Goal: Task Accomplishment & Management: Complete application form

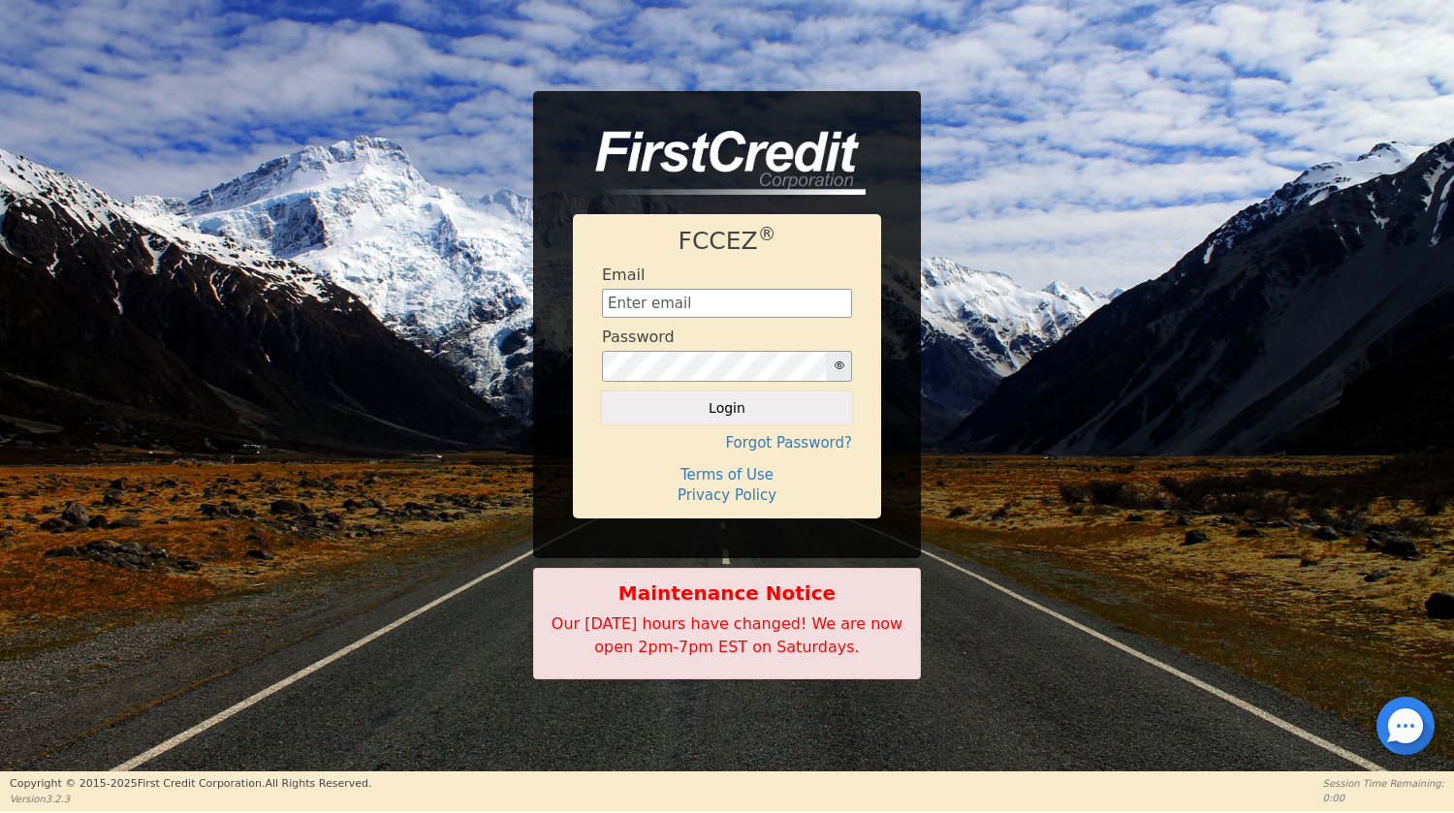
type input "[EMAIL_ADDRESS][DOMAIN_NAME]"
click at [720, 413] on button "Login" at bounding box center [727, 408] width 250 height 33
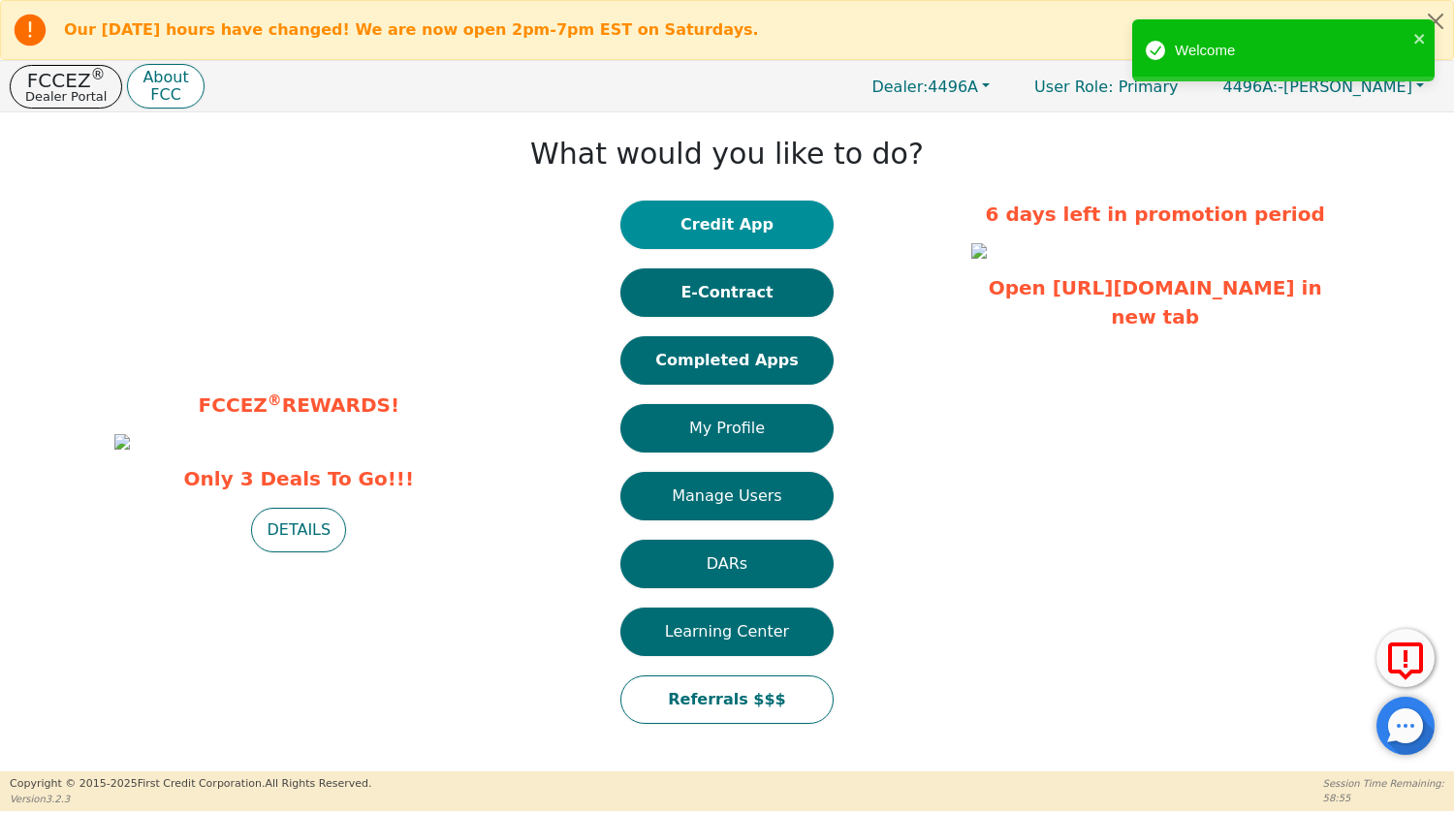
click at [731, 228] on button "Credit App" at bounding box center [726, 225] width 213 height 48
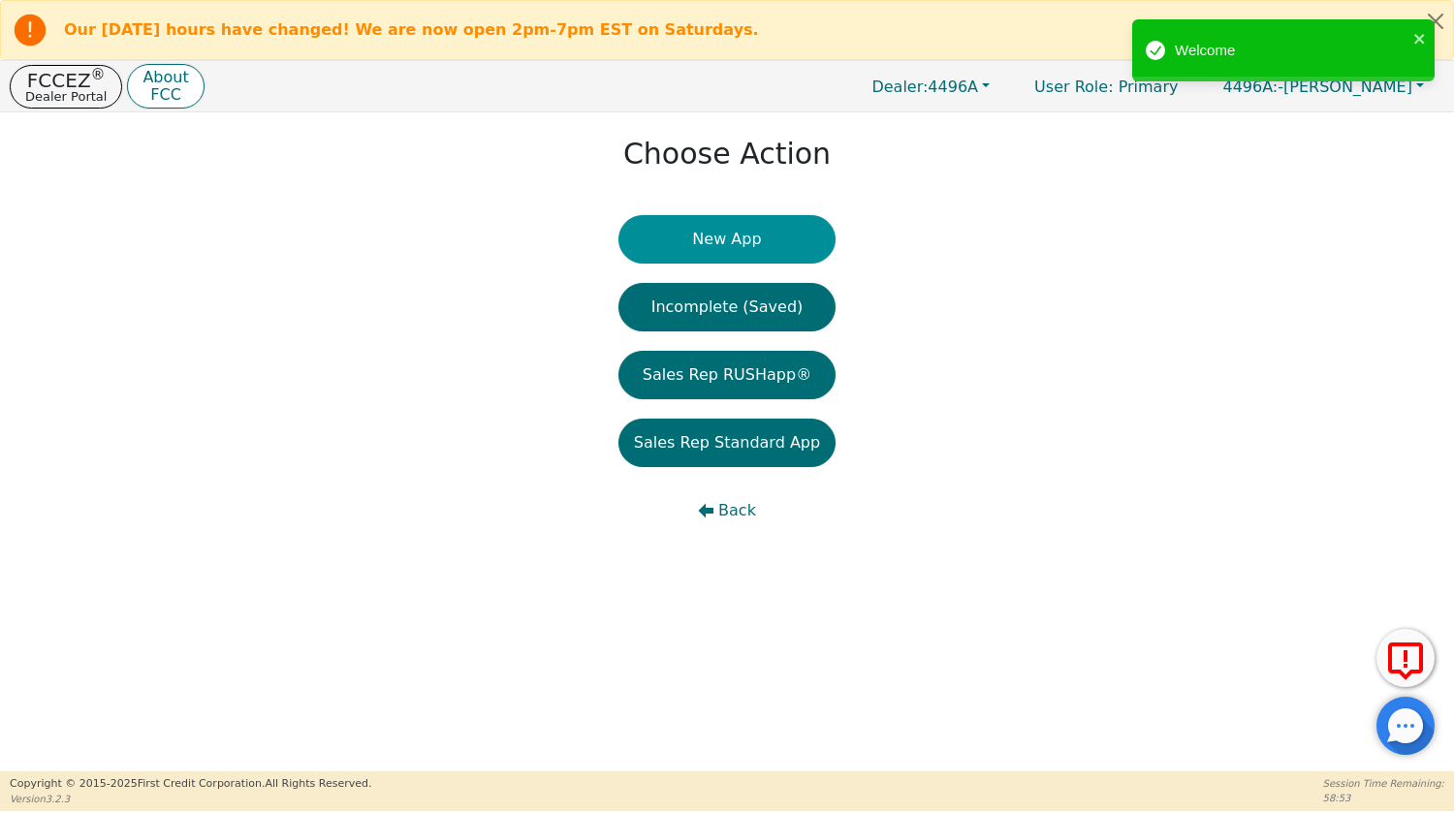
click at [778, 247] on button "New App" at bounding box center [727, 239] width 217 height 48
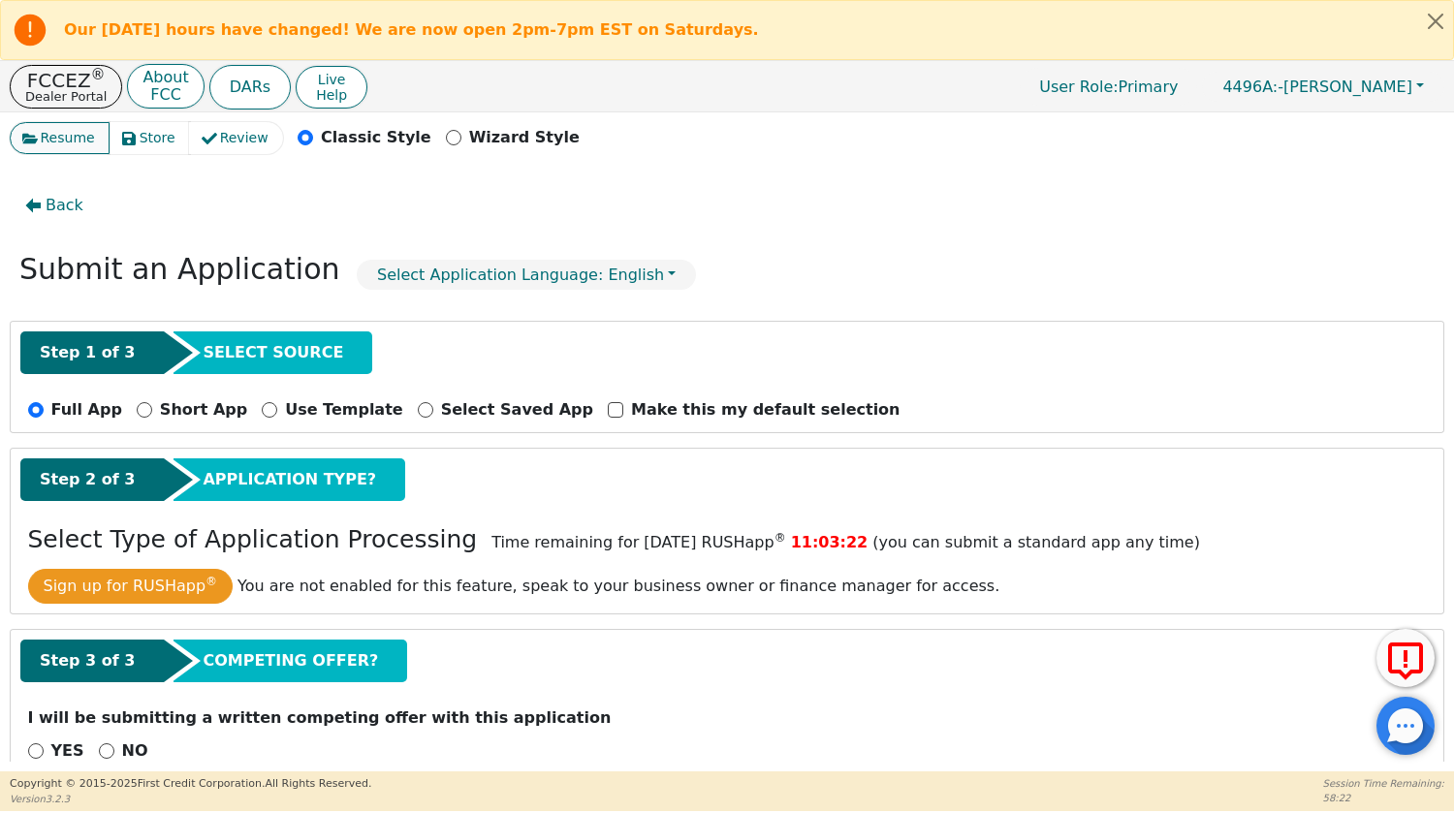
click at [58, 141] on span "Resume" at bounding box center [68, 138] width 54 height 20
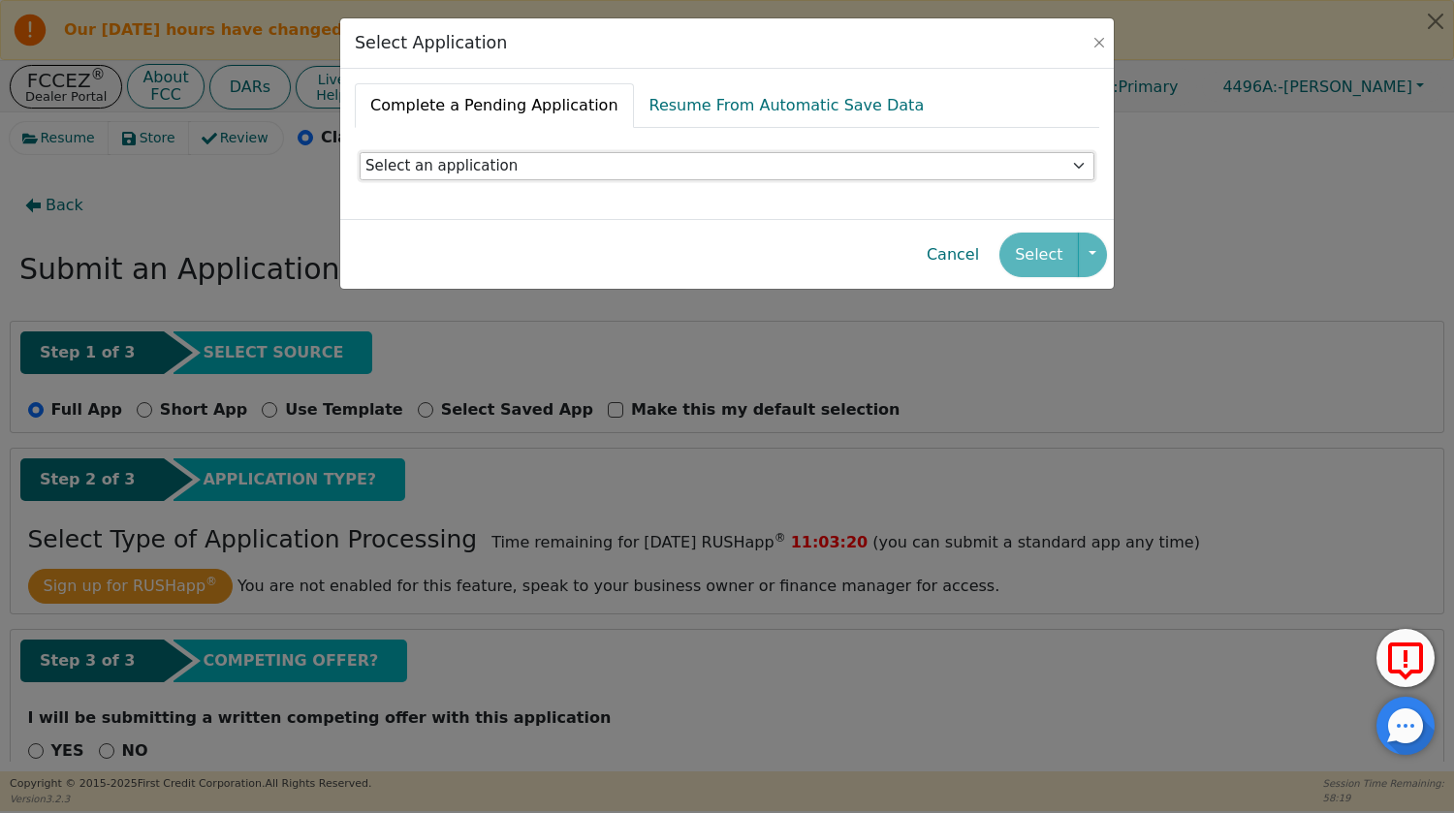
click at [574, 157] on select "Select an application" at bounding box center [727, 166] width 735 height 29
click at [1048, 243] on div "Select" at bounding box center [1053, 255] width 107 height 45
click at [1099, 42] on button "Close" at bounding box center [1099, 42] width 19 height 19
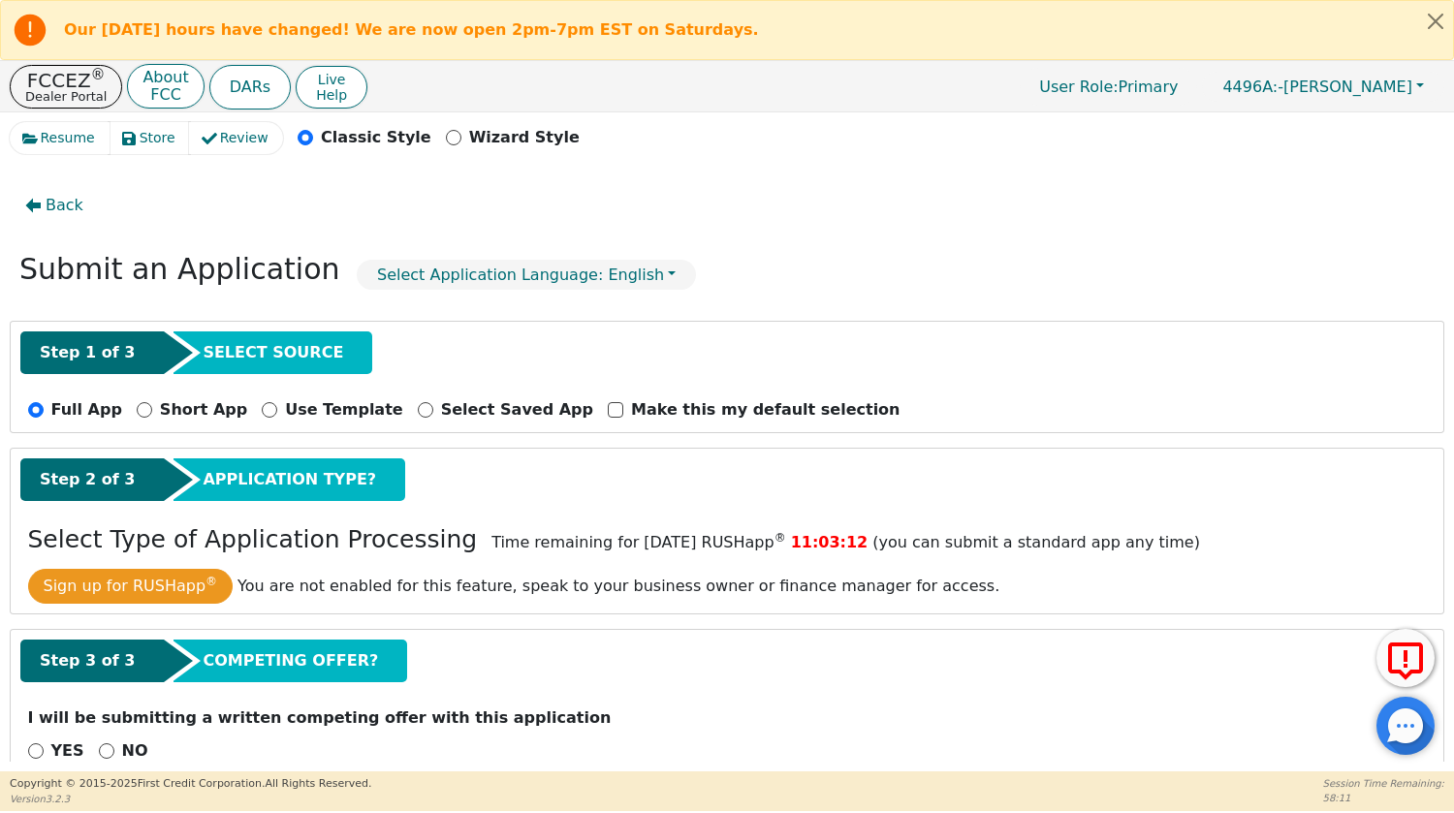
scroll to position [43, 0]
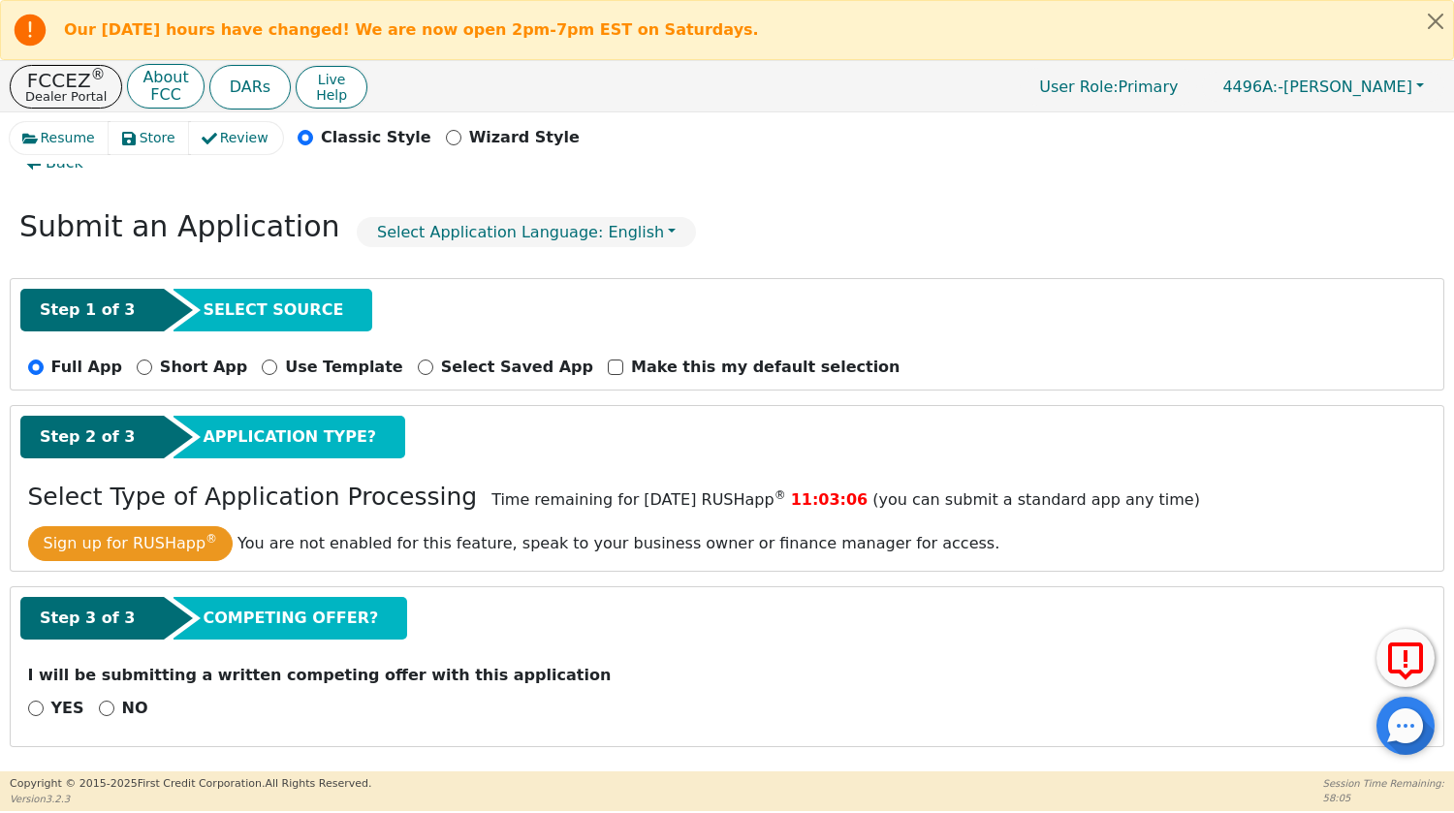
click at [227, 305] on span "SELECT SOURCE" at bounding box center [273, 310] width 141 height 23
click at [96, 304] on span "Step 1 of 3" at bounding box center [87, 310] width 95 height 23
click at [99, 706] on input "NO" at bounding box center [107, 709] width 16 height 16
radio input "true"
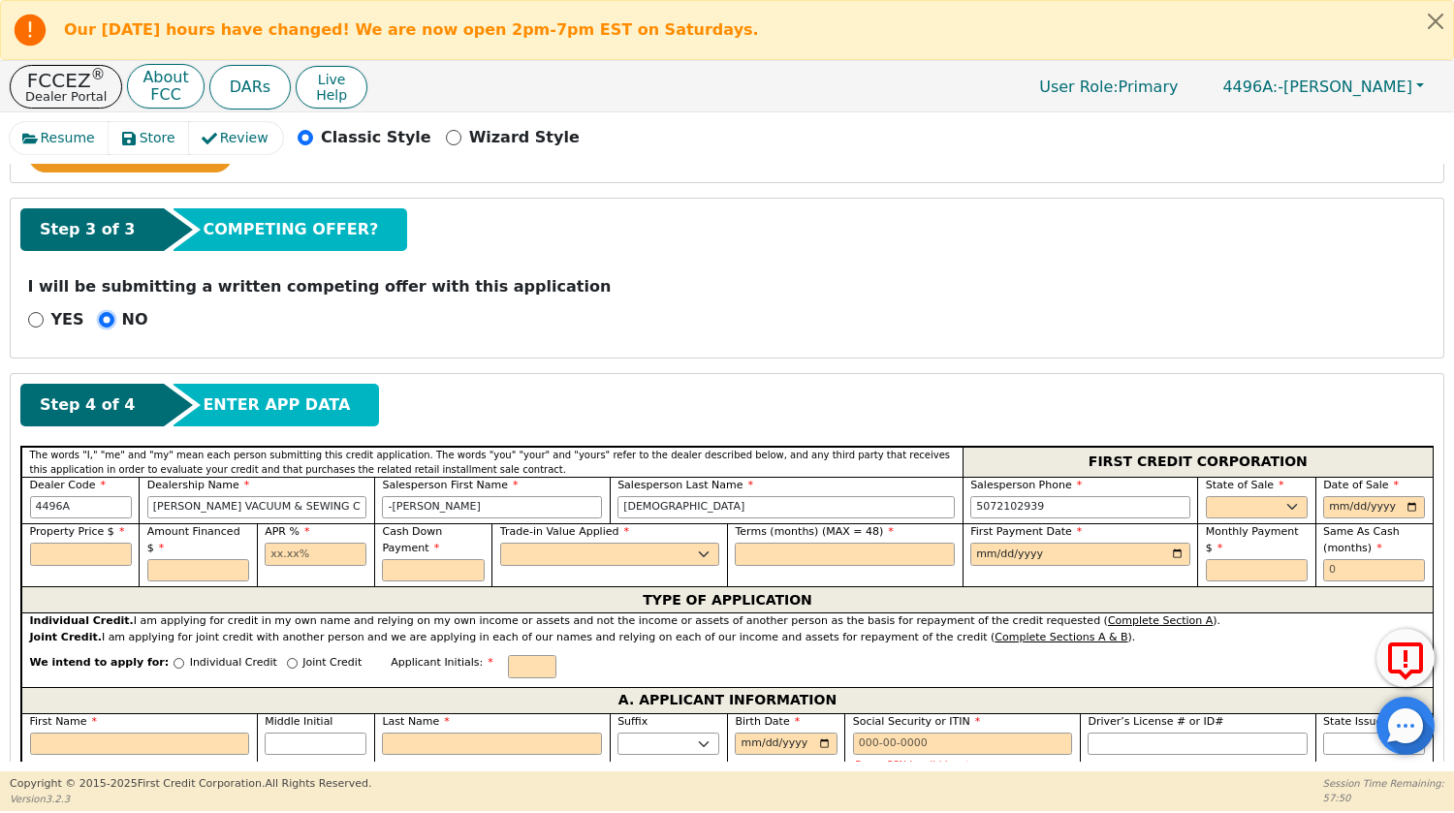
scroll to position [470, 0]
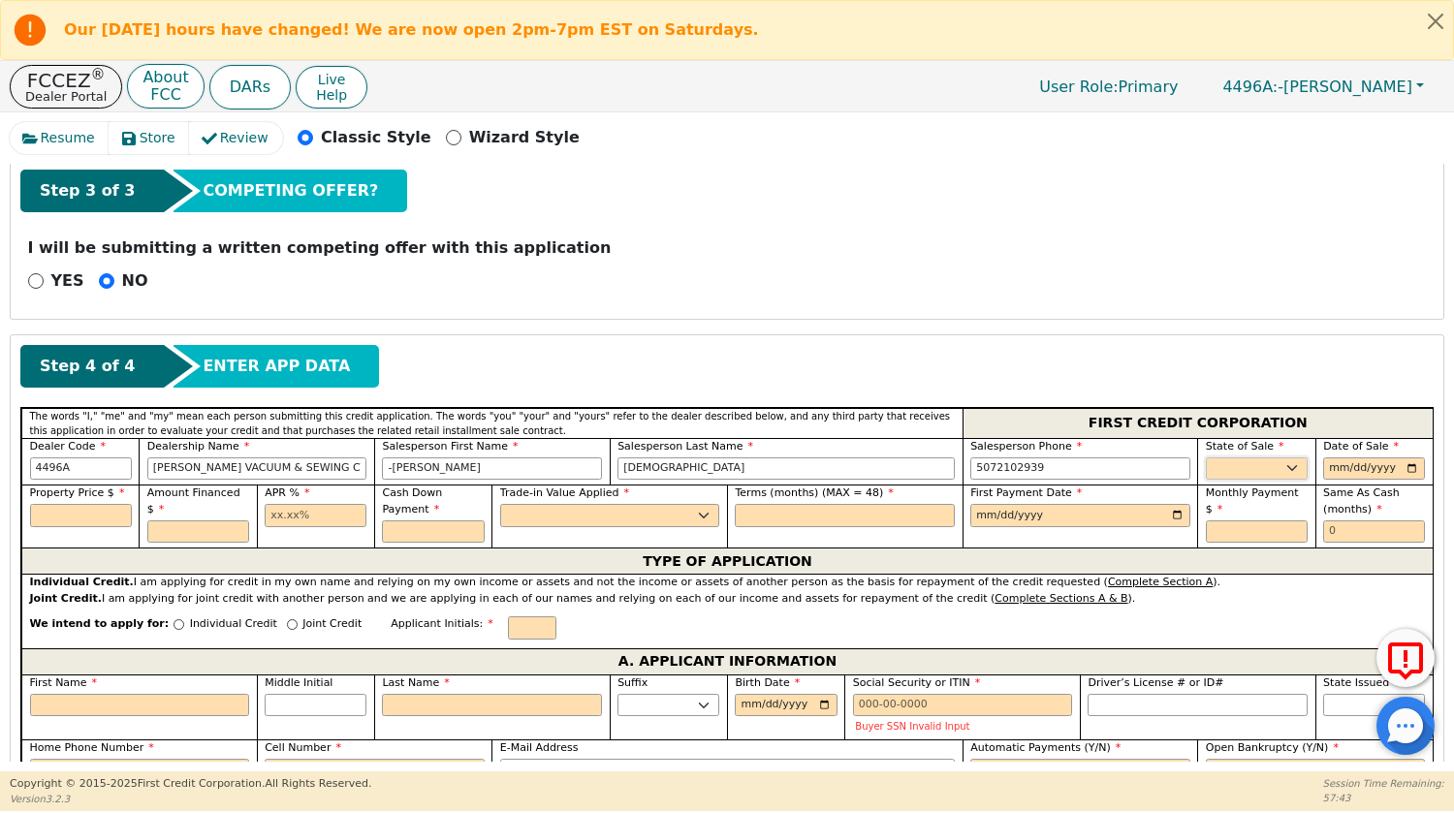
click at [1280, 460] on select "AK AL AR AZ CA CO CT DC DE FL [GEOGRAPHIC_DATA] HI IA ID IL IN KS [GEOGRAPHIC_D…" at bounding box center [1257, 469] width 102 height 23
select select "MN"
click at [1206, 458] on select "AK AL AR AZ CA CO CT DC DE FL [GEOGRAPHIC_DATA] HI IA ID IL IN KS [GEOGRAPHIC_D…" at bounding box center [1257, 469] width 102 height 23
click at [1334, 463] on input "date" at bounding box center [1374, 469] width 102 height 23
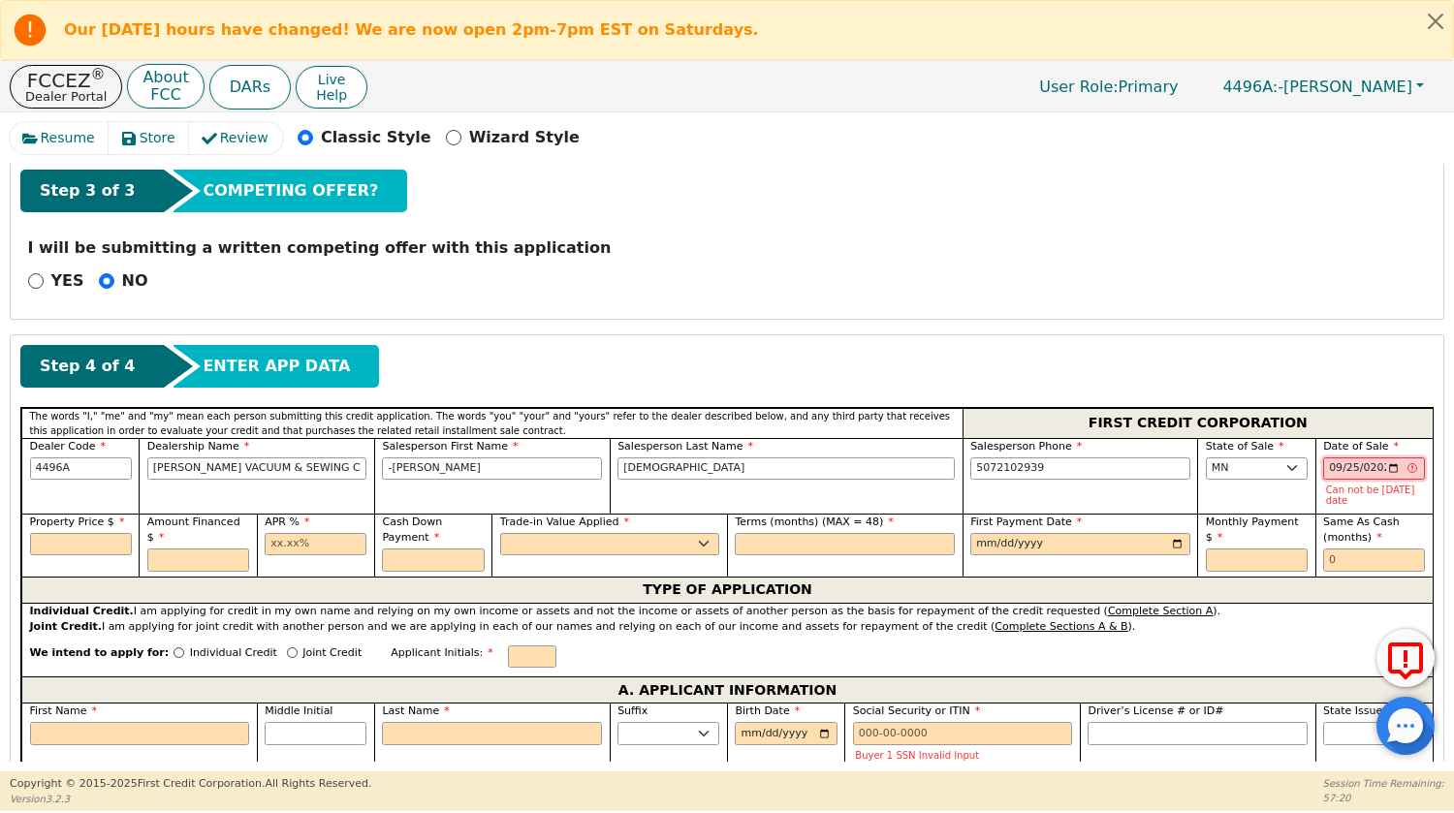
type input "[DATE]"
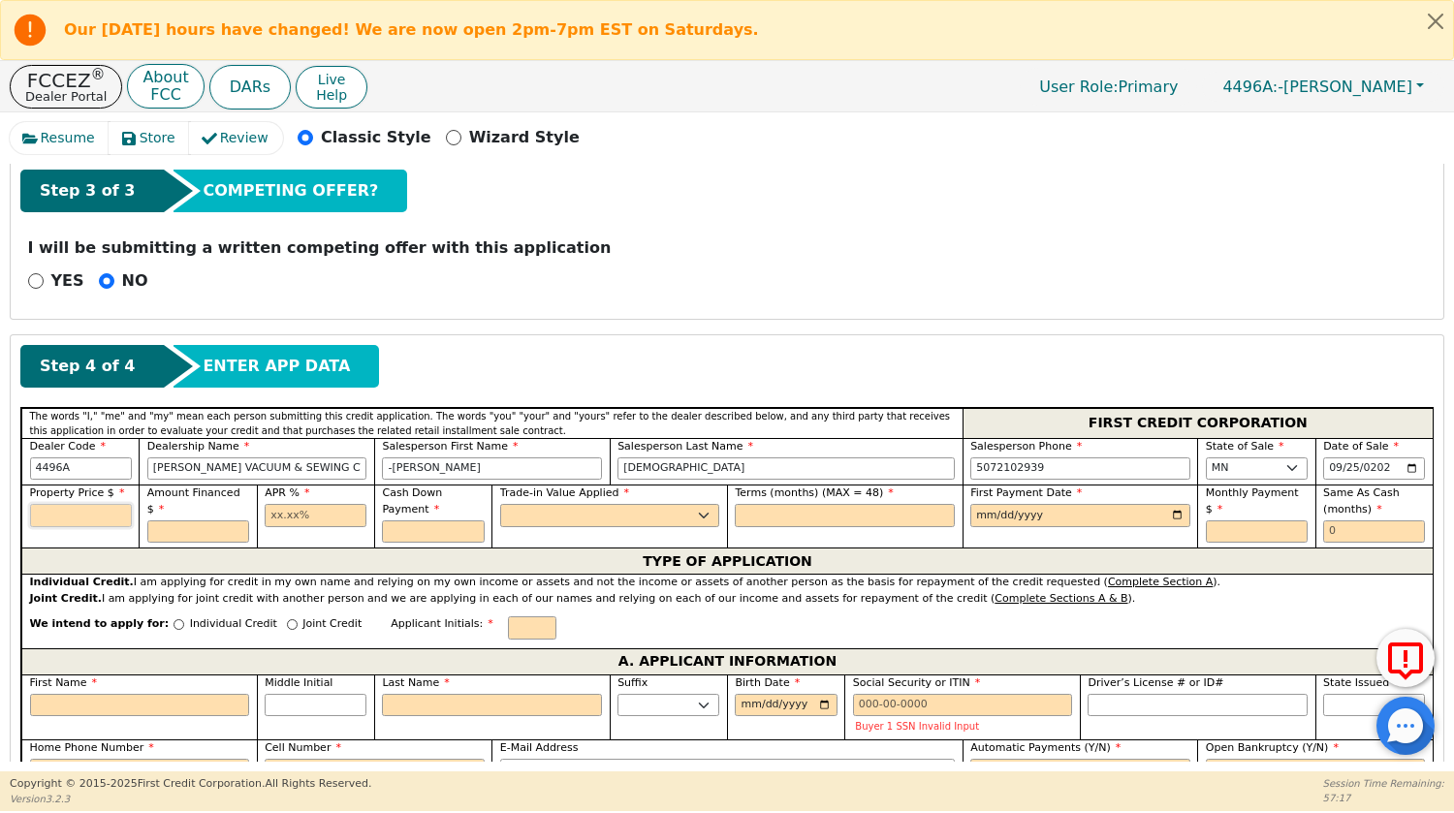
click at [58, 517] on input "text" at bounding box center [81, 515] width 102 height 23
click at [51, 702] on input "First Name" at bounding box center [140, 705] width 220 height 23
type input "A"
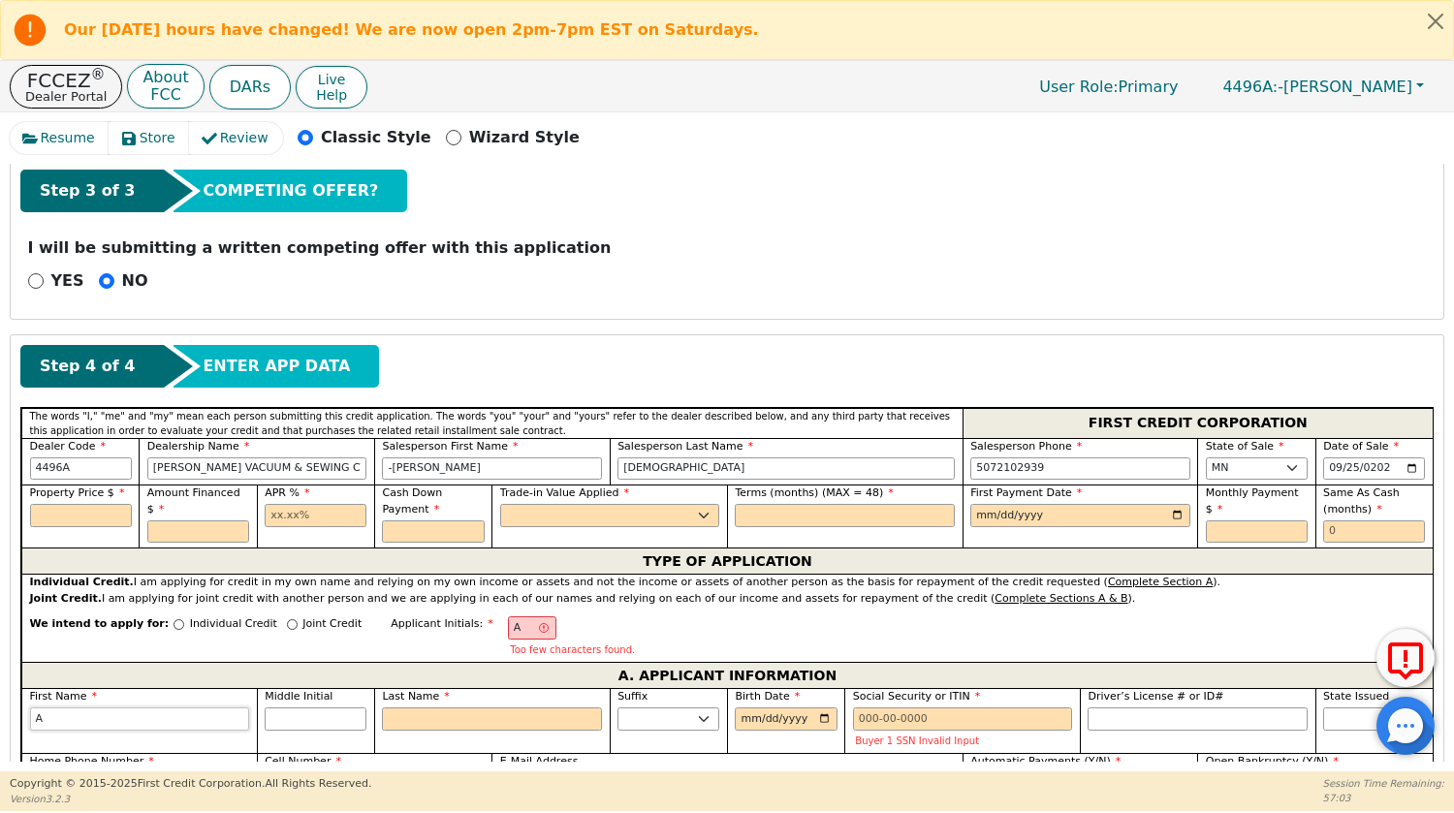
type input "Al"
type input "Ala"
type input "Alanm"
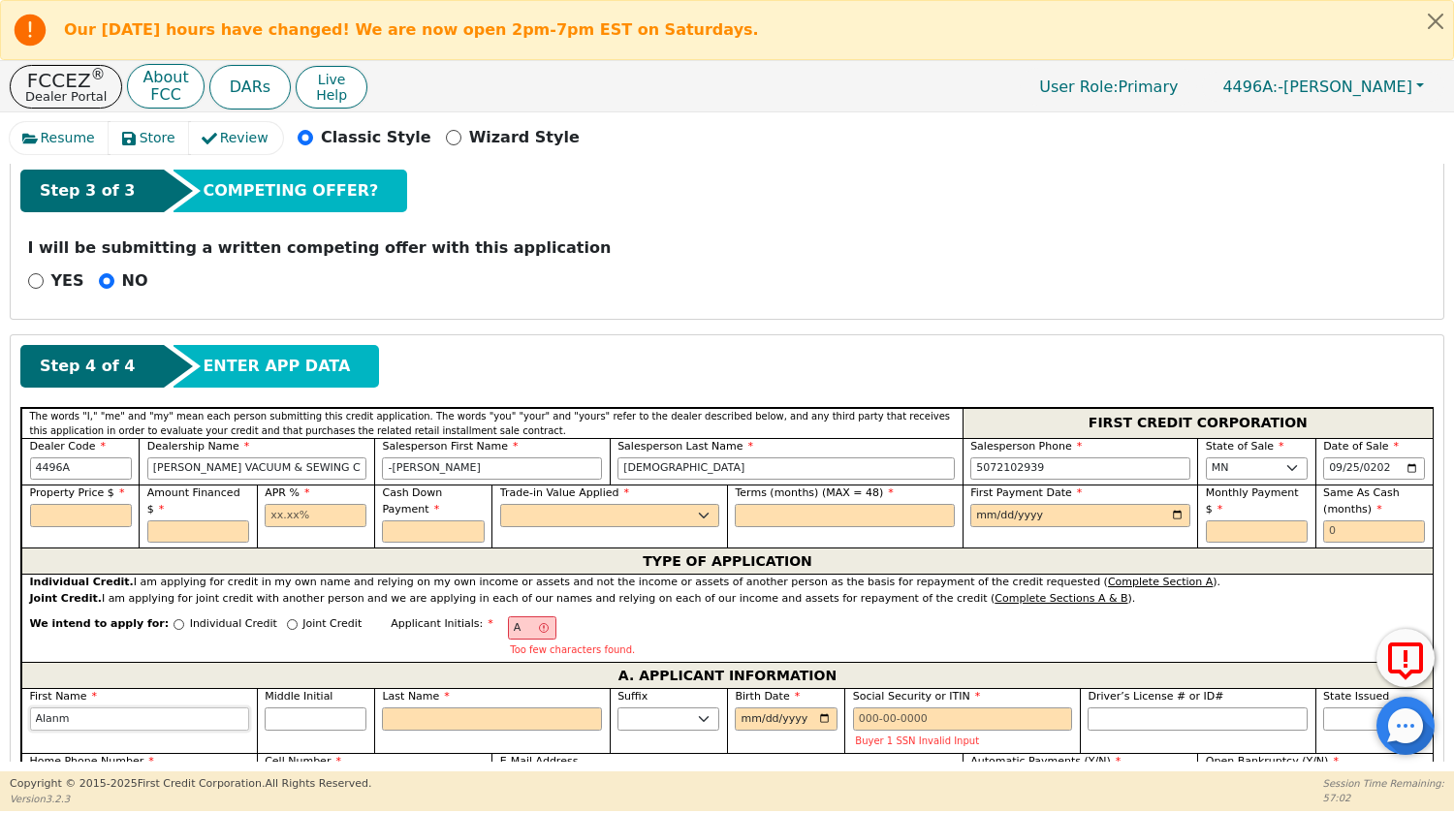
type input "Alanm"
click at [419, 725] on input "Last Name" at bounding box center [492, 719] width 220 height 23
type input "AJ"
type input "J"
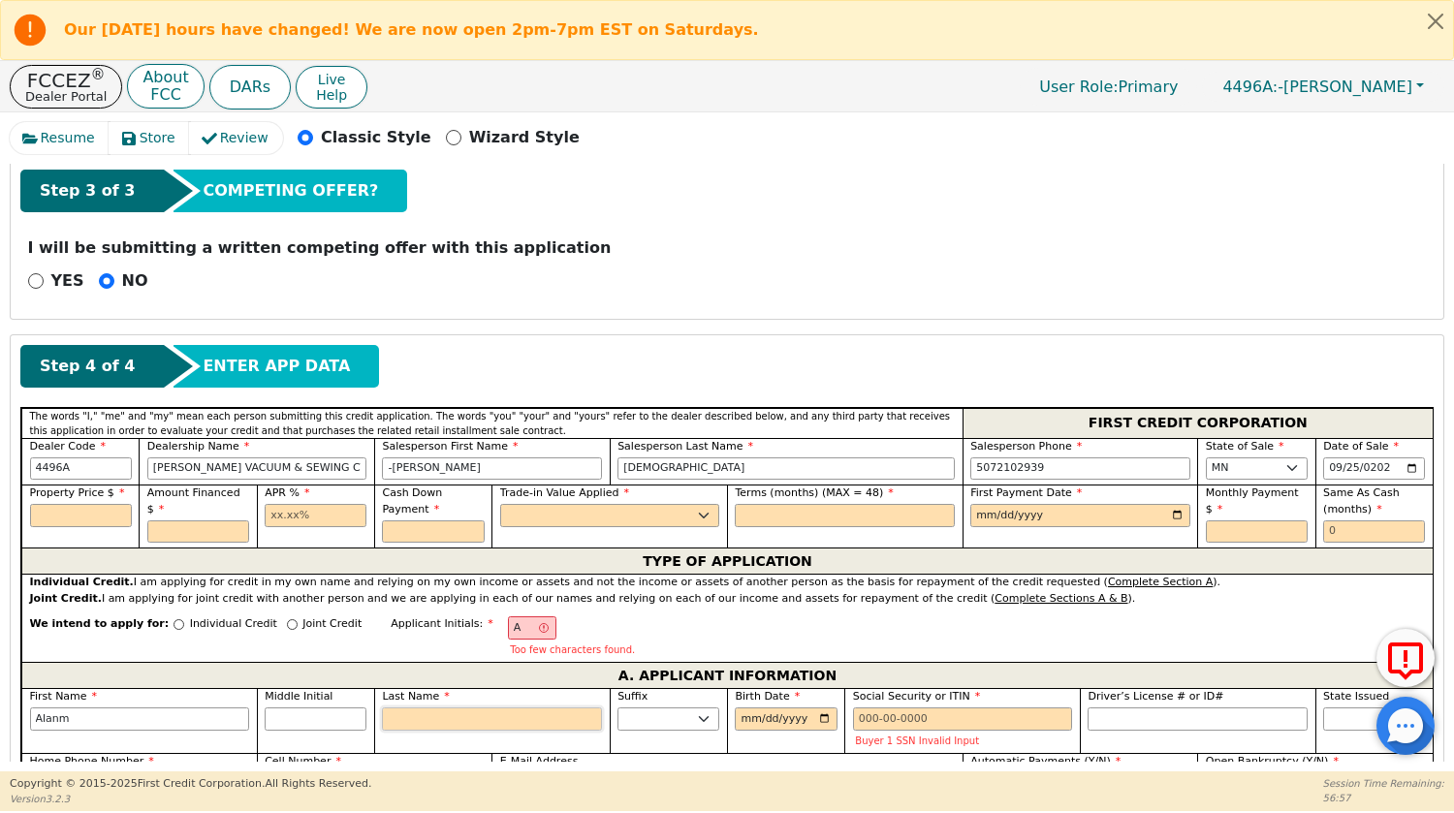
type input "[PERSON_NAME]"
type input "Jo"
type input "[PERSON_NAME]"
type input "Joh"
type input "[PERSON_NAME]"
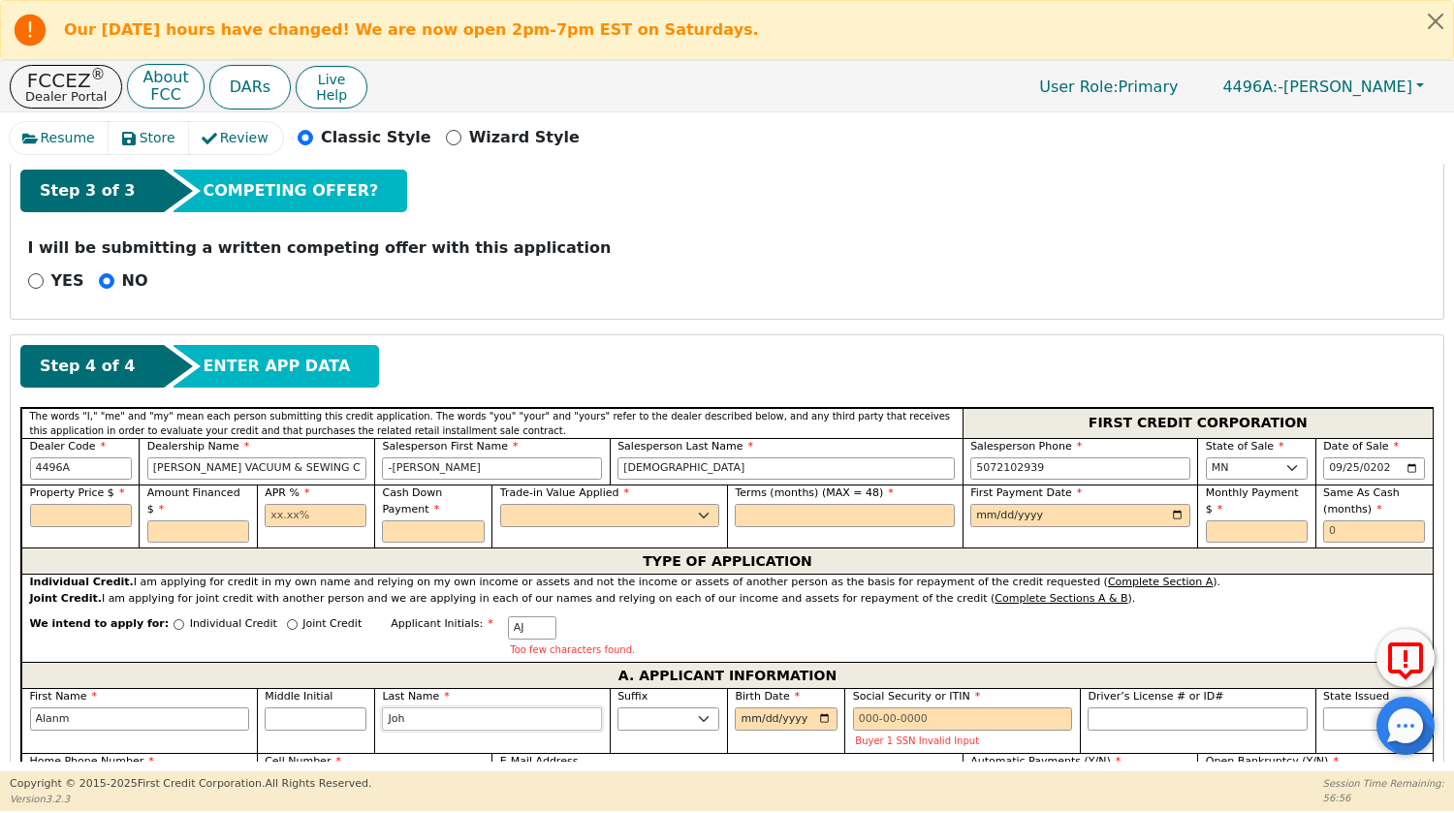
type input "[PERSON_NAME]"
type input "Johnso"
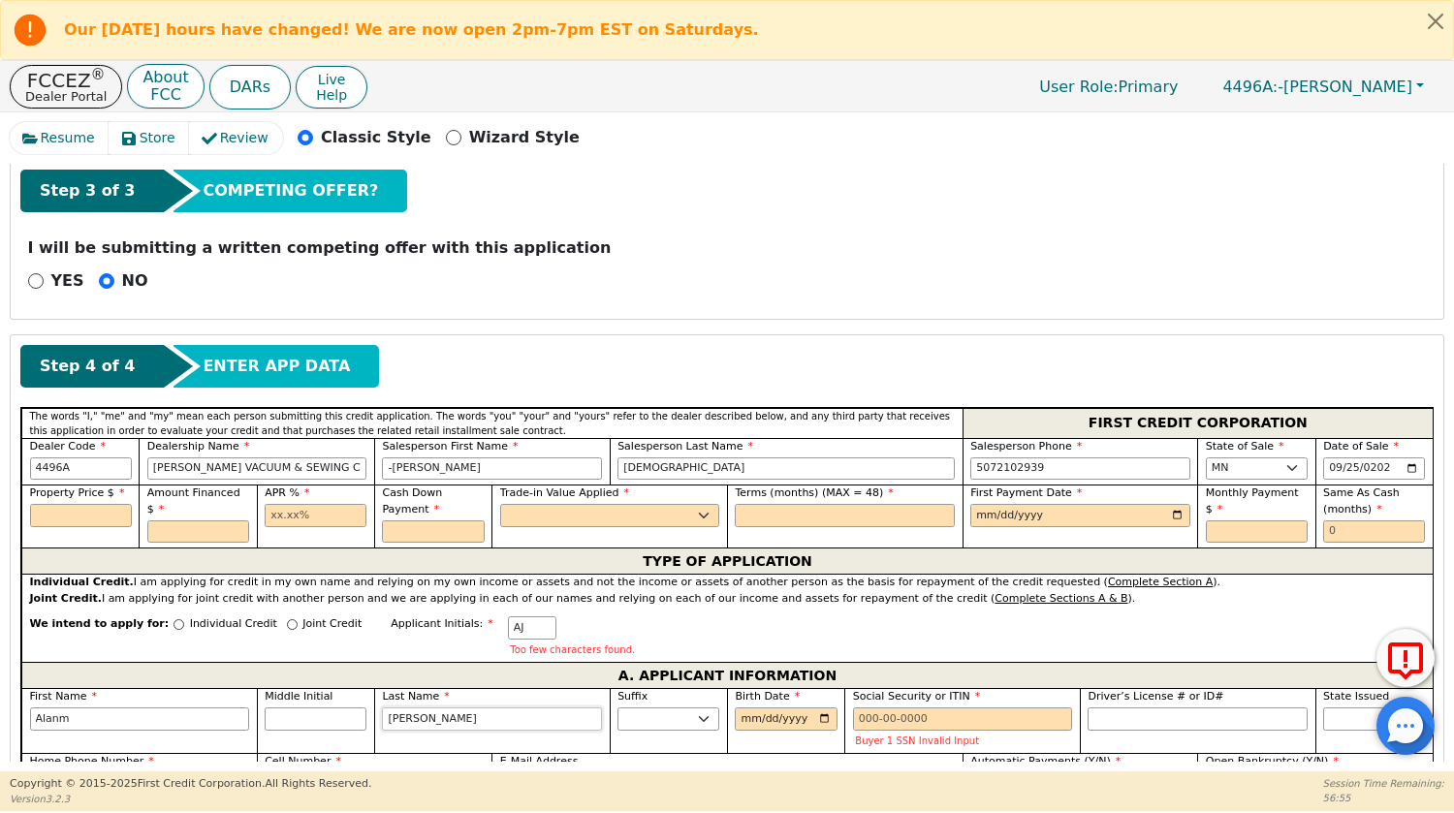
type input "[PERSON_NAME]"
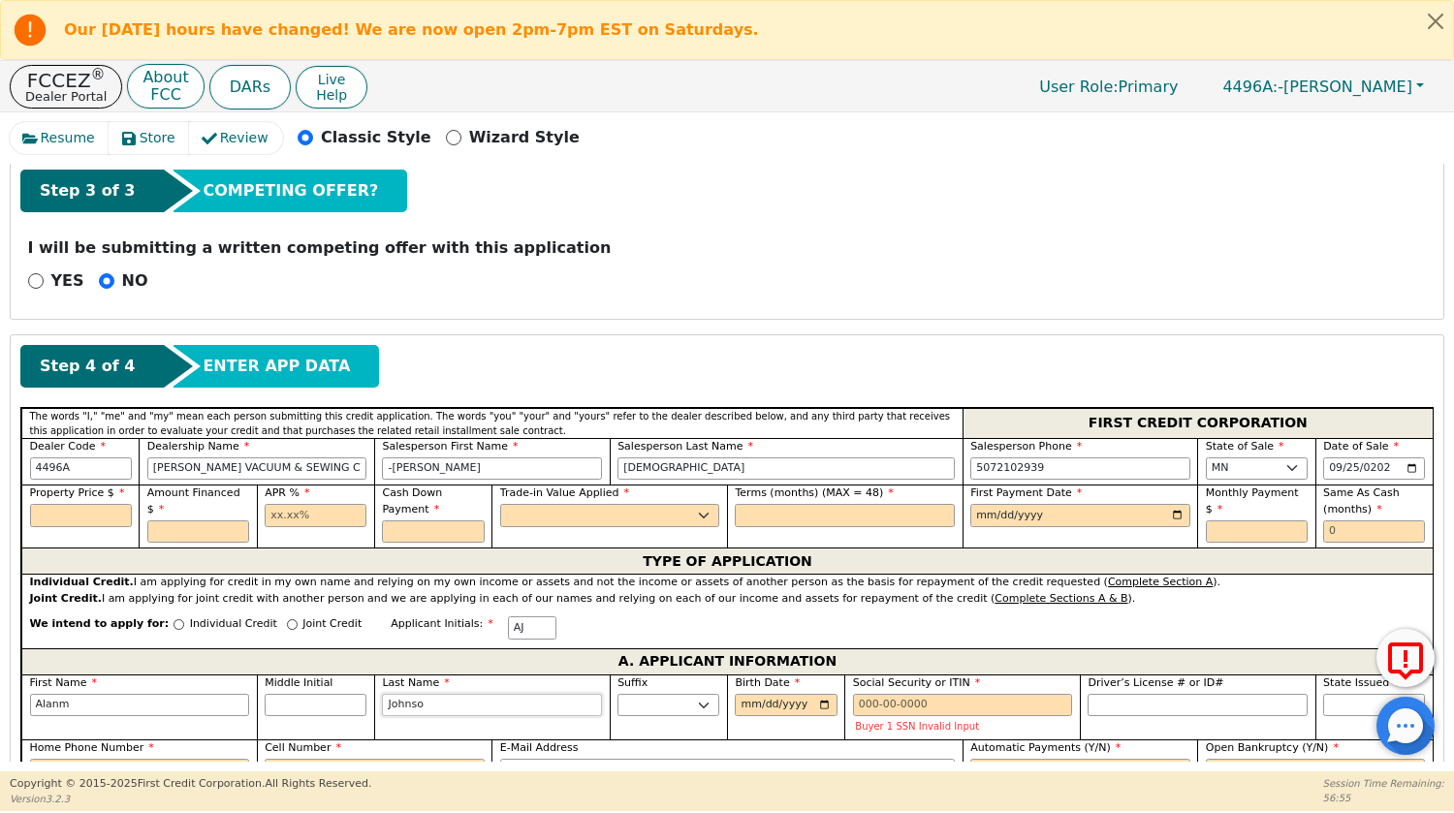
type input "[PERSON_NAME]"
click at [760, 701] on input "Birth Date" at bounding box center [786, 705] width 102 height 23
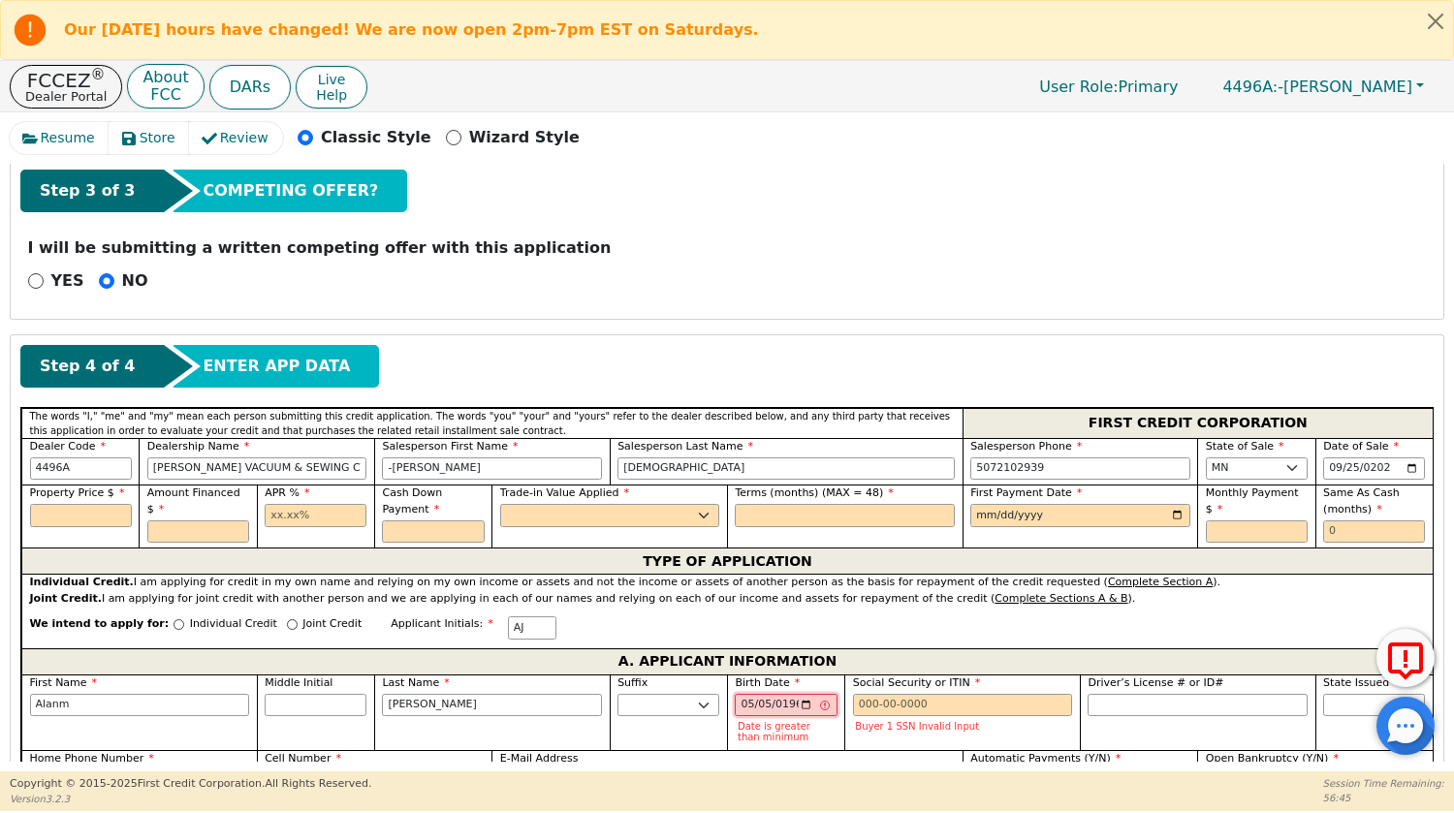
type input "[DATE]"
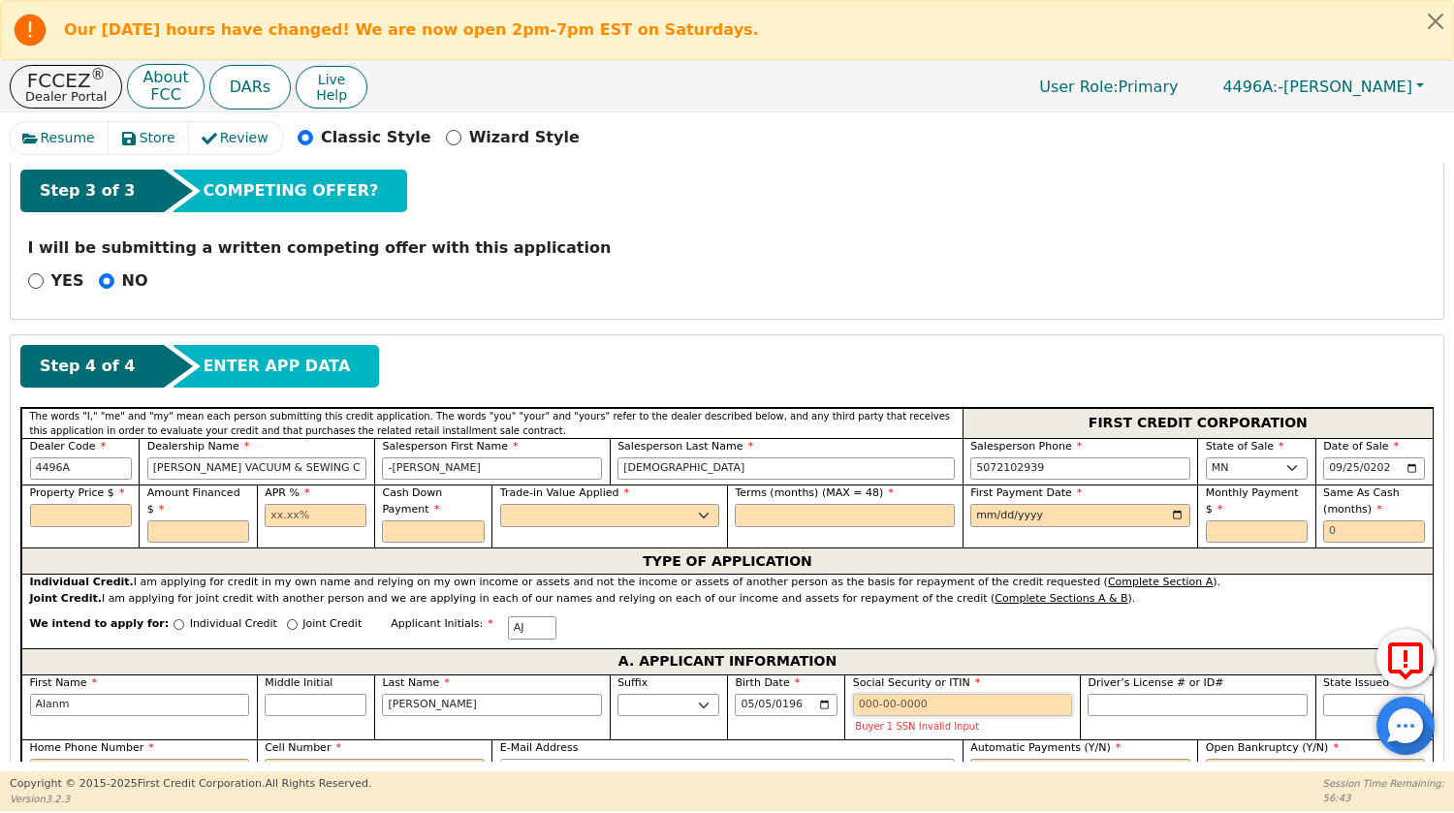
click at [859, 706] on input "Social Security or ITIN" at bounding box center [963, 705] width 220 height 23
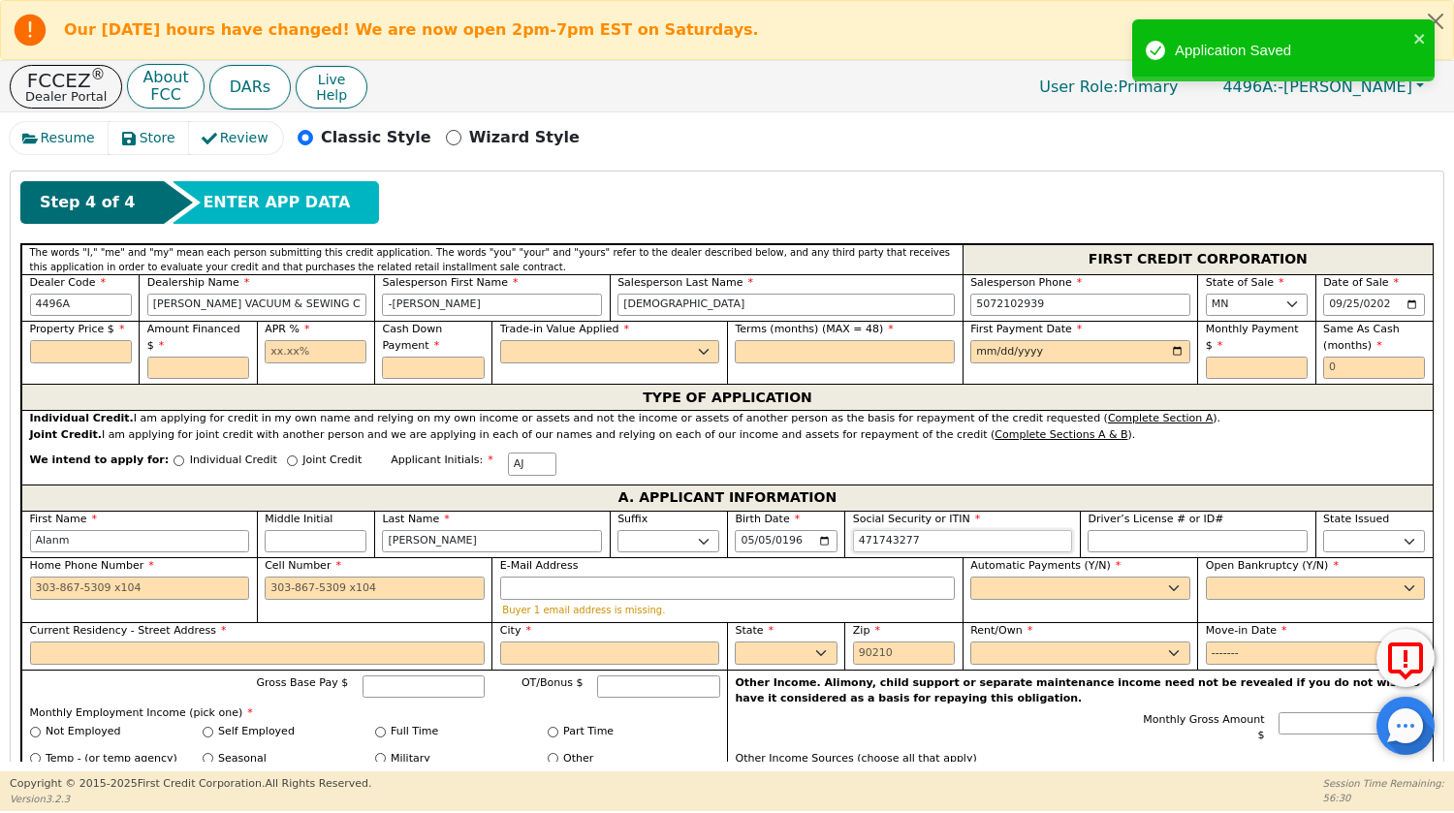
scroll to position [635, 0]
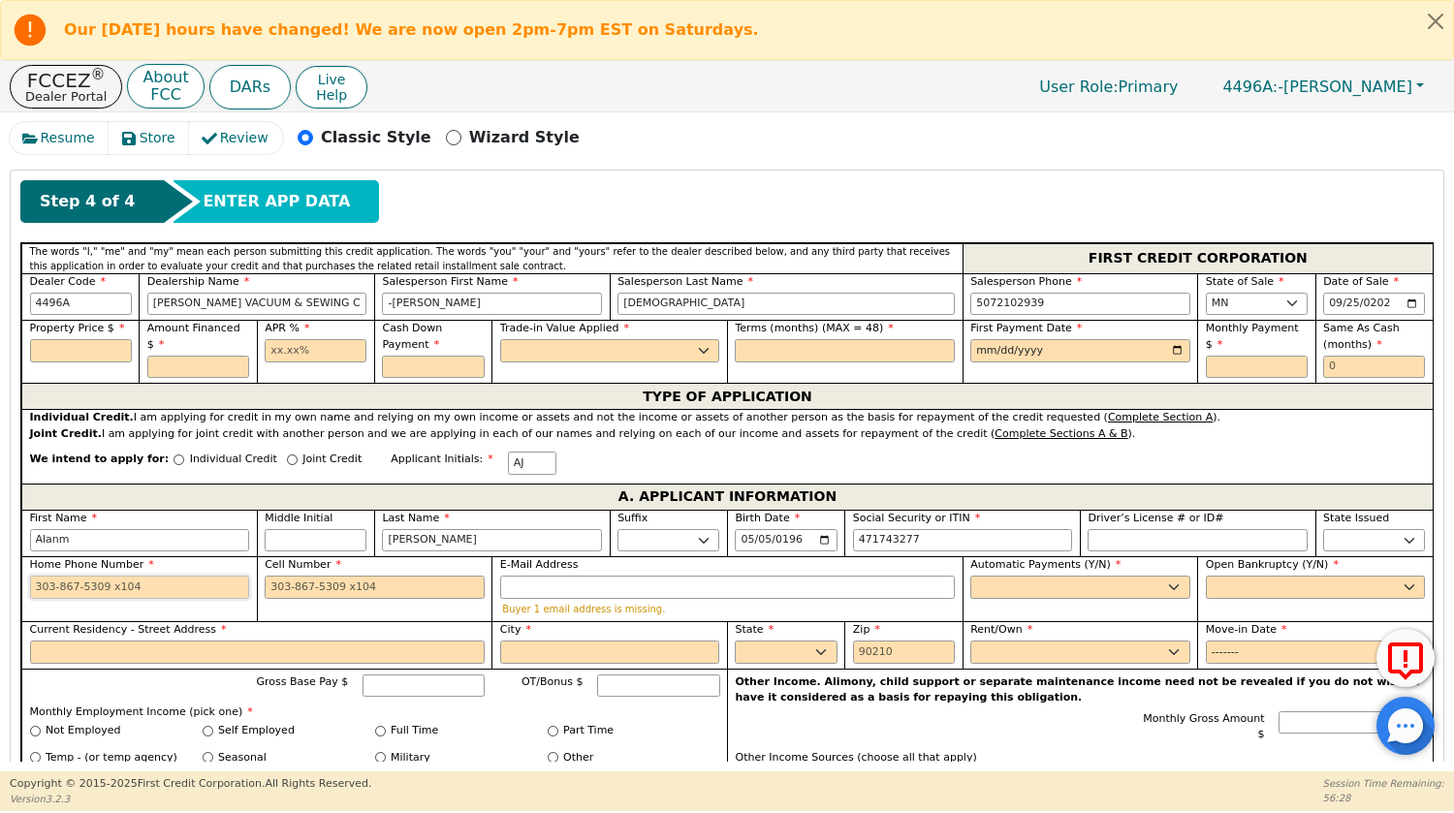
click at [33, 596] on input "Home Phone Number" at bounding box center [140, 587] width 220 height 23
type input "***-**-3277"
click at [1010, 585] on select "Yes No" at bounding box center [1080, 587] width 220 height 23
type input "[PHONE_NUMBER]"
select select "y"
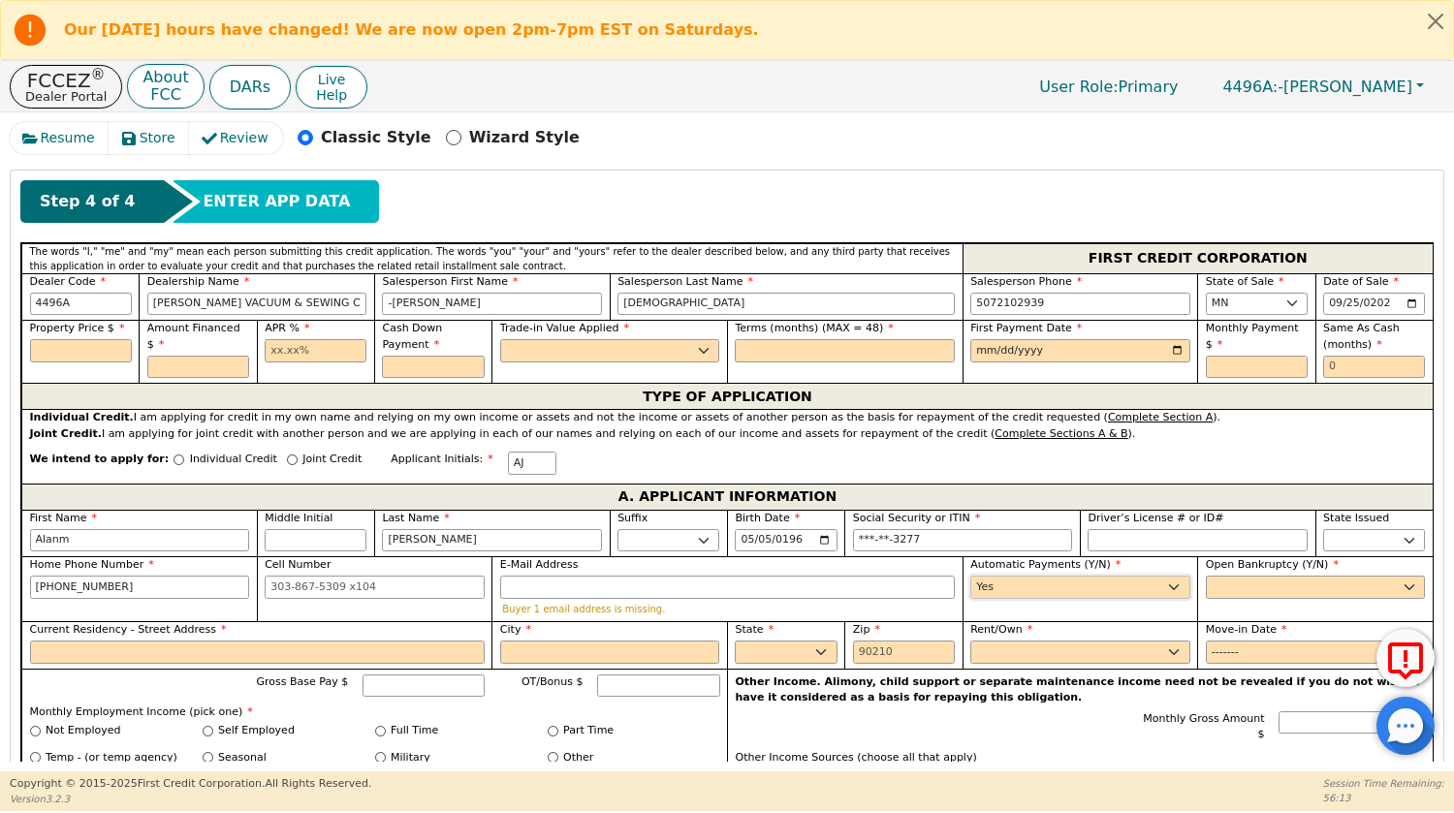
click at [970, 576] on select "Yes No" at bounding box center [1080, 587] width 220 height 23
type input "[PERSON_NAME]"
click at [1264, 585] on select "Yes No" at bounding box center [1316, 587] width 220 height 23
select select "n"
click at [1206, 576] on select "Yes No" at bounding box center [1316, 587] width 220 height 23
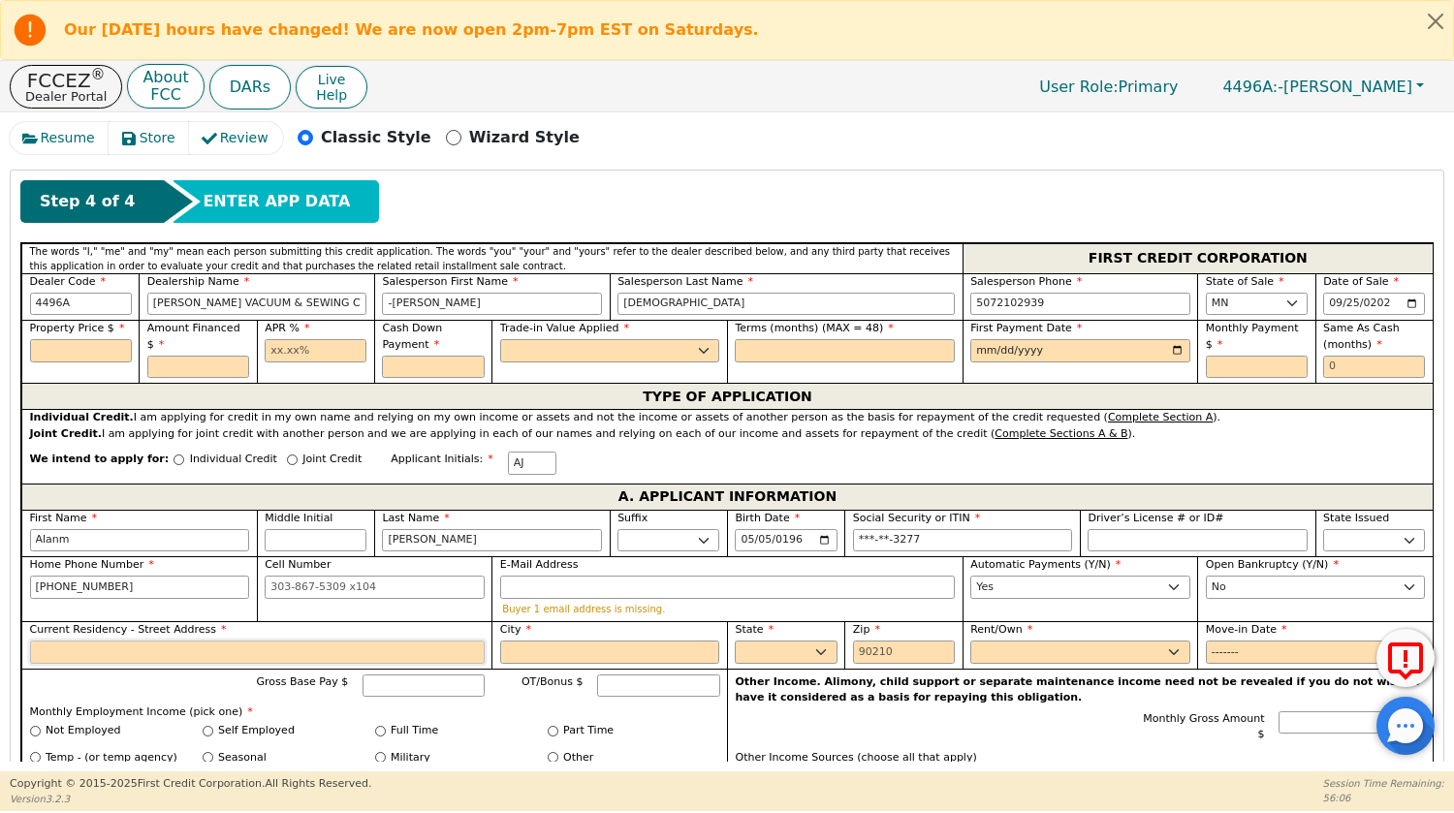
click at [75, 658] on input "Current Residency - Street Address" at bounding box center [257, 652] width 455 height 23
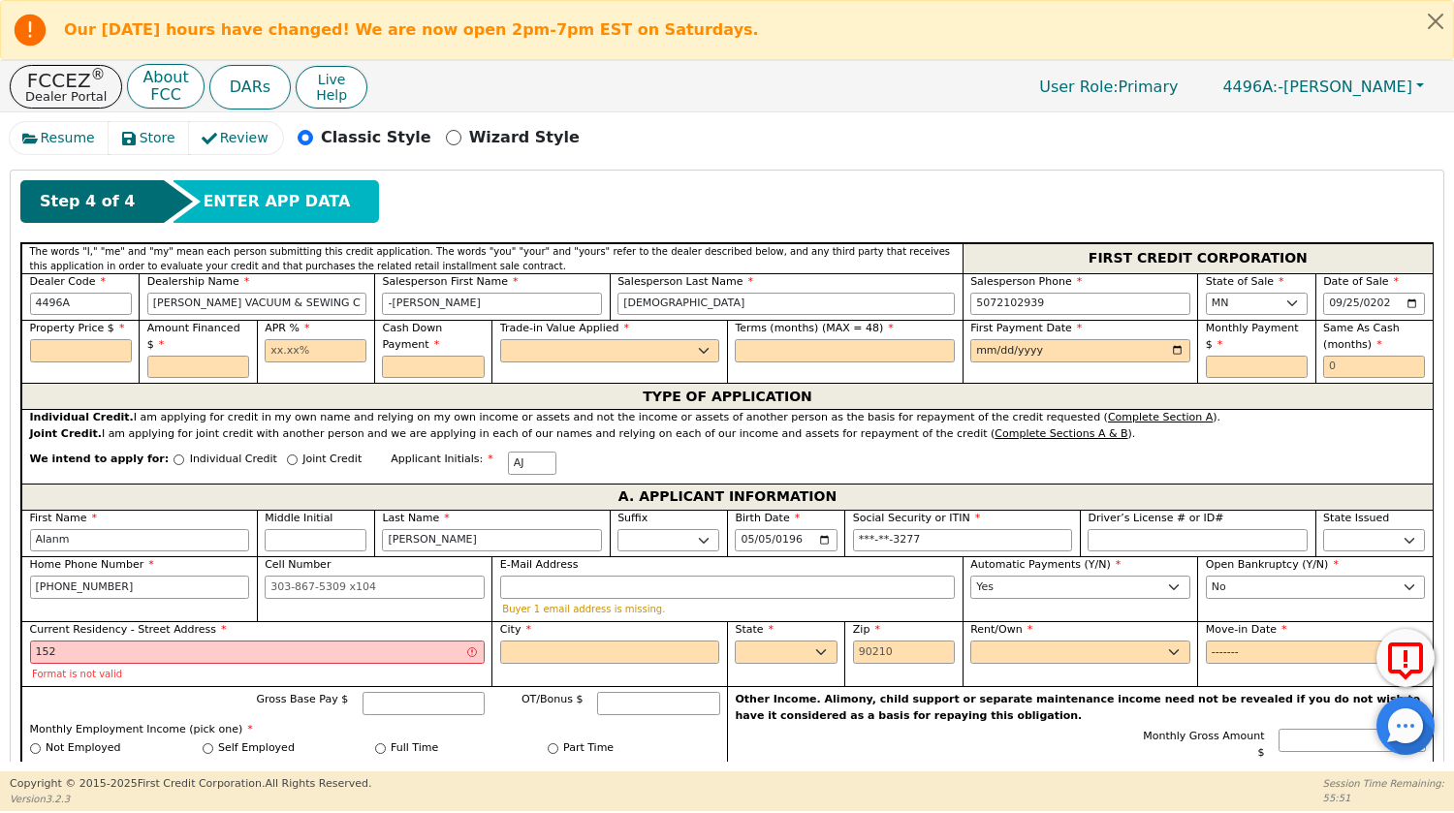
click at [130, 638] on label "Current Residency - Street Address" at bounding box center [257, 630] width 455 height 16
click at [130, 641] on input "152" at bounding box center [257, 652] width 455 height 23
click at [128, 645] on input "152" at bounding box center [257, 652] width 455 height 23
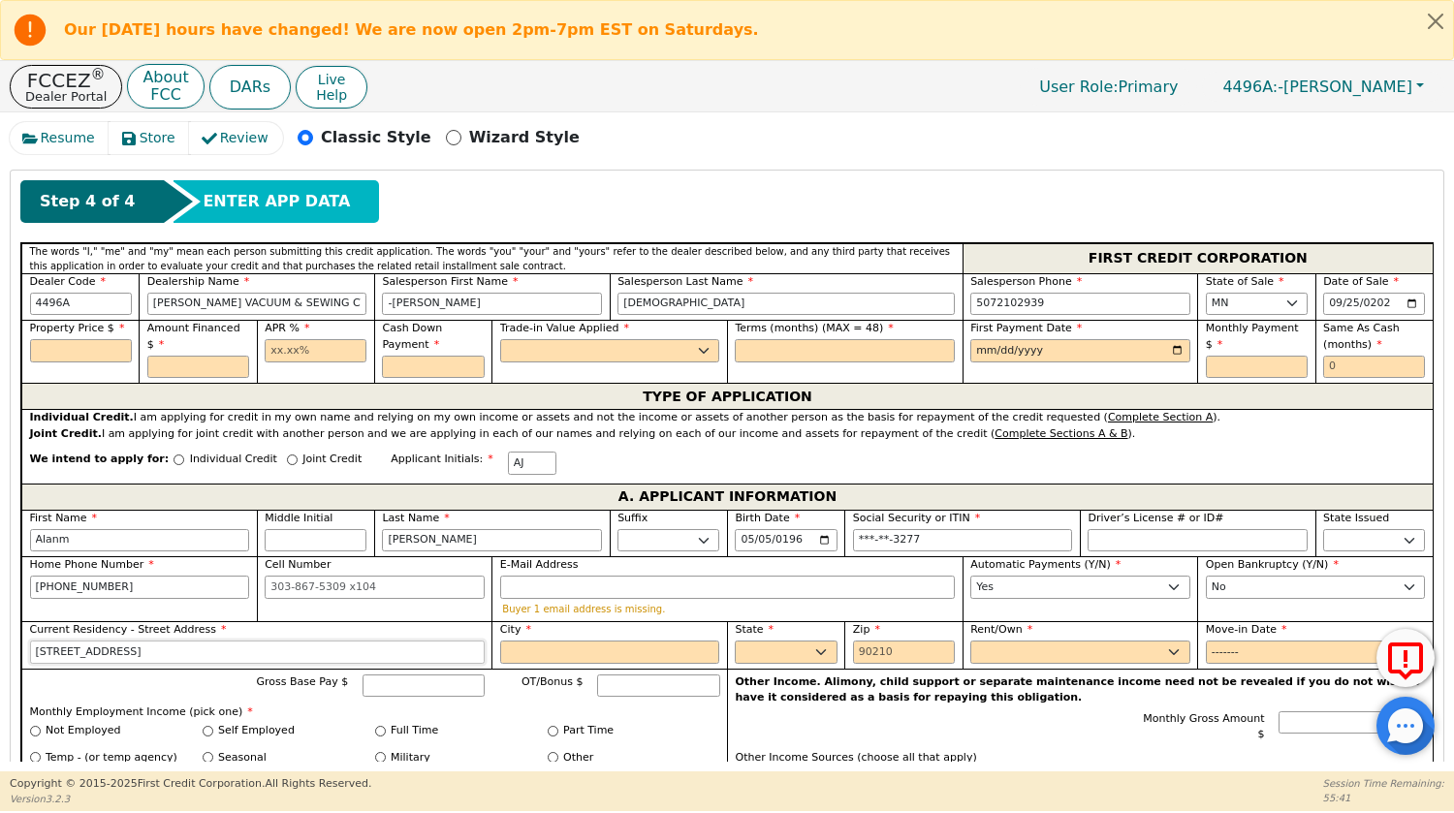
type input "[STREET_ADDRESS]"
click at [524, 652] on input "City" at bounding box center [610, 652] width 220 height 23
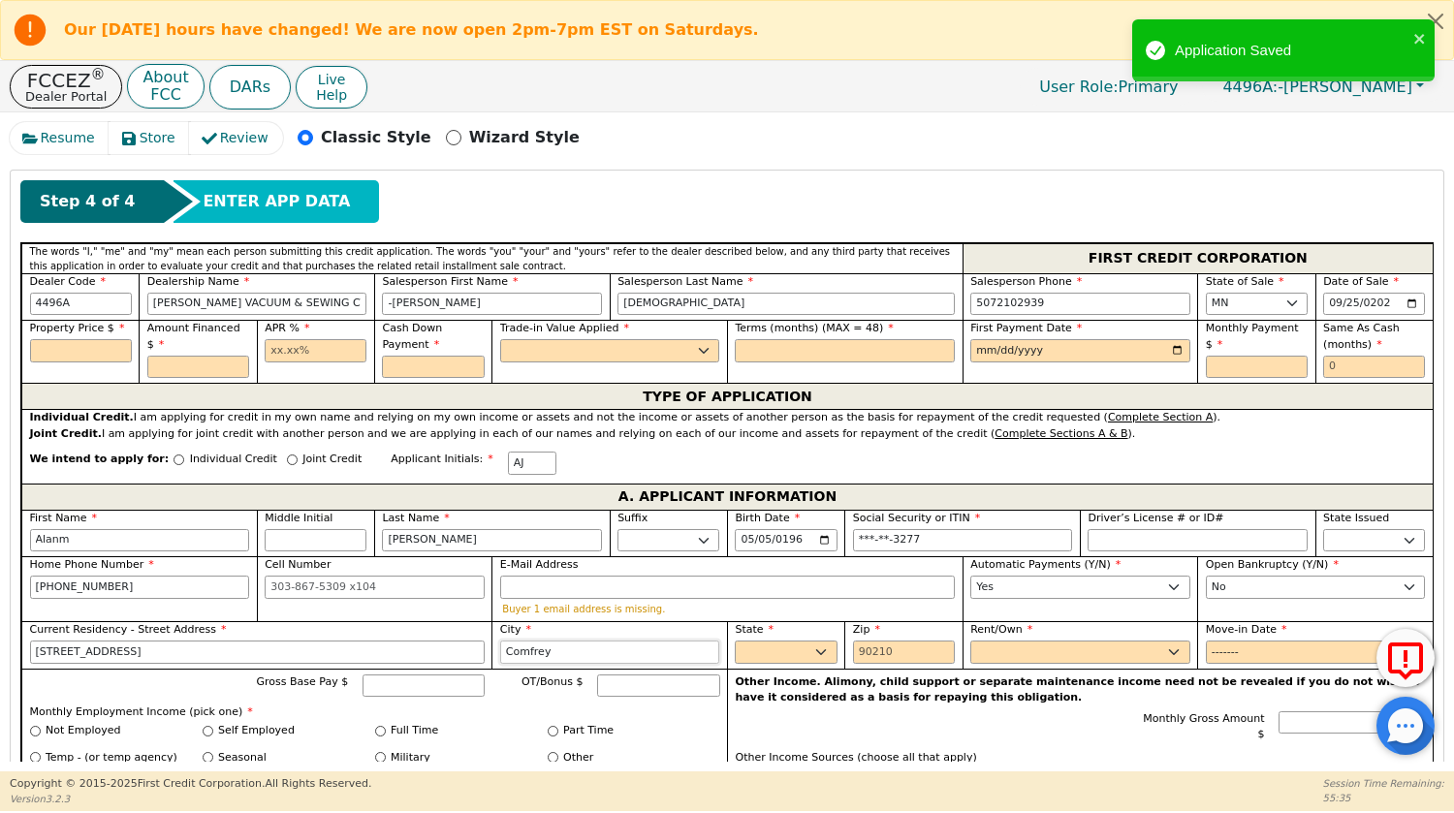
type input "Comfrey"
click at [798, 643] on select "AK AL AR AZ CA CO CT DC DE FL [GEOGRAPHIC_DATA] HI IA ID IL IN KS [GEOGRAPHIC_D…" at bounding box center [786, 652] width 102 height 23
select select "MN"
click at [735, 641] on select "AK AL AR AZ CA CO CT DC DE FL [GEOGRAPHIC_DATA] HI IA ID IL IN KS [GEOGRAPHIC_D…" at bounding box center [786, 652] width 102 height 23
click at [867, 653] on input "Zip" at bounding box center [904, 652] width 102 height 23
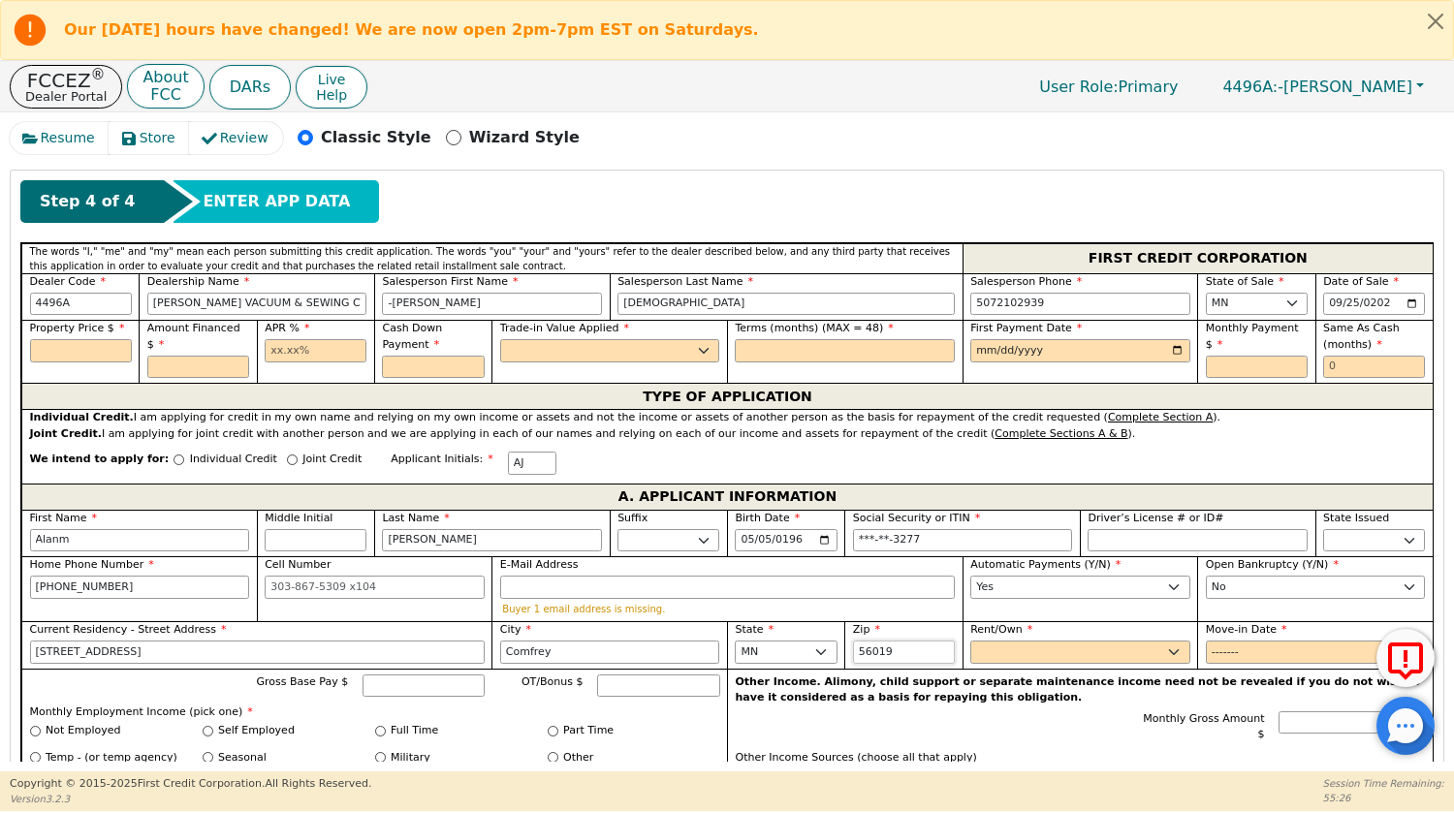
type input "56019"
click at [1062, 654] on select "Rent Own" at bounding box center [1080, 652] width 220 height 23
select select "Own"
click at [970, 641] on select "Rent Own" at bounding box center [1080, 652] width 220 height 23
click at [1216, 651] on input "Move-in Date" at bounding box center [1316, 652] width 220 height 23
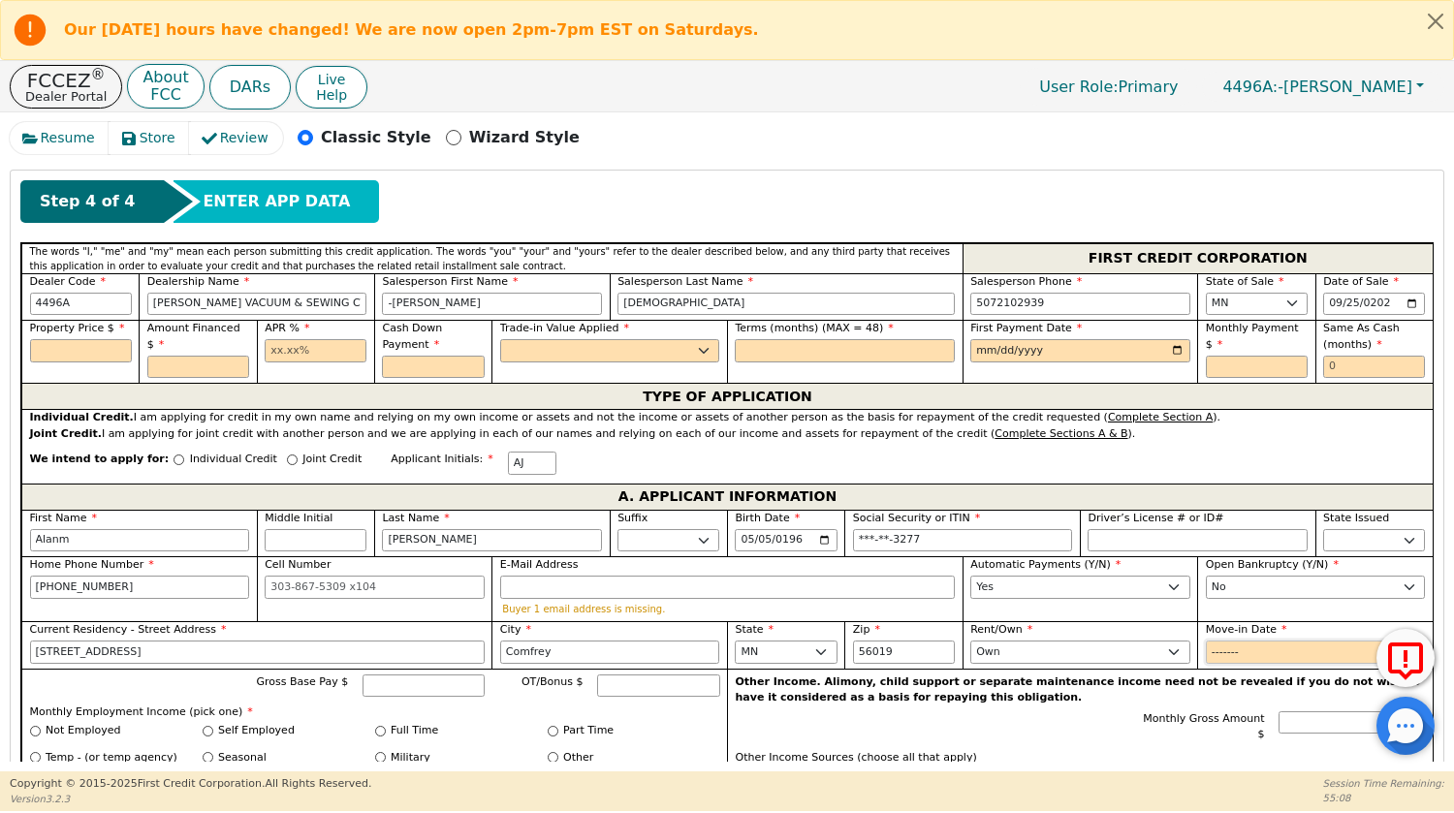
click at [1261, 653] on input "Move-in Date" at bounding box center [1316, 652] width 220 height 23
click at [1238, 655] on input "2001-02" at bounding box center [1316, 652] width 220 height 23
type input "2001-05"
click at [968, 727] on div "Monthly Gross Amount $" at bounding box center [1081, 730] width 690 height 37
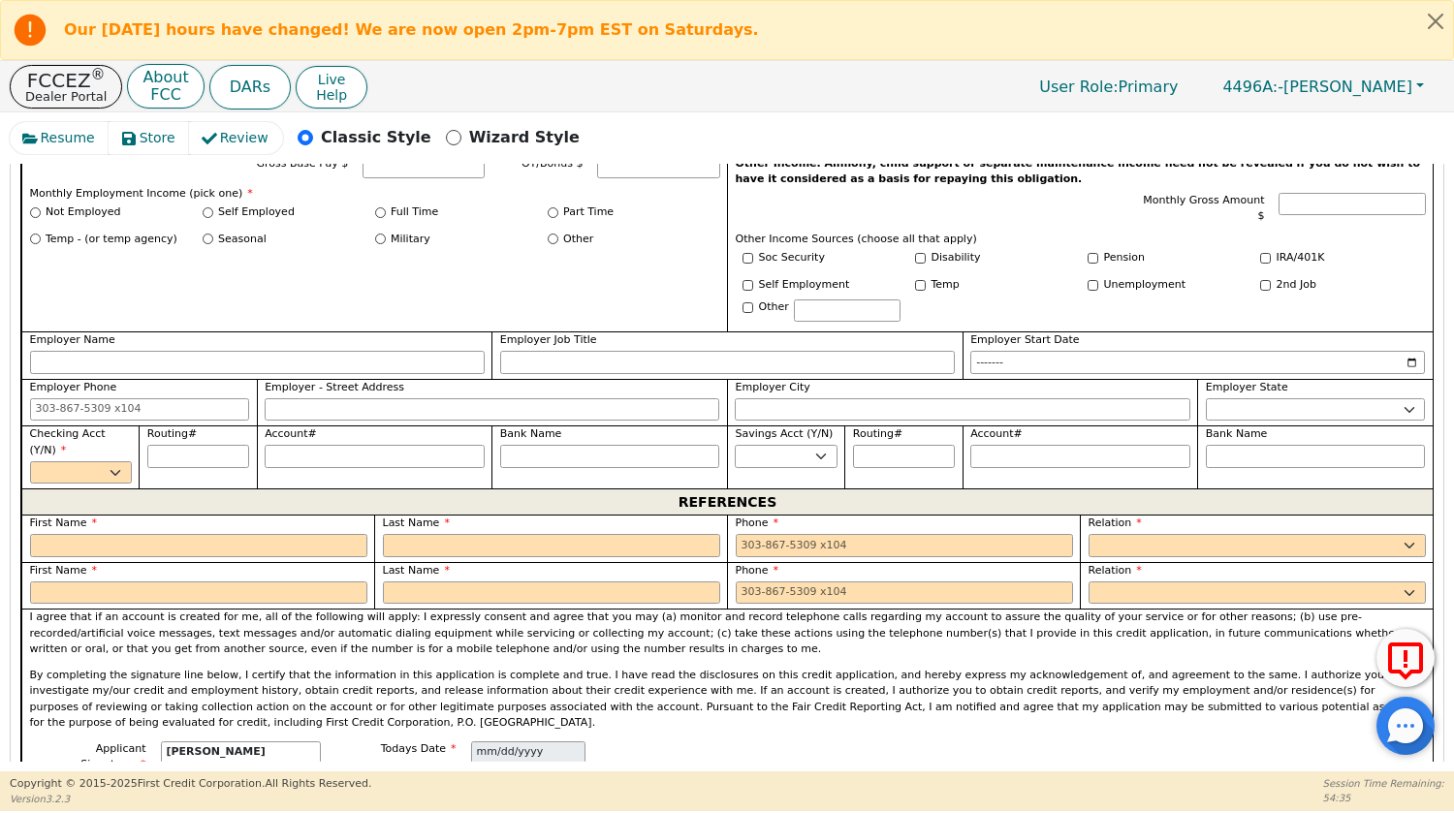
scroll to position [1159, 0]
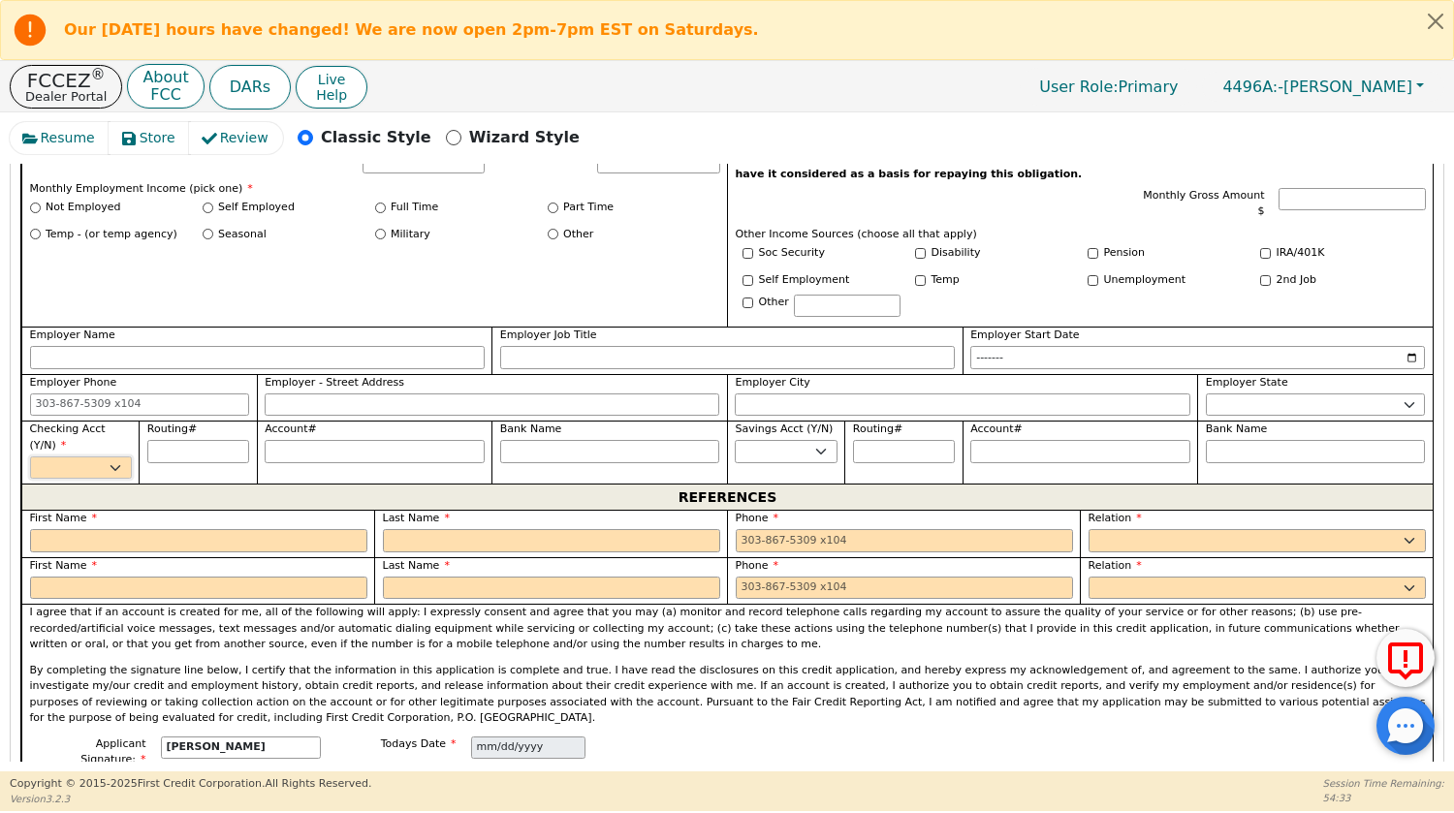
click at [98, 457] on select "Yes No" at bounding box center [81, 468] width 102 height 23
select select "y"
click at [30, 457] on select "Yes No" at bounding box center [81, 468] width 102 height 23
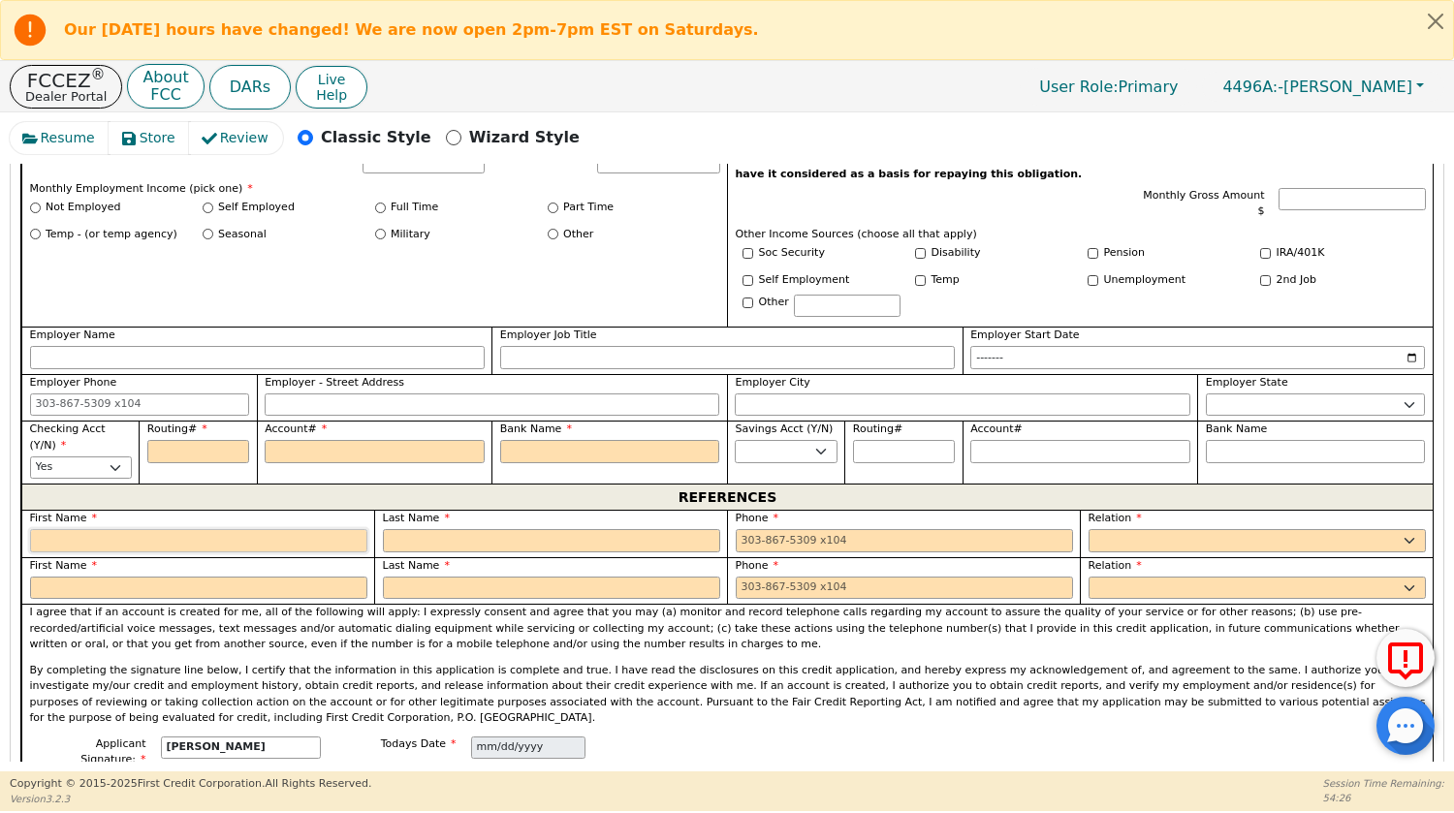
click at [179, 529] on input "text" at bounding box center [198, 540] width 337 height 23
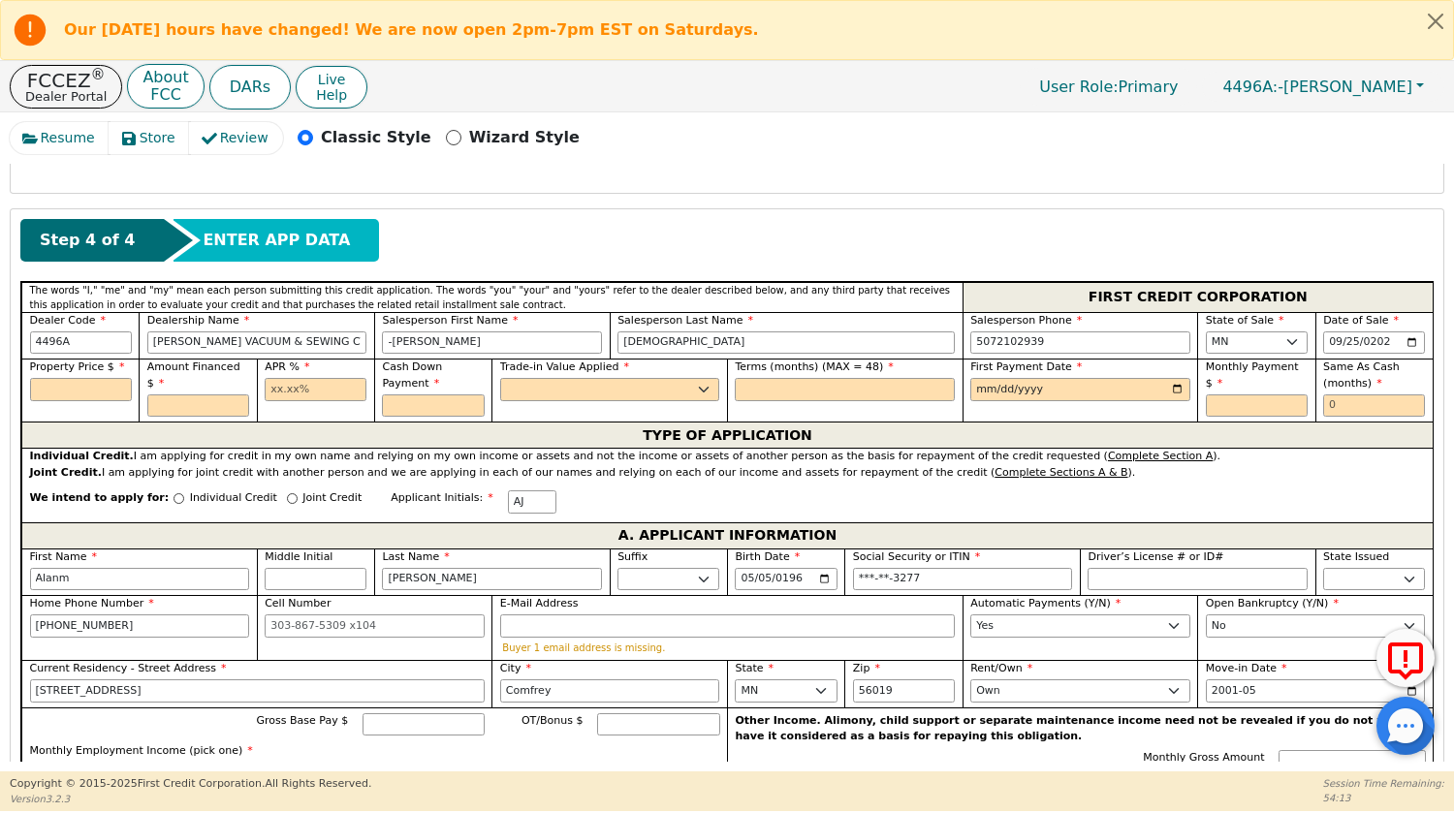
scroll to position [601, 0]
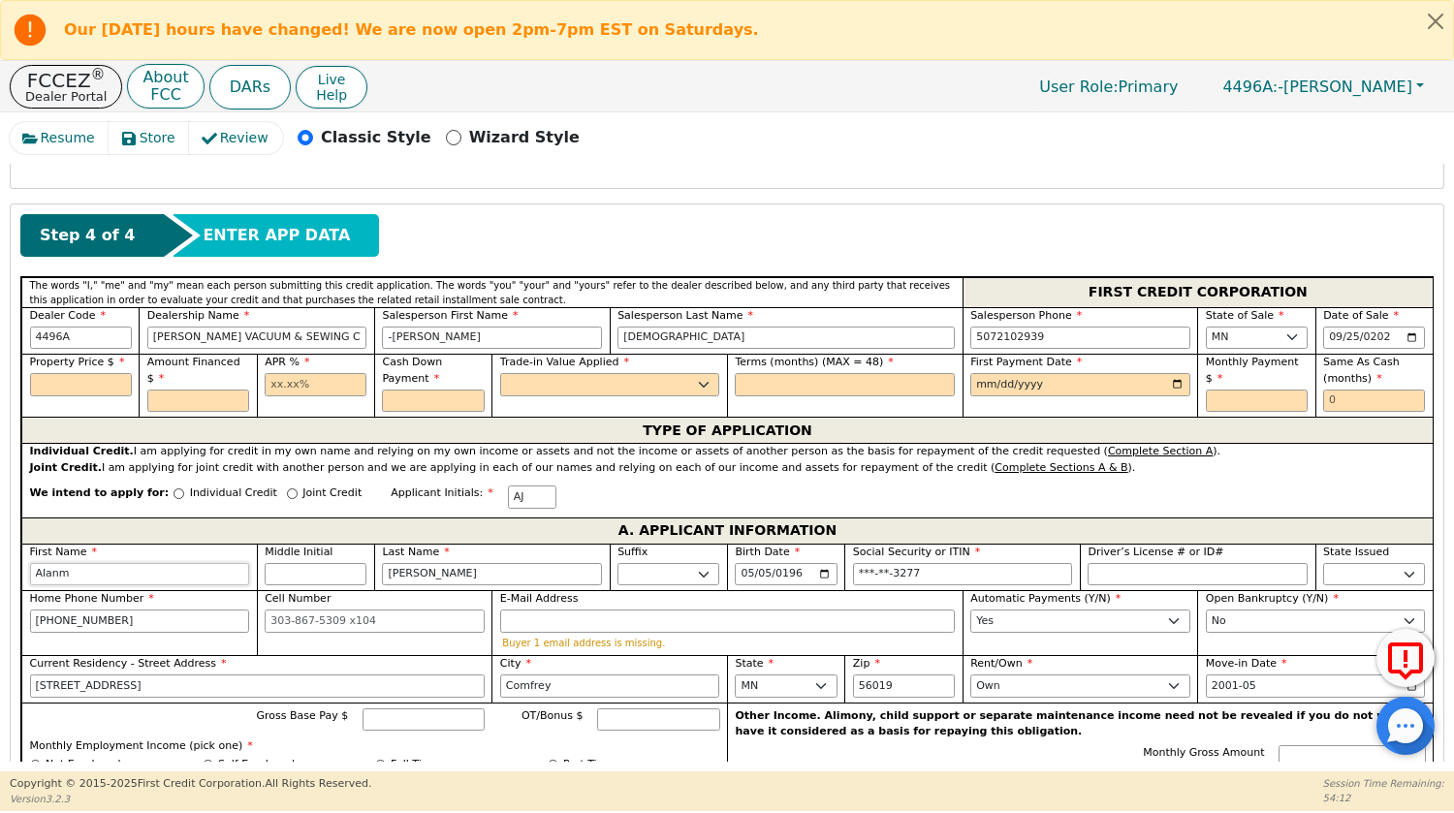
click at [177, 572] on input "Alanm" at bounding box center [140, 574] width 220 height 23
type input "[PERSON_NAME]"
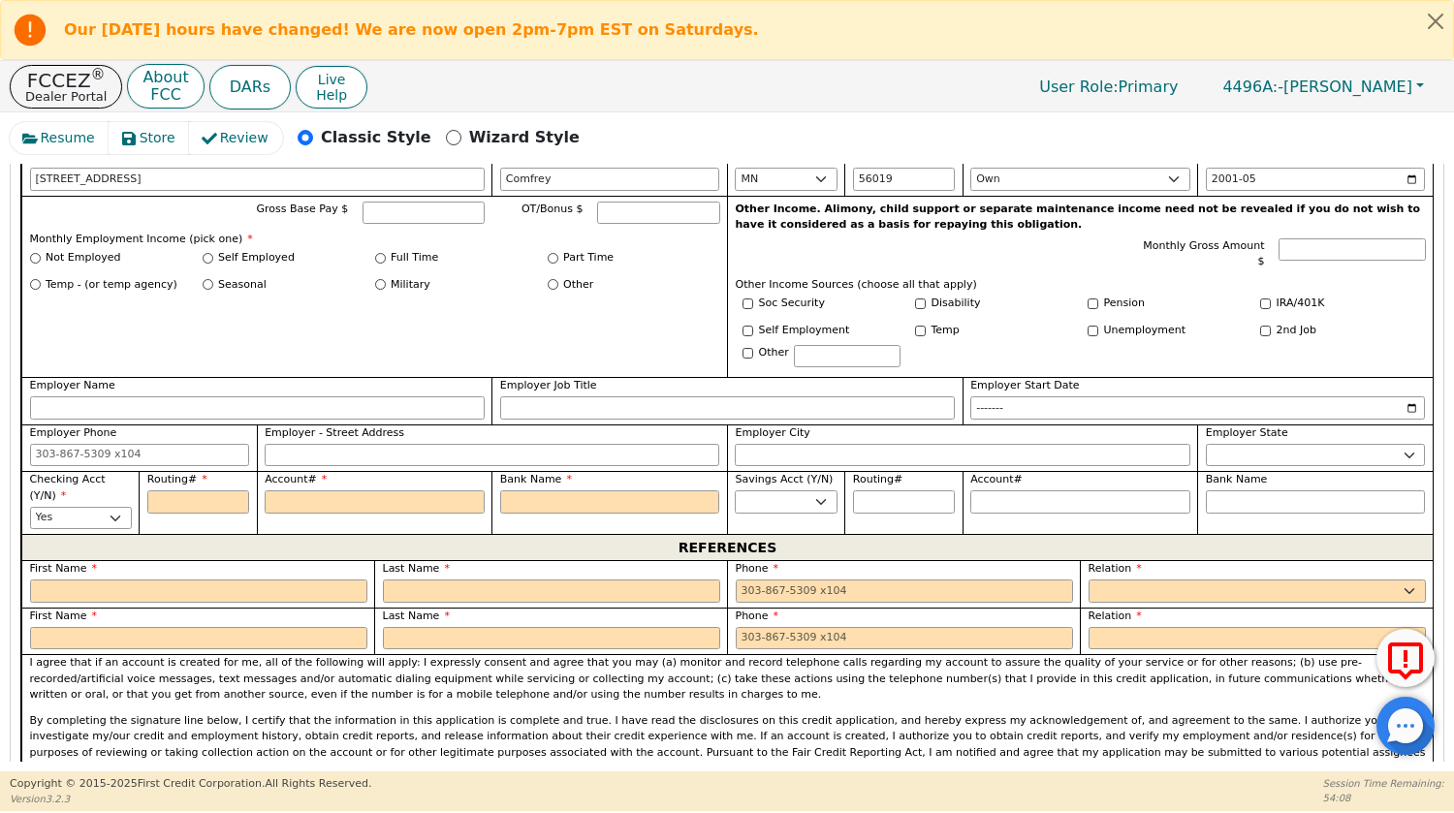
scroll to position [1111, 0]
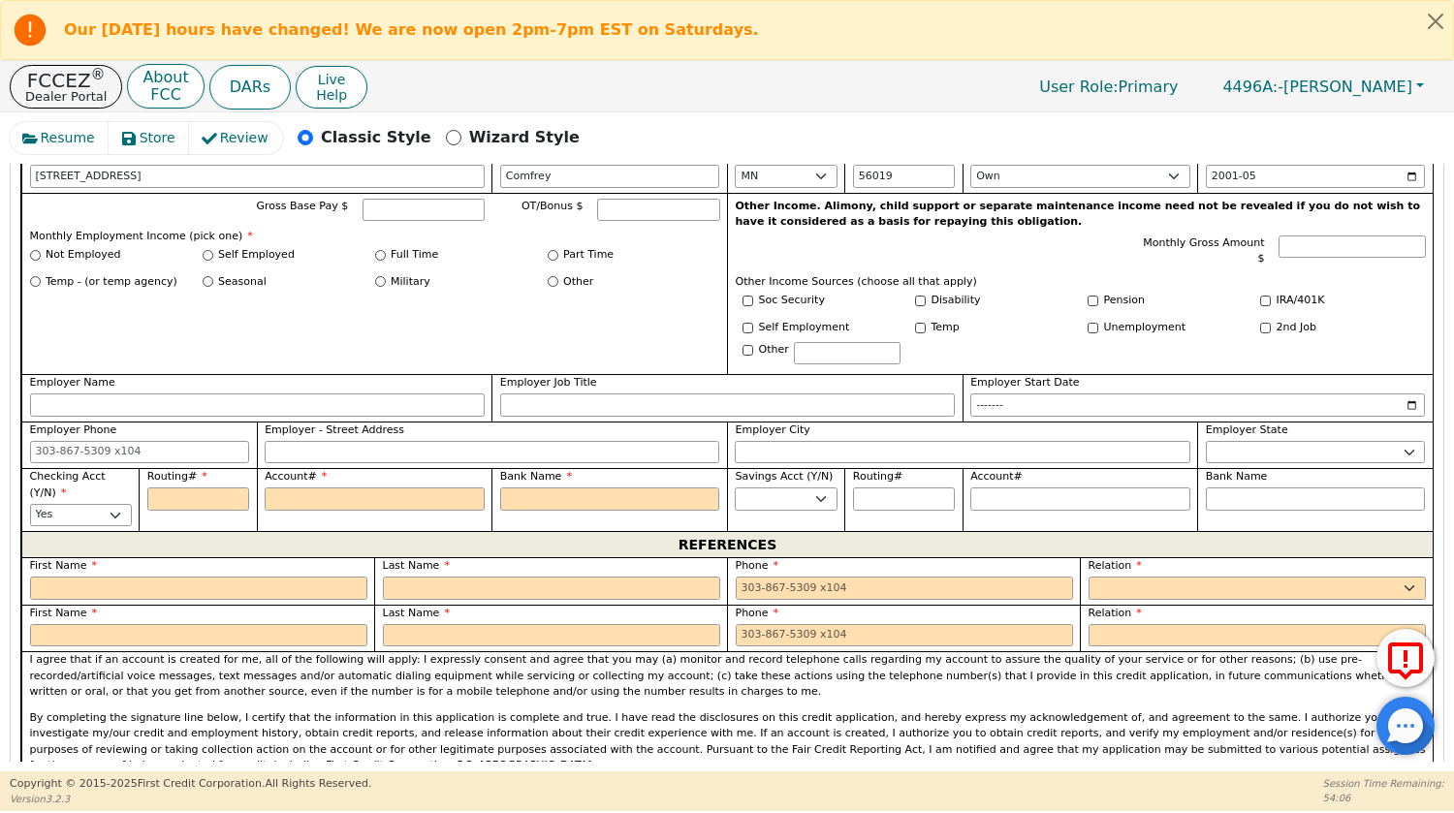
type input "[PERSON_NAME]"
click at [197, 492] on input "Routing#" at bounding box center [198, 499] width 102 height 23
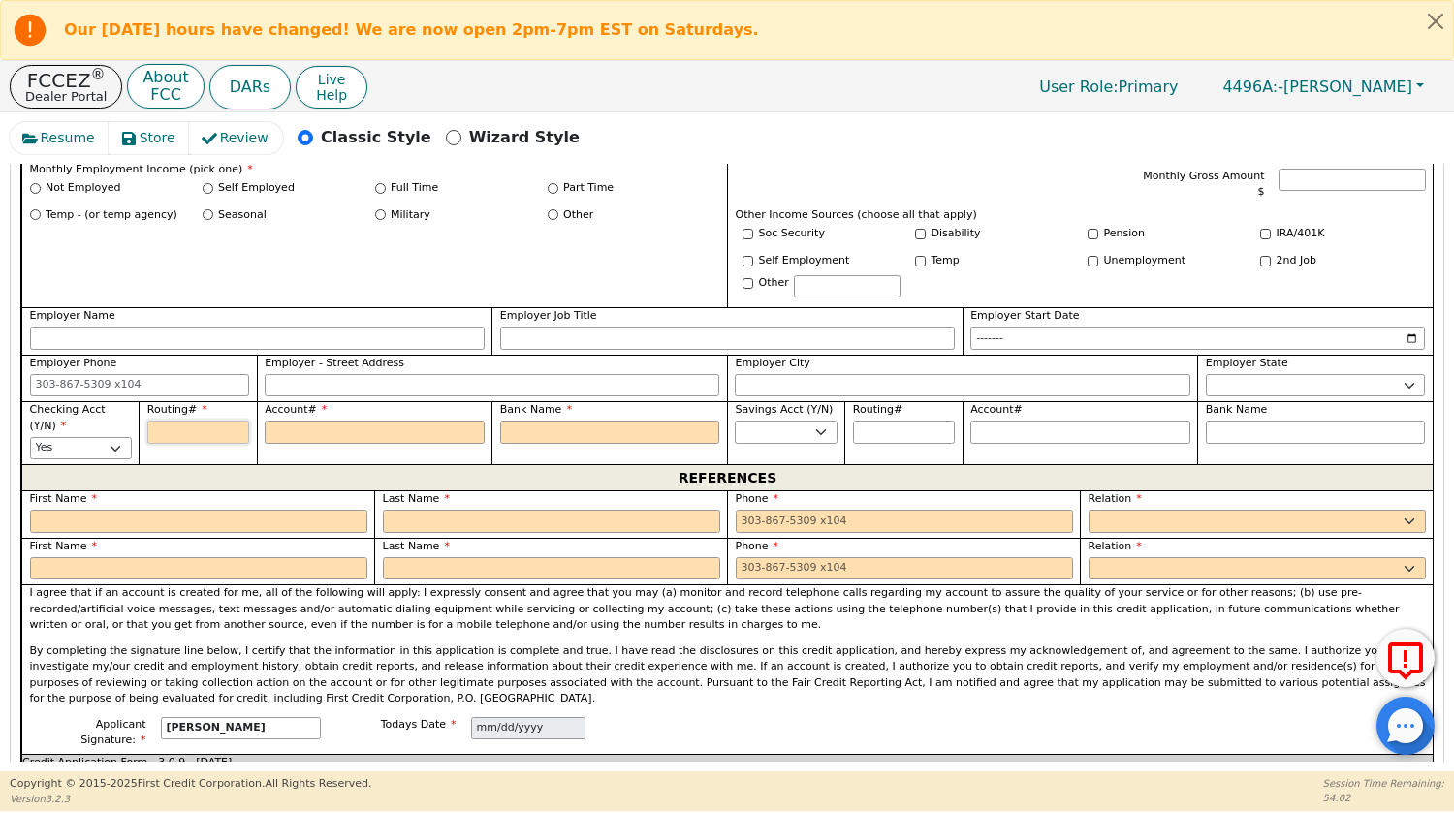
scroll to position [1183, 0]
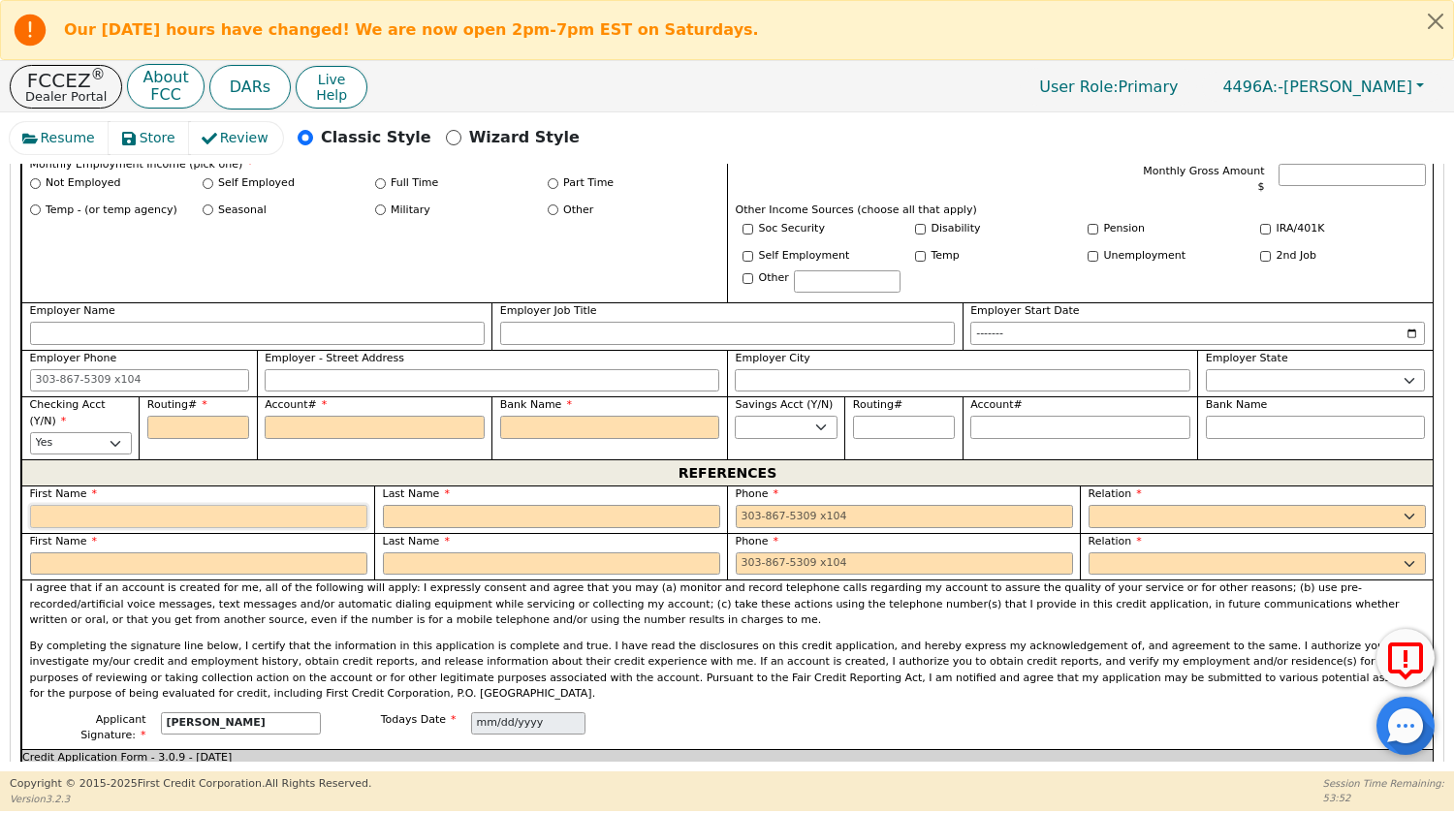
click at [209, 511] on input "text" at bounding box center [198, 516] width 337 height 23
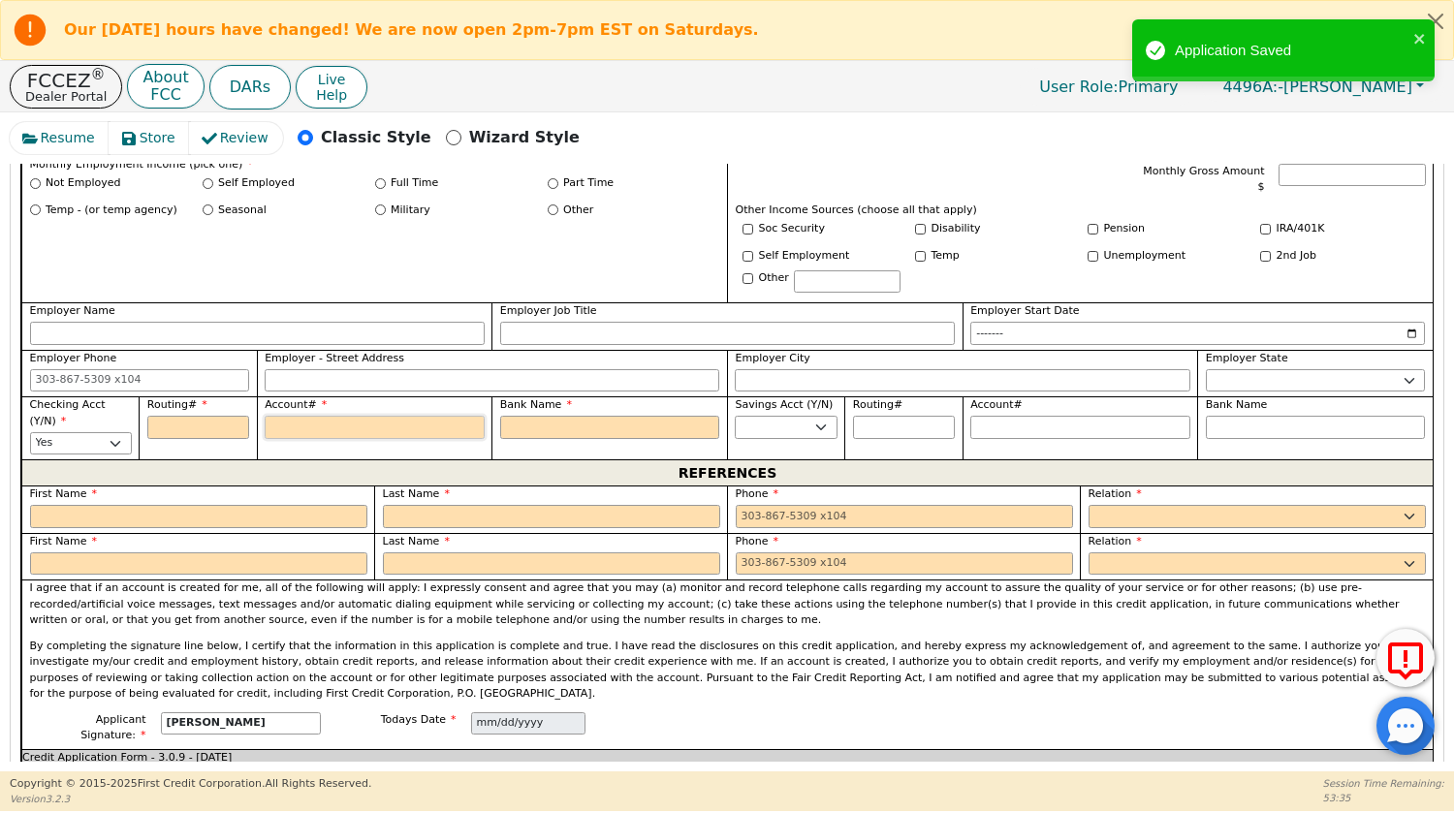
click at [281, 420] on input "Account#" at bounding box center [375, 427] width 220 height 23
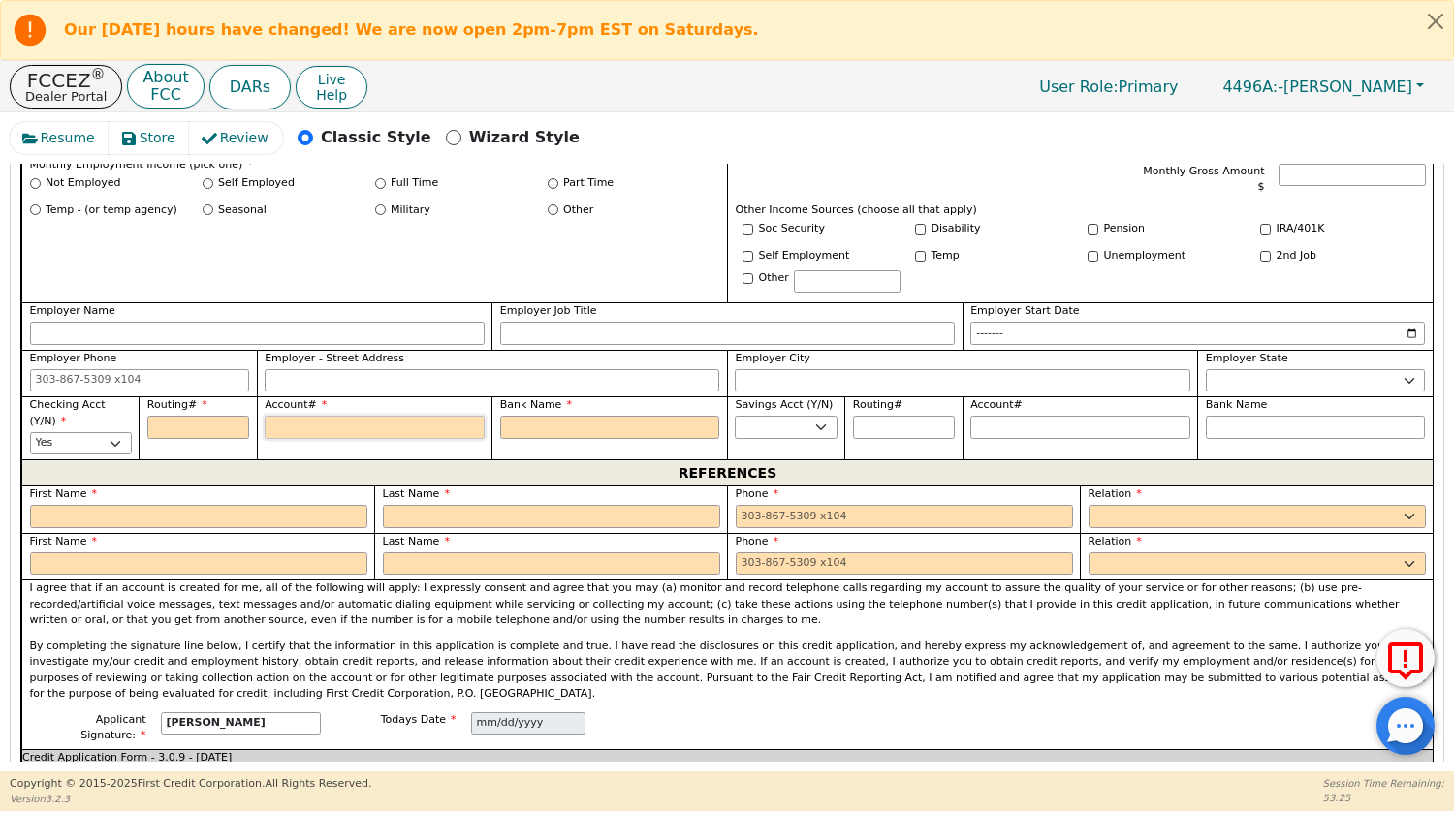
type input "3"
type input "*"
type input "31"
type input "**"
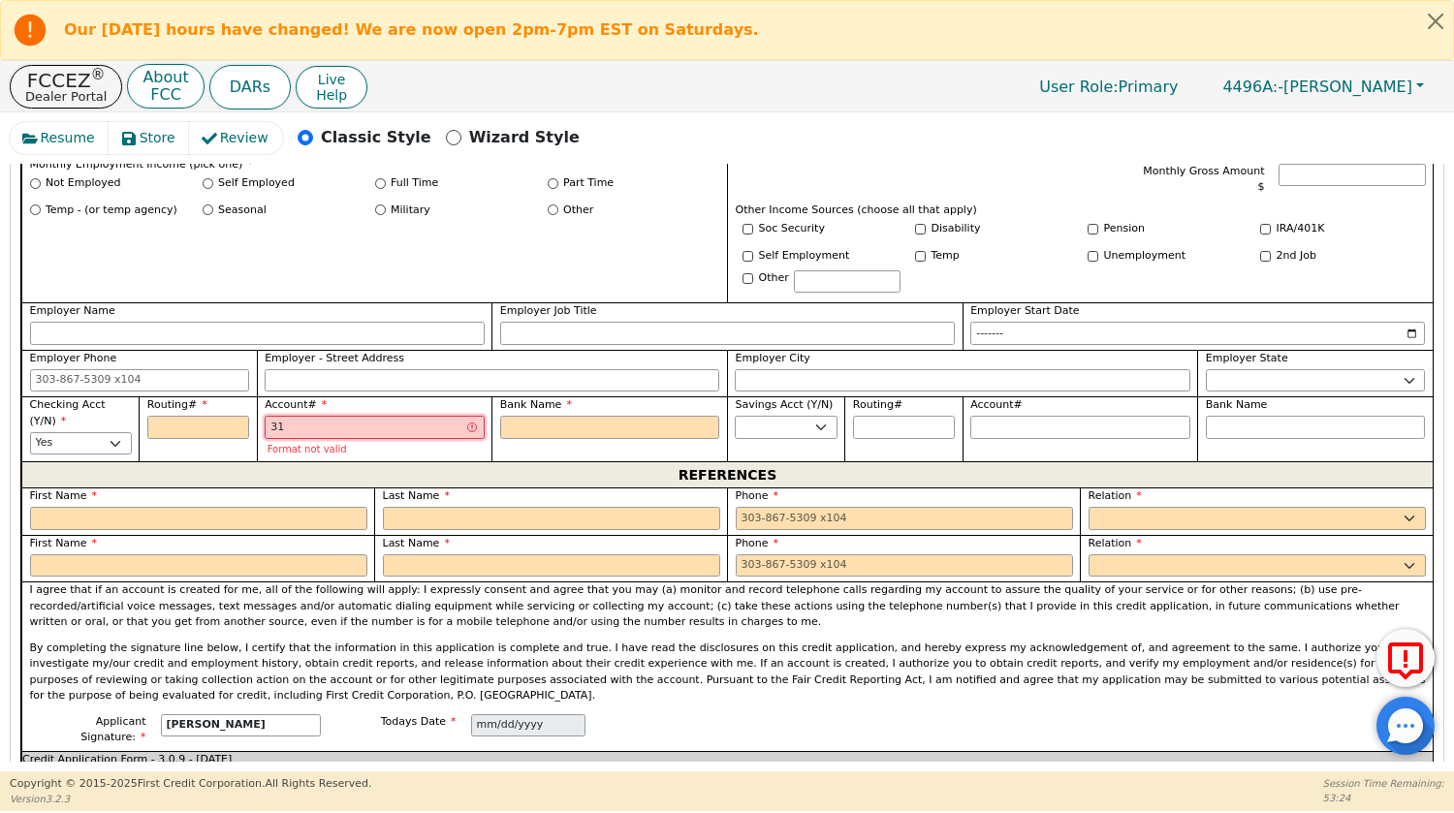
type input "318"
type input "***"
type input "3180"
type input "****"
type input "31801"
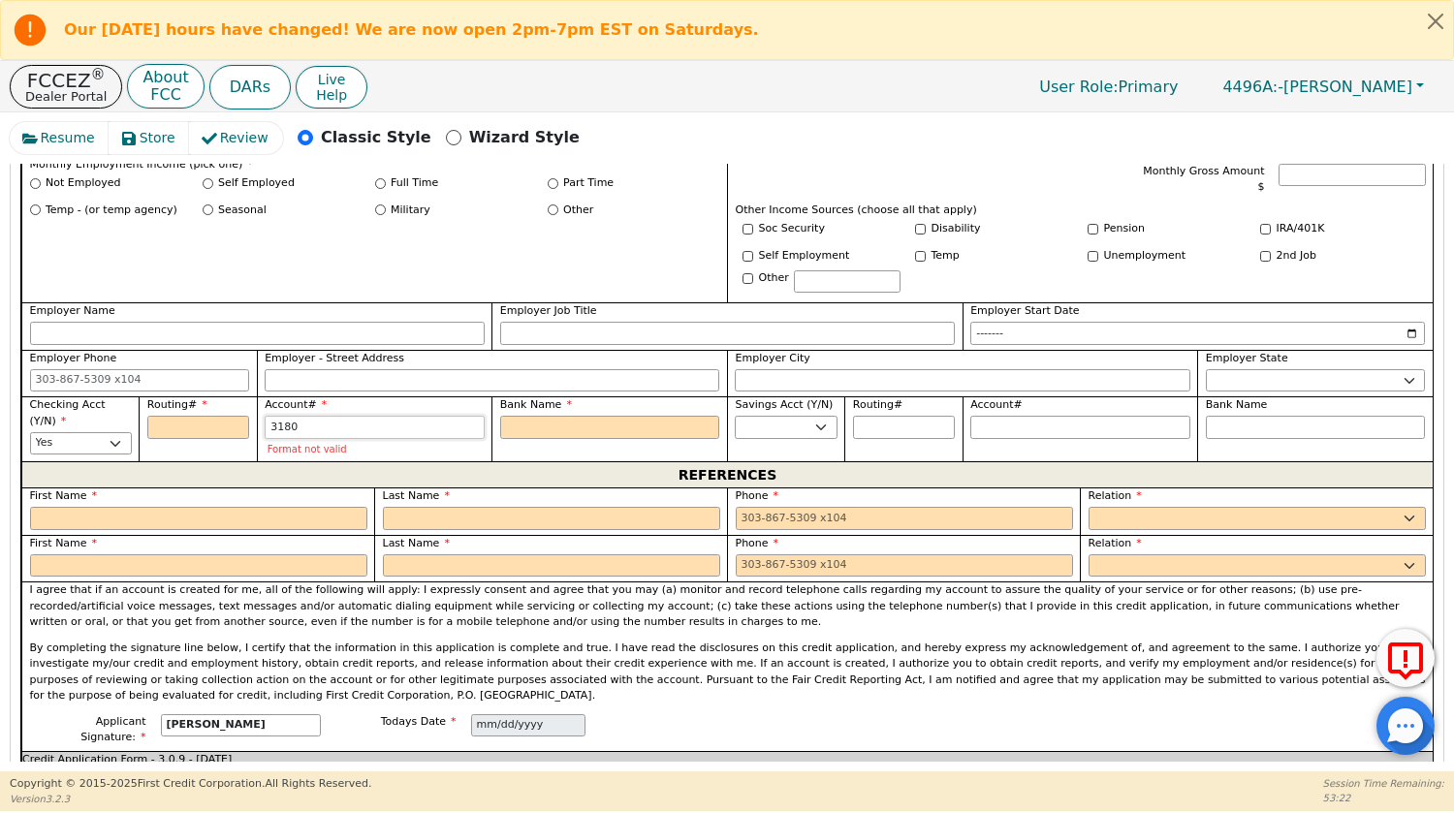
type input "*****"
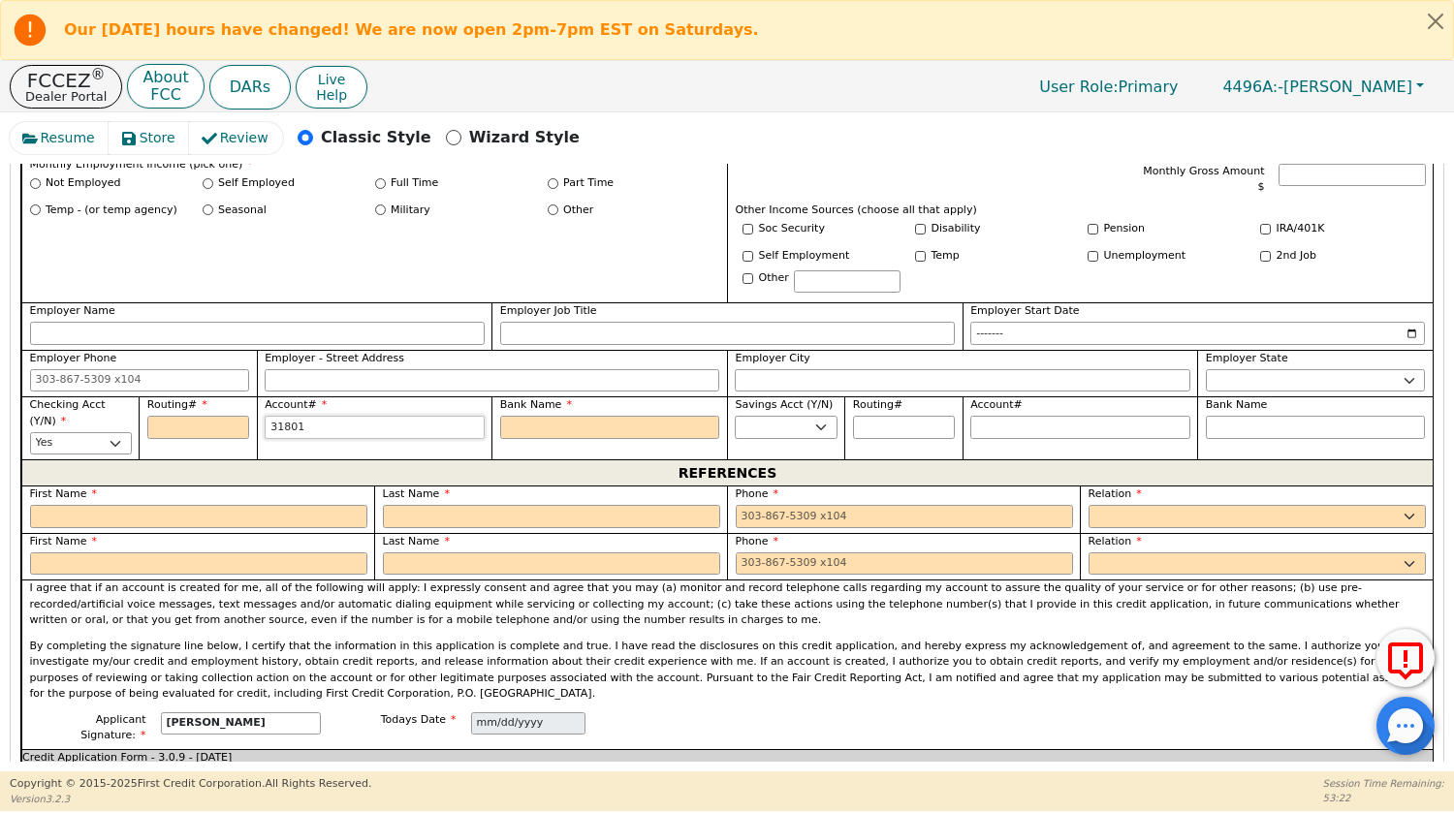
type input "318015"
type input "******"
click at [513, 428] on input "Bank Name" at bounding box center [610, 427] width 220 height 23
type input "******"
type input "O"
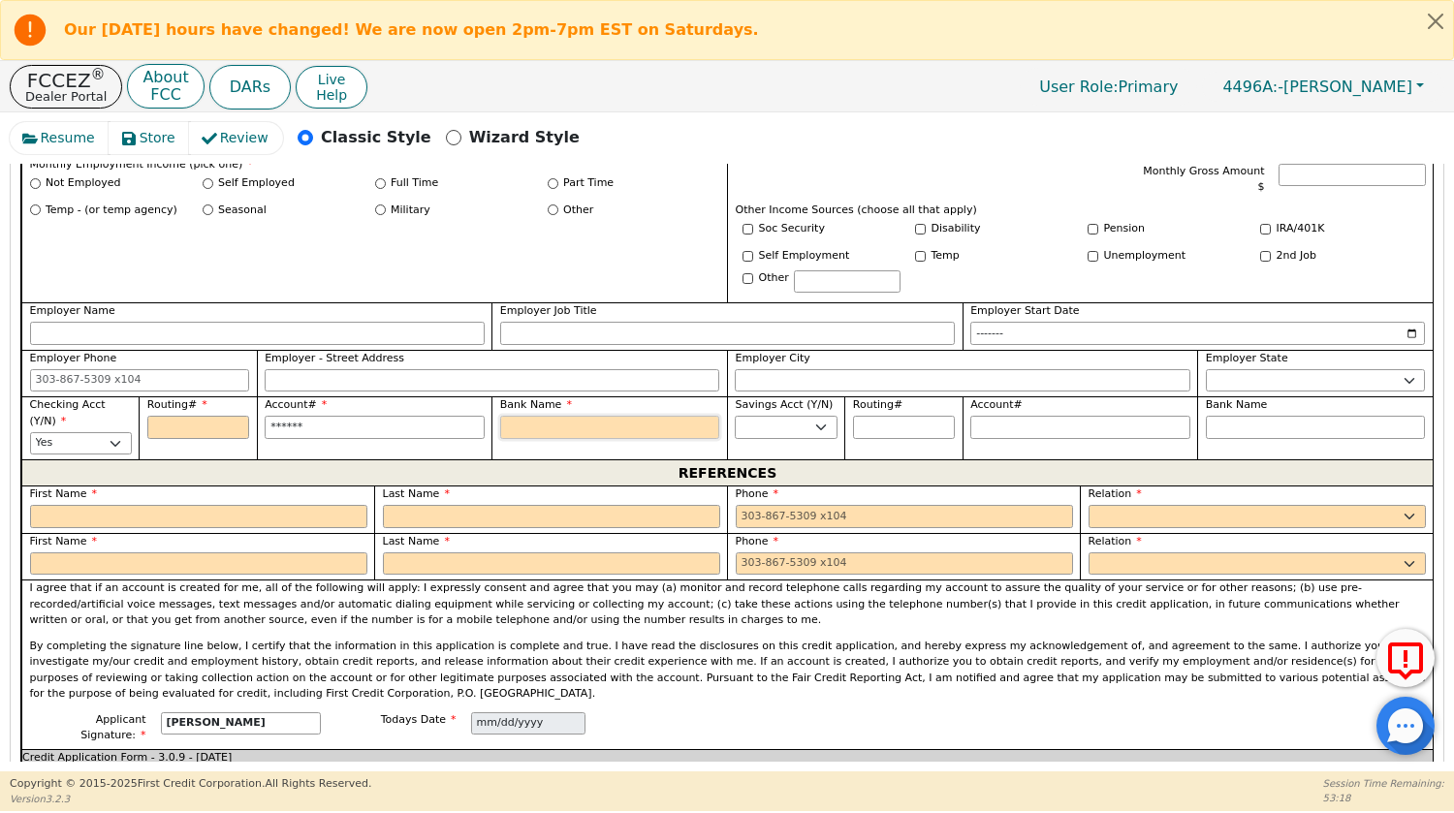
type input "O"
type input "Od"
type input "Ode"
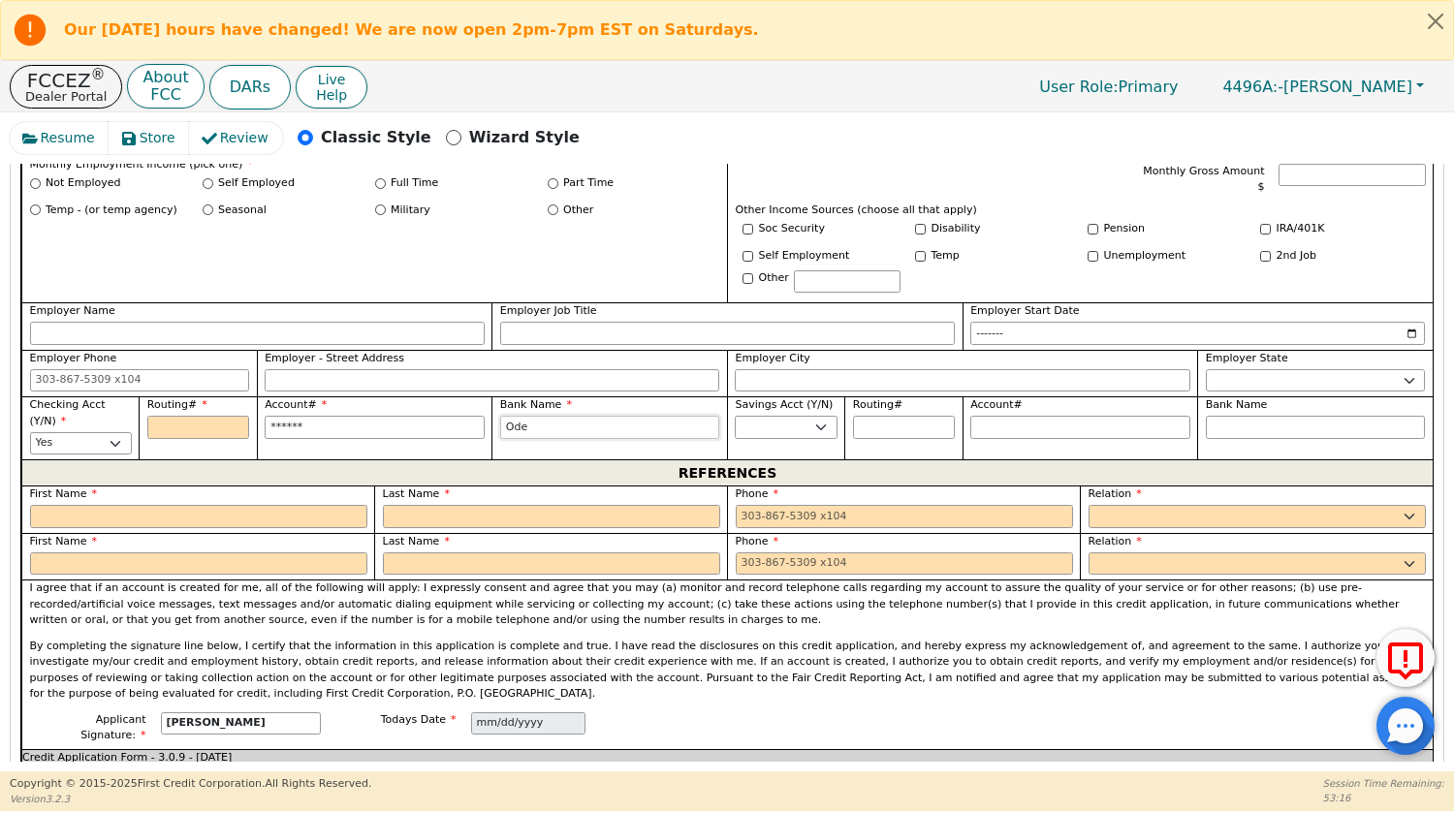
type input "[PERSON_NAME]"
type input "[PERSON_NAME] S"
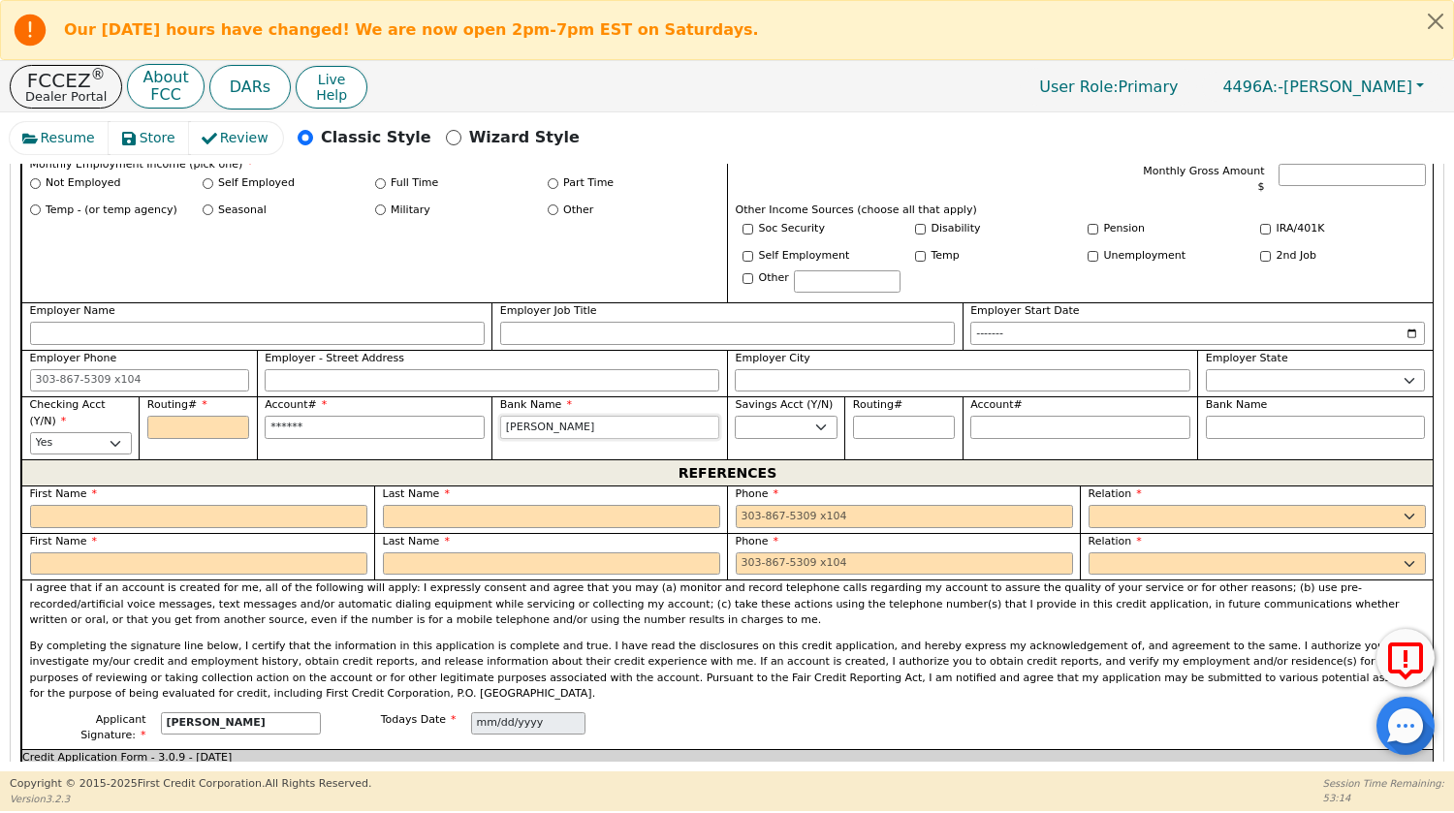
type input "[PERSON_NAME] S"
type input "[PERSON_NAME] St"
type input "[PERSON_NAME] Sta"
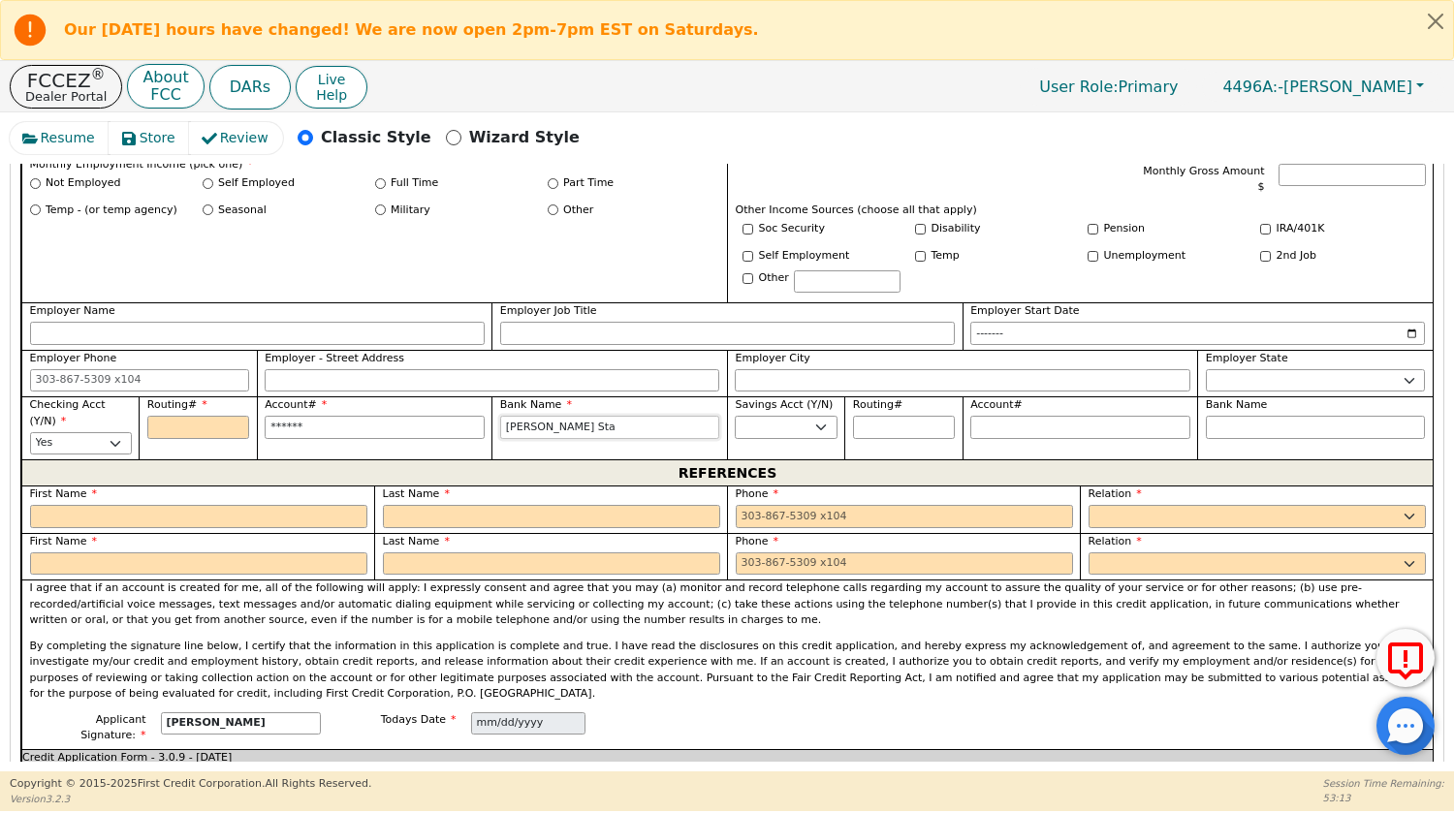
type input "[PERSON_NAME] Stat"
type input "[PERSON_NAME] State"
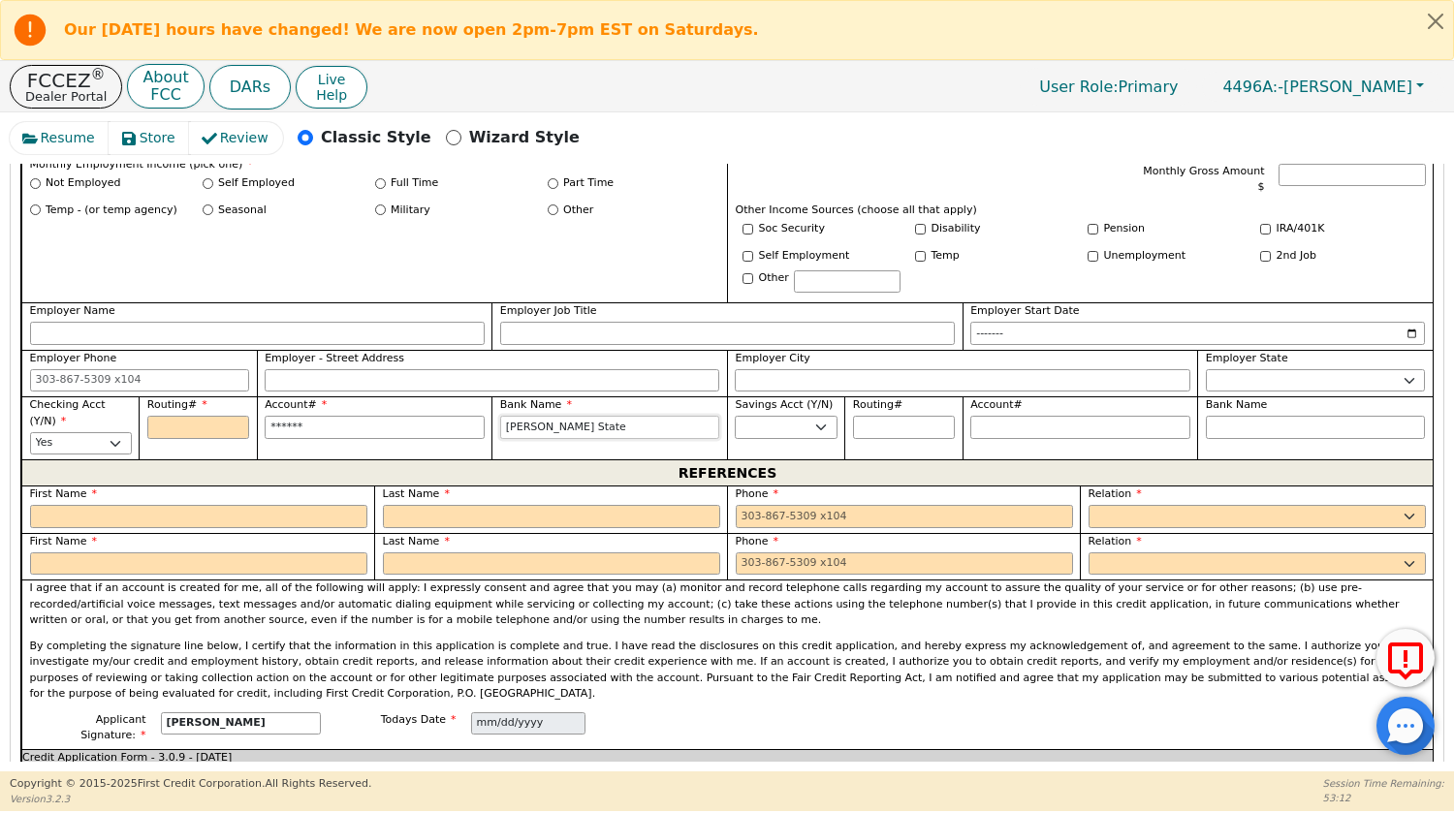
type input "[PERSON_NAME] State"
type input "[PERSON_NAME] State B"
type input "[PERSON_NAME] State Ba"
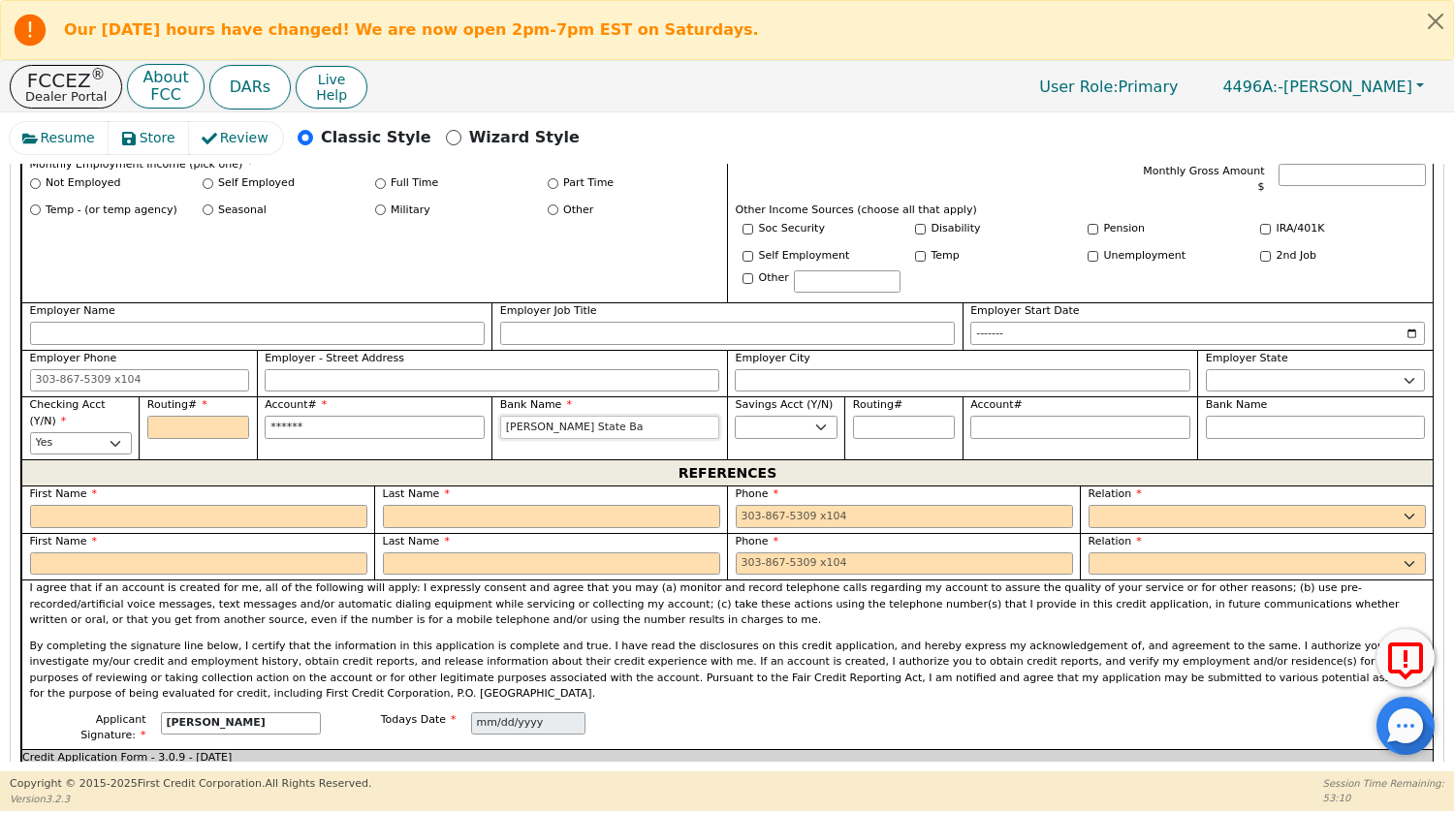
type input "[PERSON_NAME] State Ban"
type input "[PERSON_NAME] State Bank"
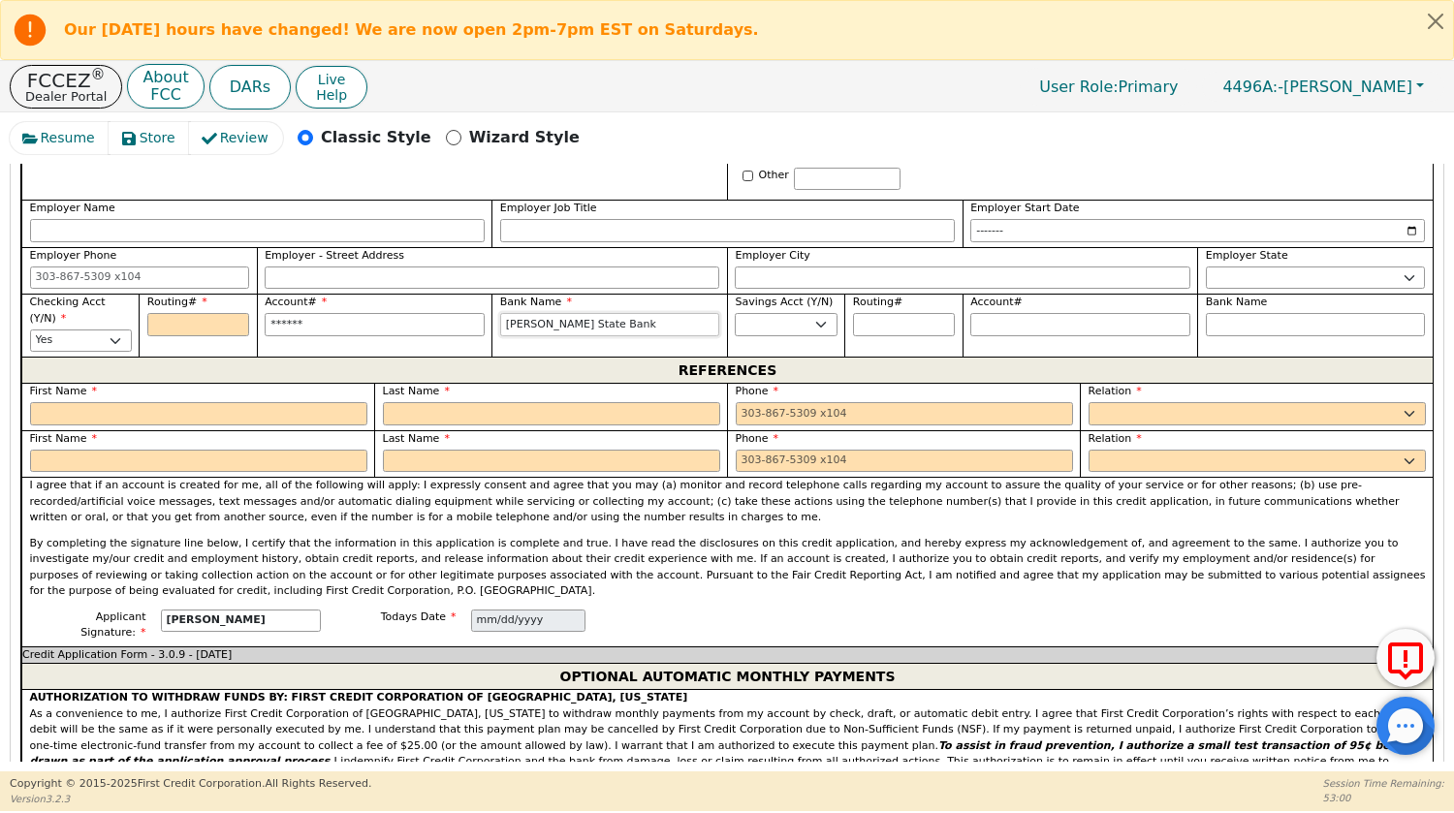
scroll to position [1283, 0]
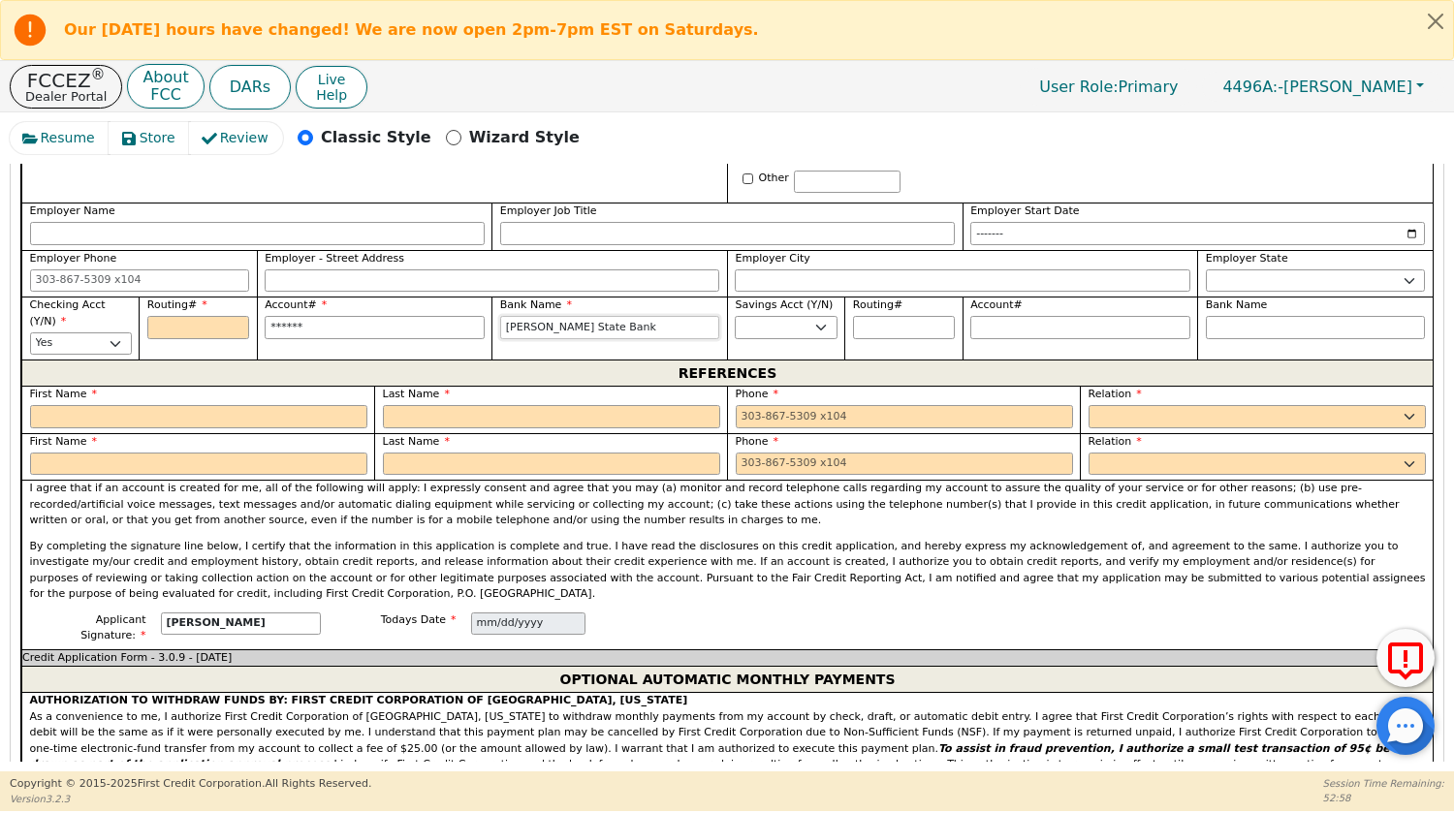
type input "[PERSON_NAME] State Bank"
click at [242, 409] on input "text" at bounding box center [198, 416] width 337 height 23
type input "H"
type input "[PERSON_NAME]"
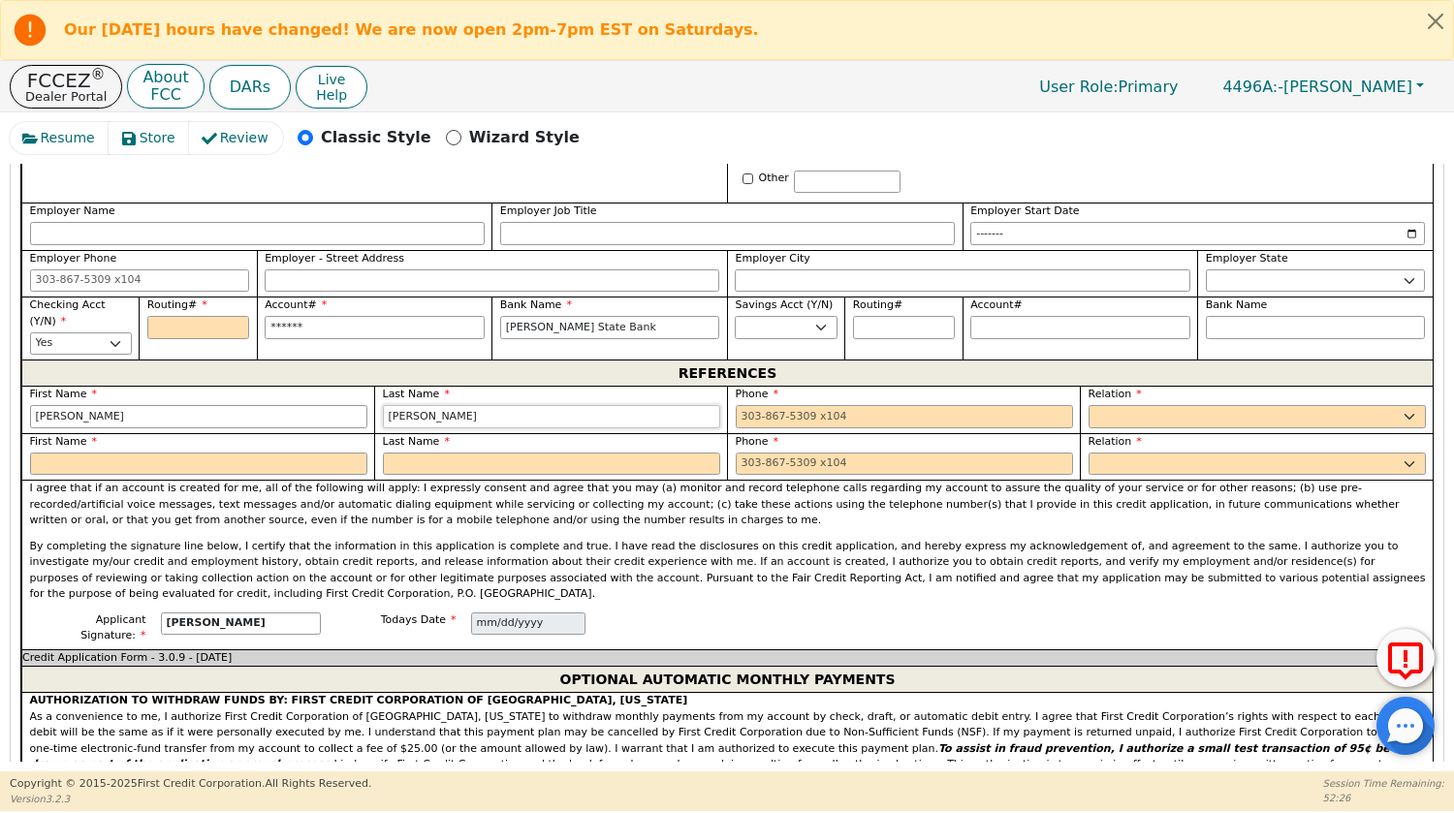
type input "[PERSON_NAME]"
click at [773, 405] on input "tel" at bounding box center [904, 416] width 337 height 23
click at [1324, 405] on select "FATHER MOTHER SISTER BROTHER DAUGHTER SON CO-WORKER NEIGHBOR FRIEND COUSIN G-MO…" at bounding box center [1257, 416] width 337 height 23
click at [937, 405] on input "tel" at bounding box center [904, 416] width 337 height 23
click at [1176, 412] on select "FATHER MOTHER SISTER BROTHER DAUGHTER SON CO-WORKER NEIGHBOR FRIEND COUSIN G-MO…" at bounding box center [1257, 416] width 337 height 23
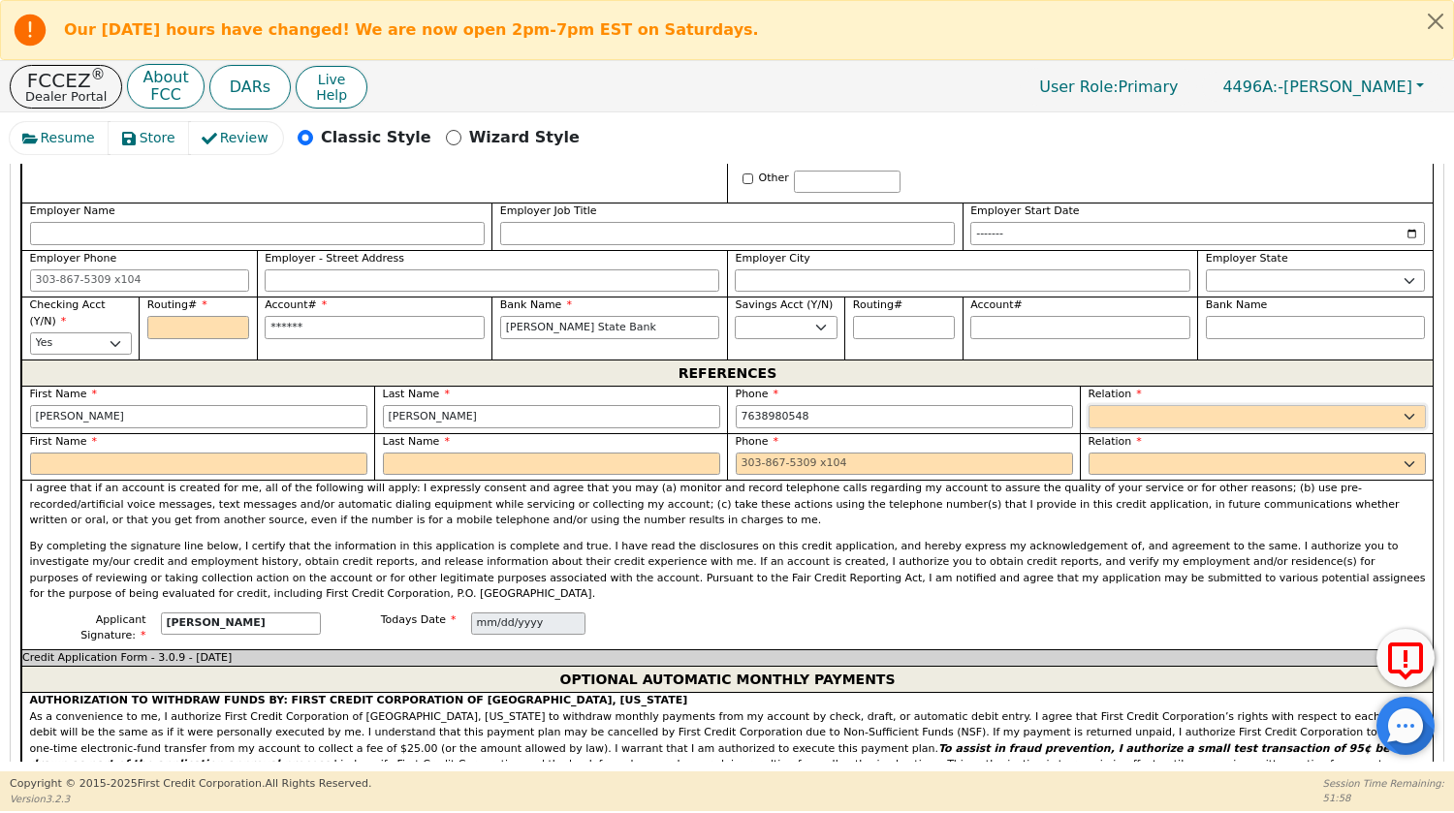
type input "[PHONE_NUMBER]"
select select "SIGNIFICANT OTHER"
click at [1089, 405] on select "FATHER MOTHER SISTER BROTHER DAUGHTER SON CO-WORKER NEIGHBOR FRIEND COUSIN G-MO…" at bounding box center [1257, 416] width 337 height 23
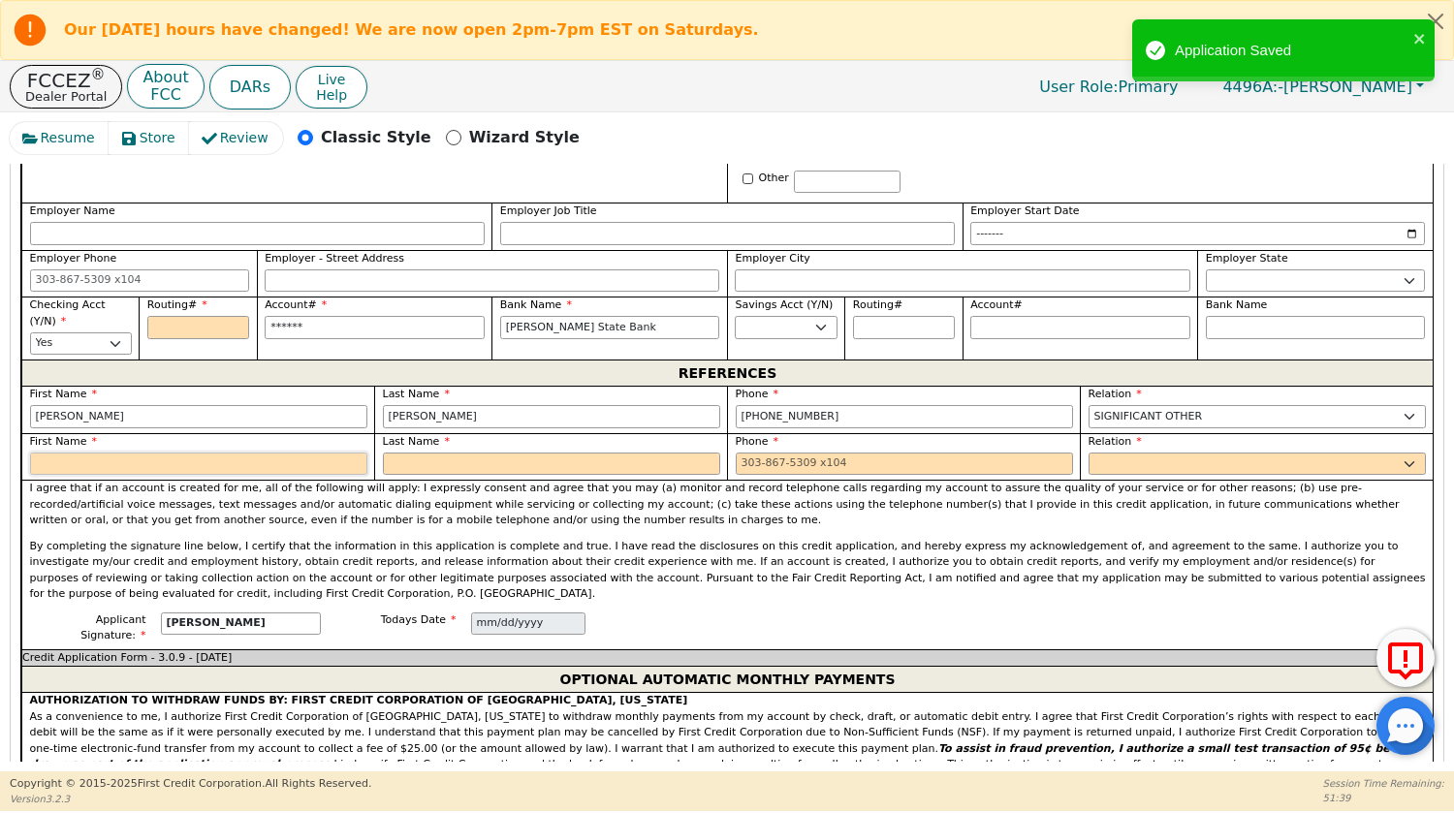
click at [252, 453] on input "text" at bounding box center [198, 464] width 337 height 23
type input "[PERSON_NAME]"
click at [428, 460] on input "text" at bounding box center [551, 464] width 337 height 23
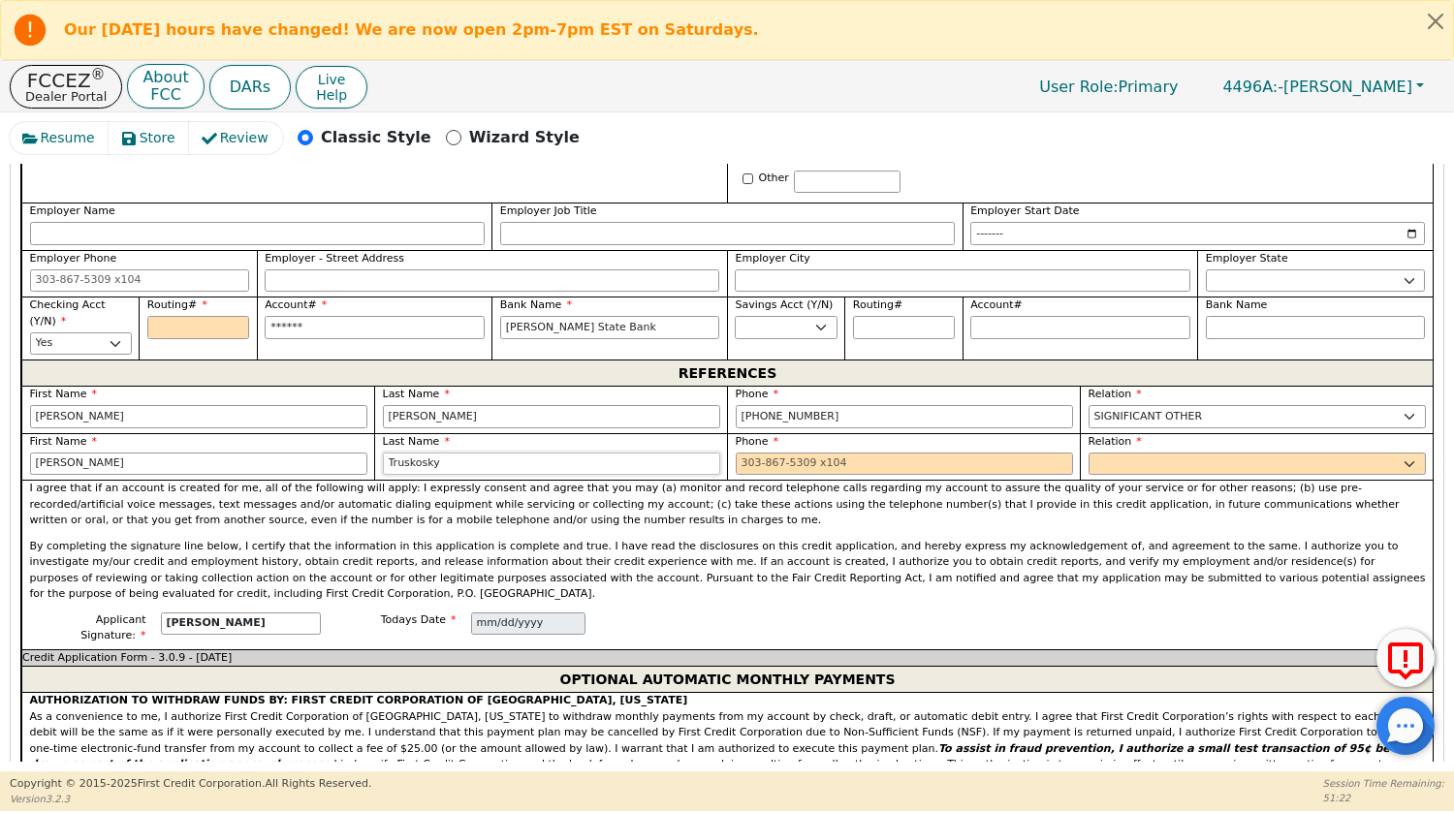
type input "Truskosky"
click at [826, 453] on input "tel" at bounding box center [904, 464] width 337 height 23
type input "[PHONE_NUMBER]"
click at [1150, 453] on select "FATHER MOTHER SISTER BROTHER DAUGHTER SON CO-WORKER NEIGHBOR FRIEND COUSIN G-MO…" at bounding box center [1257, 464] width 337 height 23
select select "FRIEND"
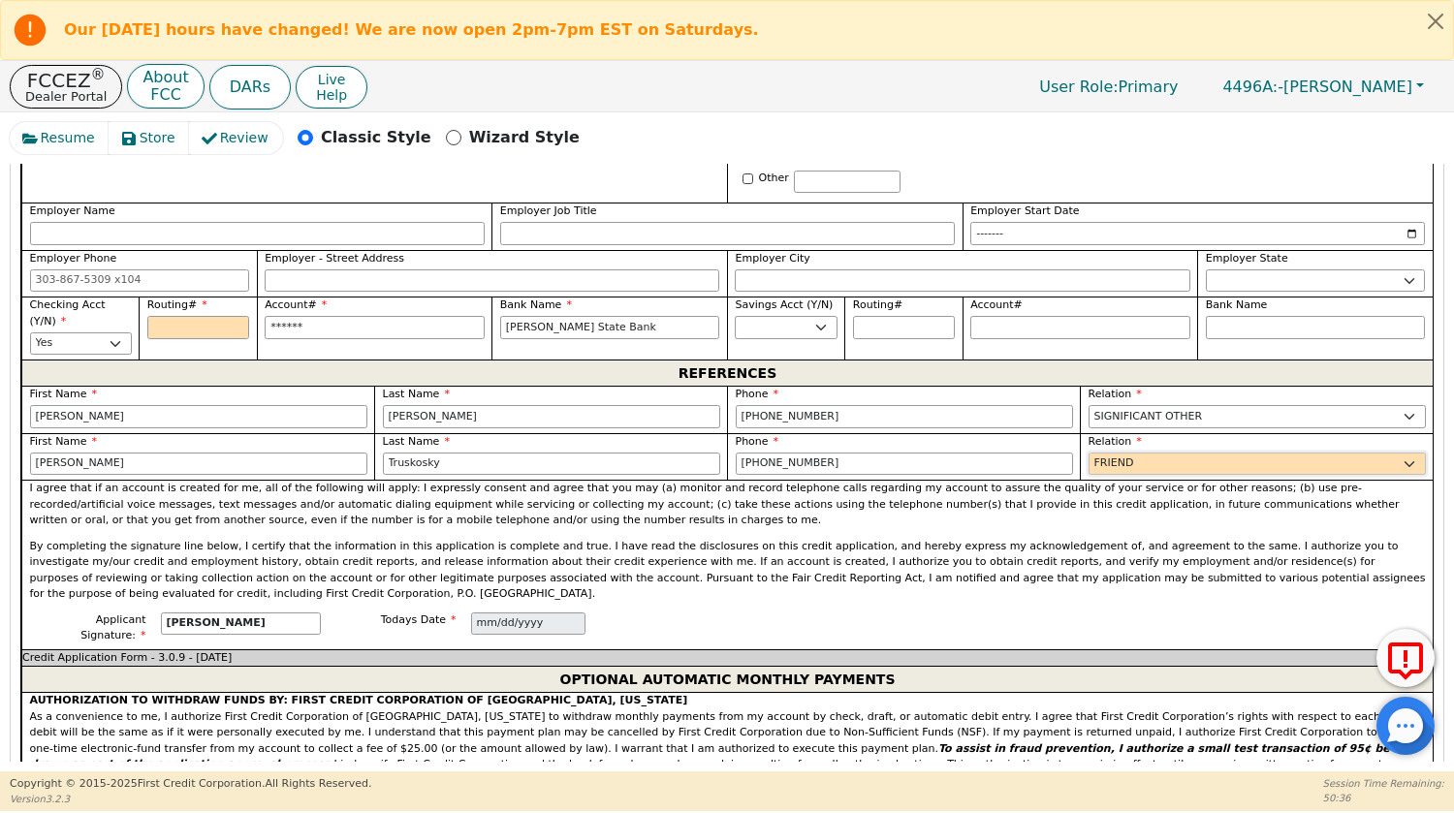
click at [1089, 453] on select "FATHER MOTHER SISTER BROTHER DAUGHTER SON CO-WORKER NEIGHBOR FRIEND COUSIN G-MO…" at bounding box center [1257, 464] width 337 height 23
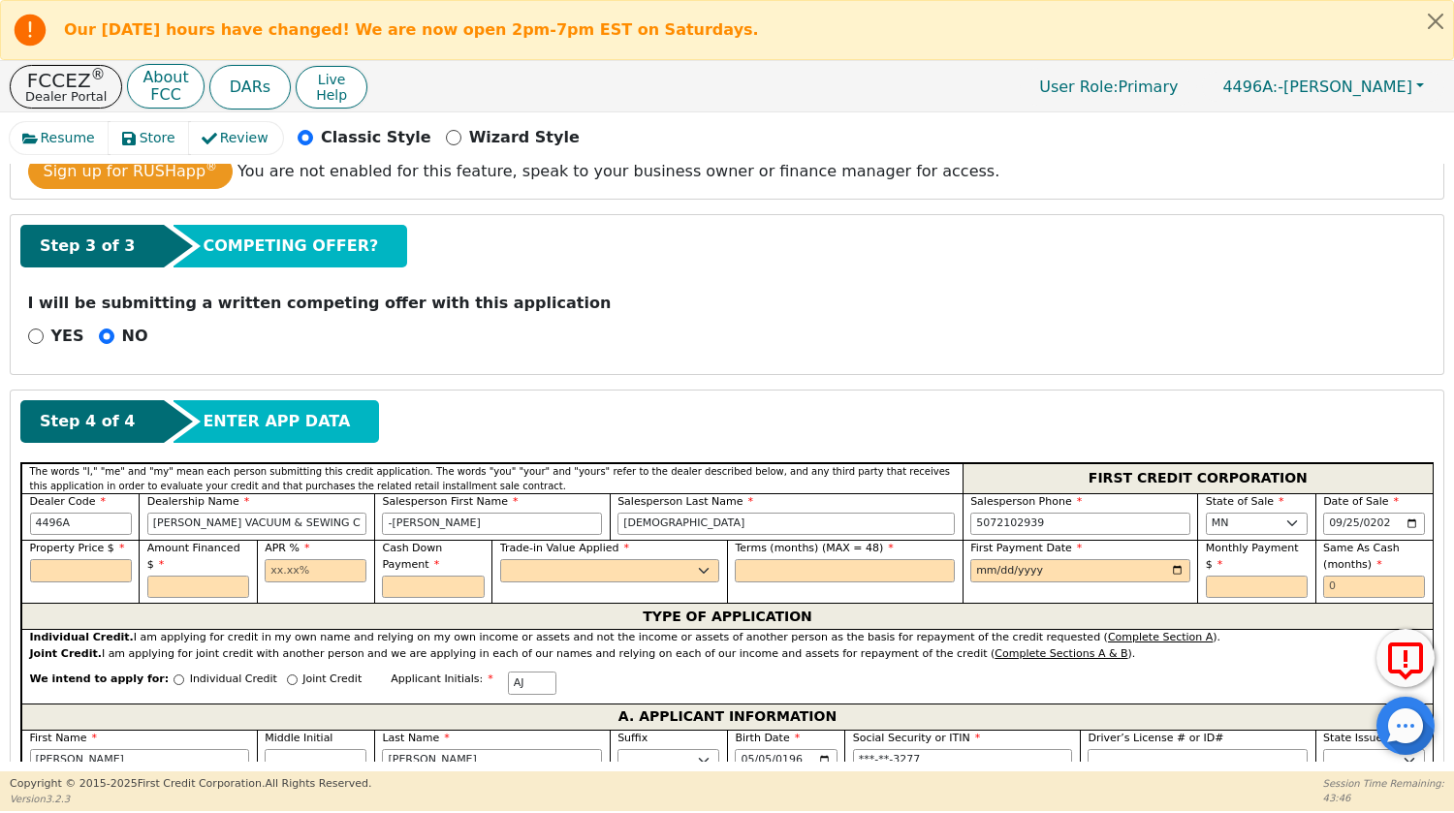
scroll to position [413, 0]
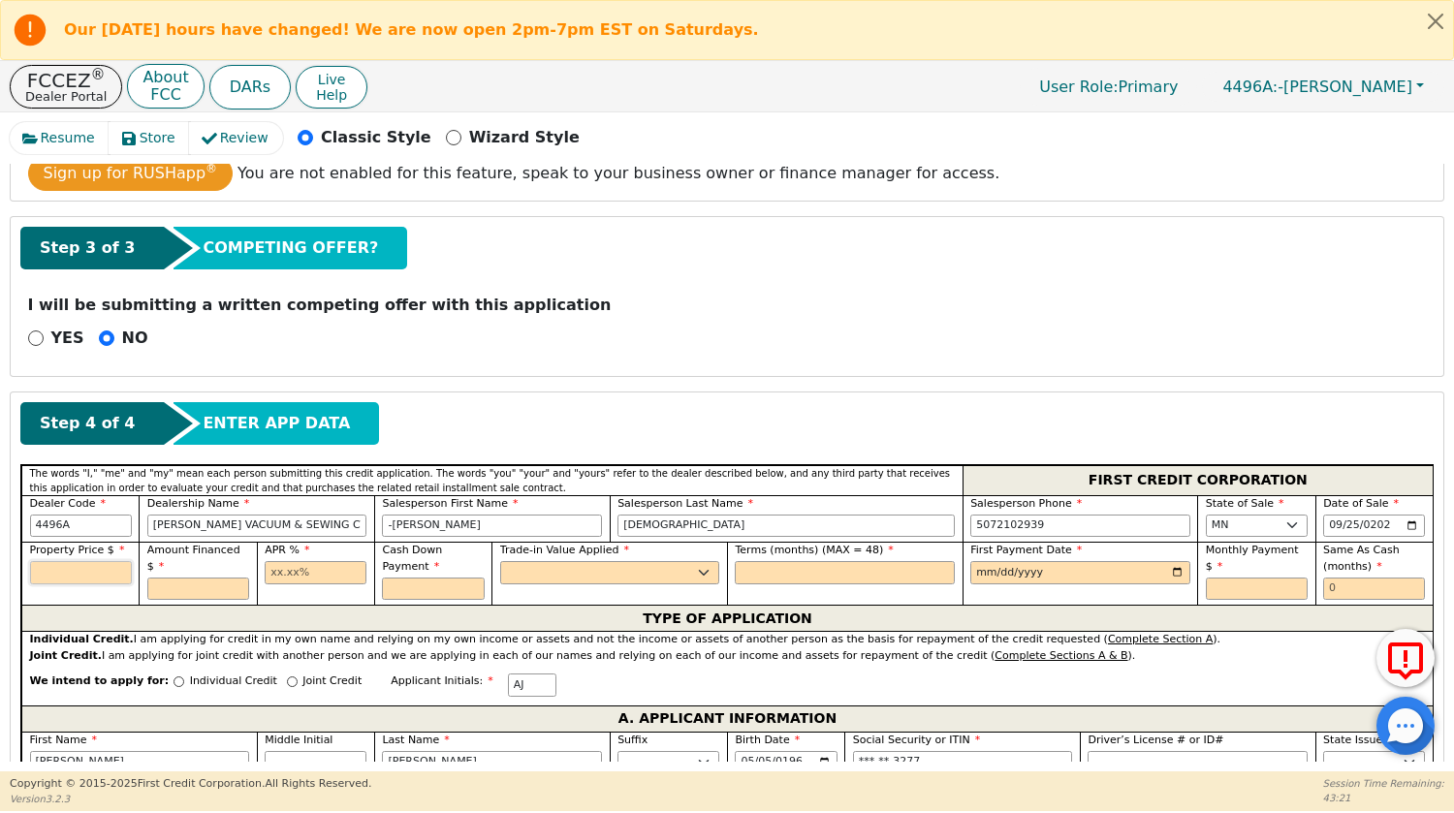
click at [78, 570] on input "text" at bounding box center [81, 572] width 102 height 23
click at [200, 578] on input "text" at bounding box center [198, 589] width 102 height 23
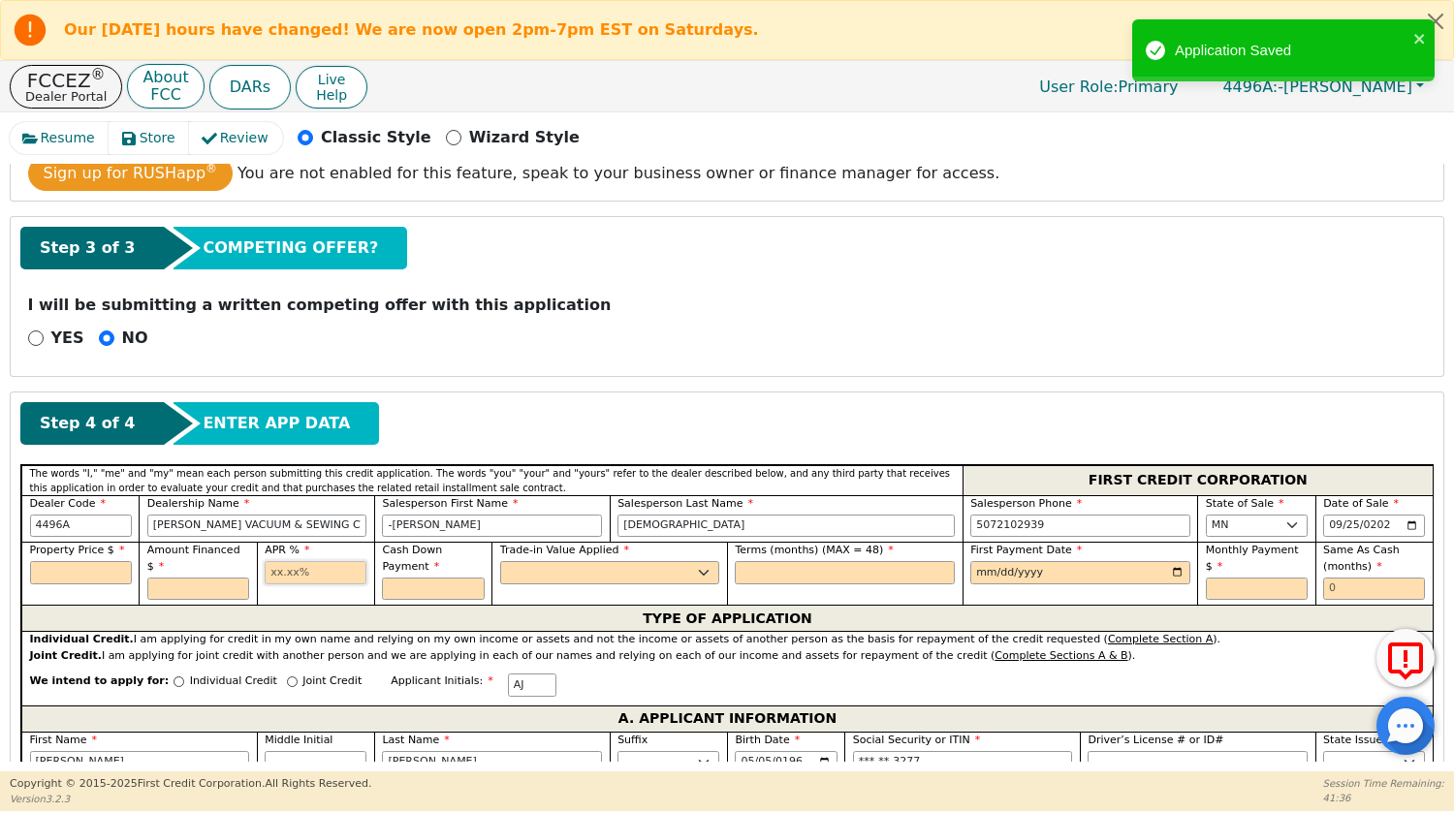
click at [310, 579] on input "text" at bounding box center [316, 572] width 102 height 23
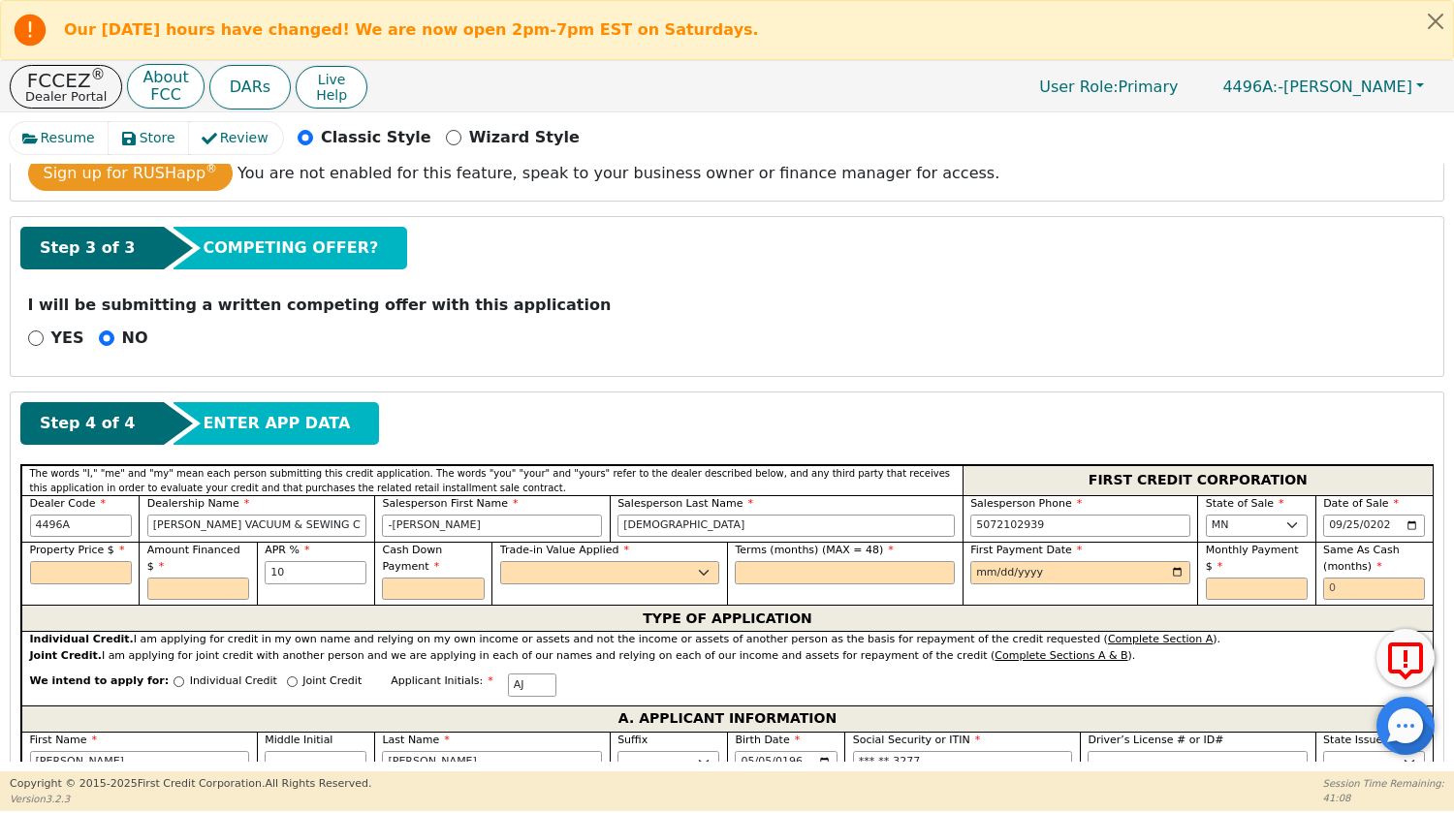
click at [427, 575] on div "Cash Down Payment" at bounding box center [433, 571] width 102 height 57
type input "10.00"
click at [414, 596] on input "text" at bounding box center [433, 589] width 102 height 23
click at [599, 561] on select "Yes No" at bounding box center [610, 572] width 220 height 23
type input "0.00"
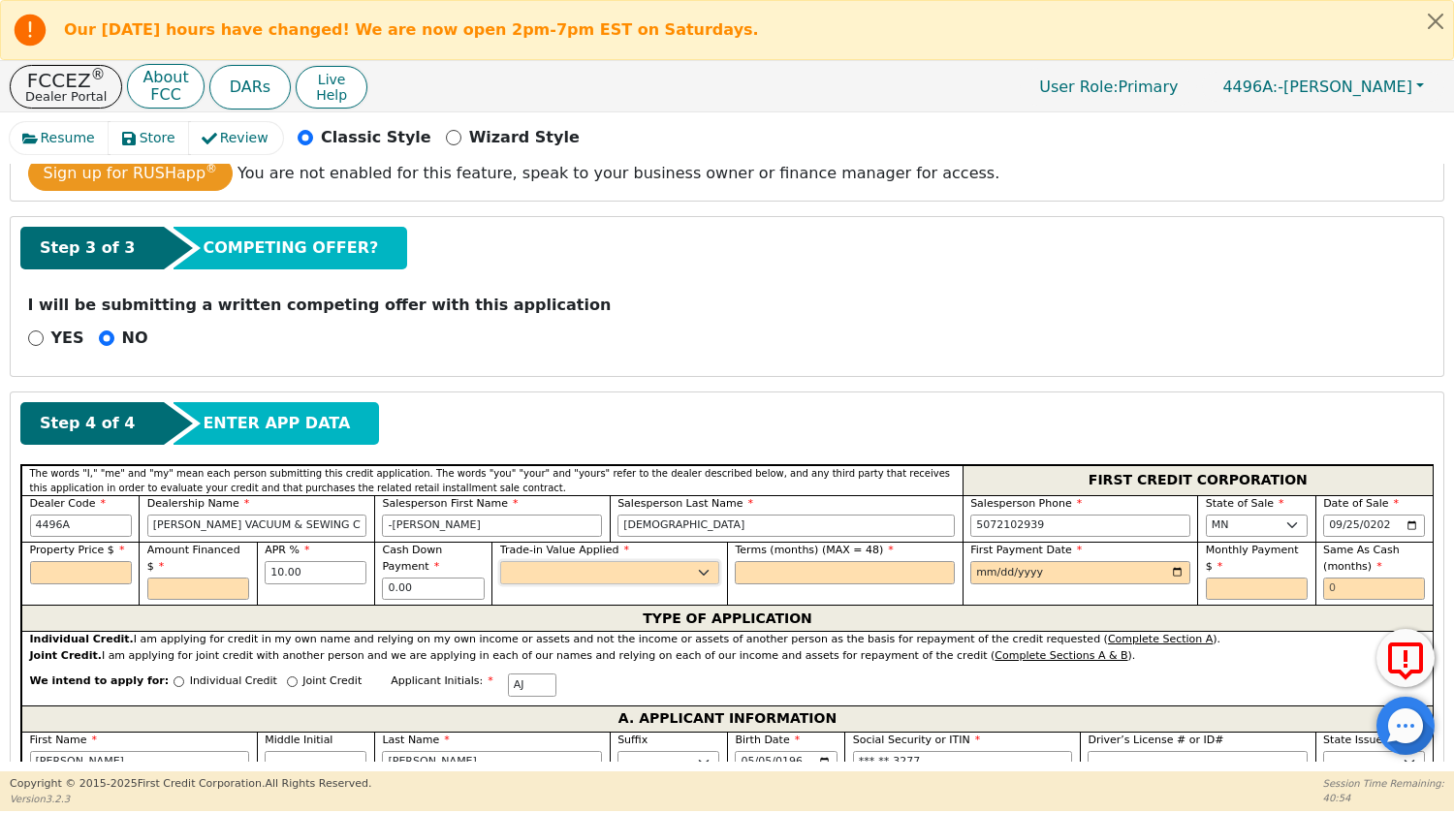
select select "n"
click at [500, 561] on select "Yes No" at bounding box center [610, 572] width 220 height 23
click at [777, 573] on input "text" at bounding box center [845, 572] width 220 height 23
type input "48"
click at [1026, 571] on input "date" at bounding box center [1080, 572] width 220 height 23
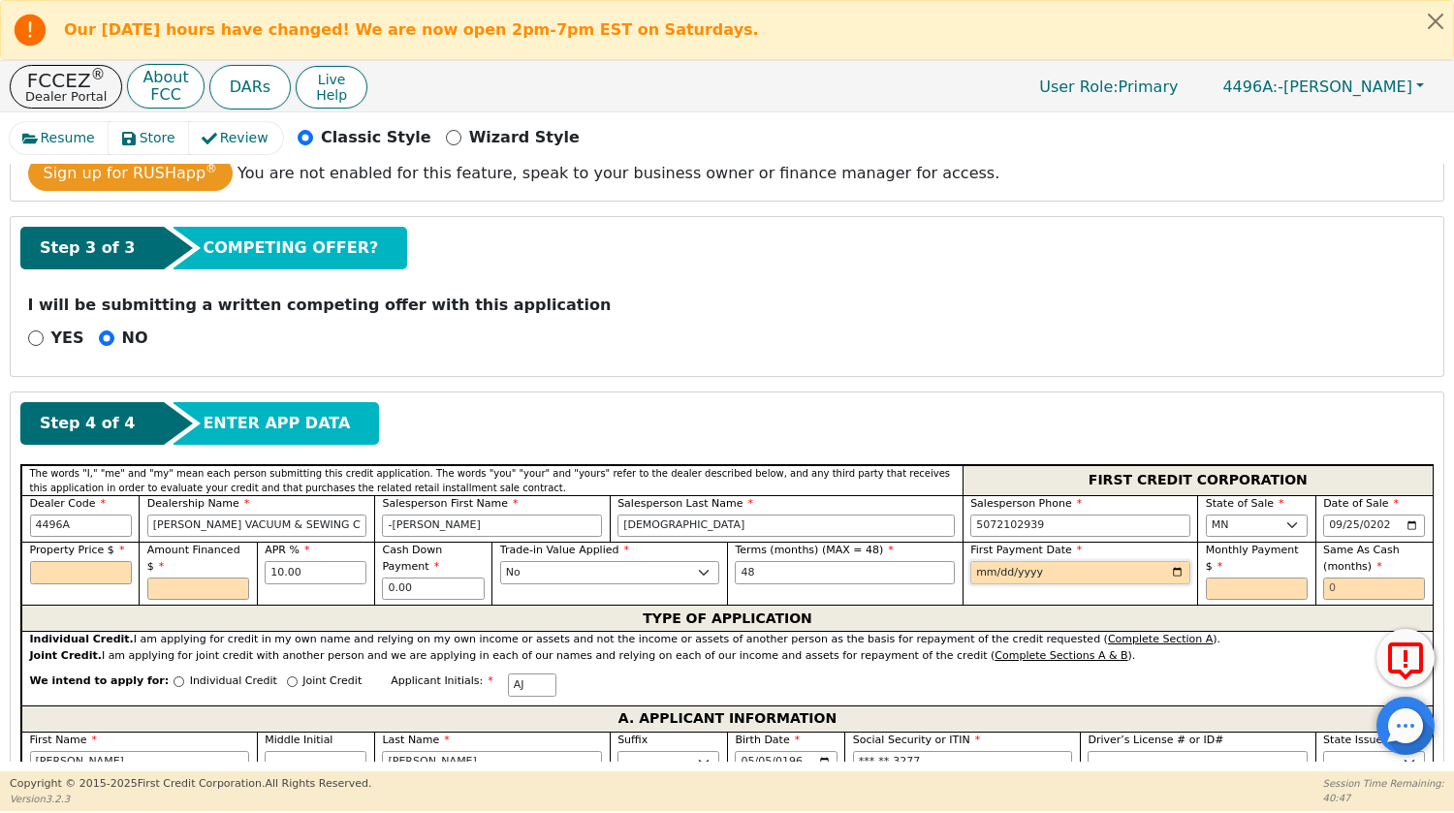
click at [984, 570] on input "date" at bounding box center [1080, 572] width 220 height 23
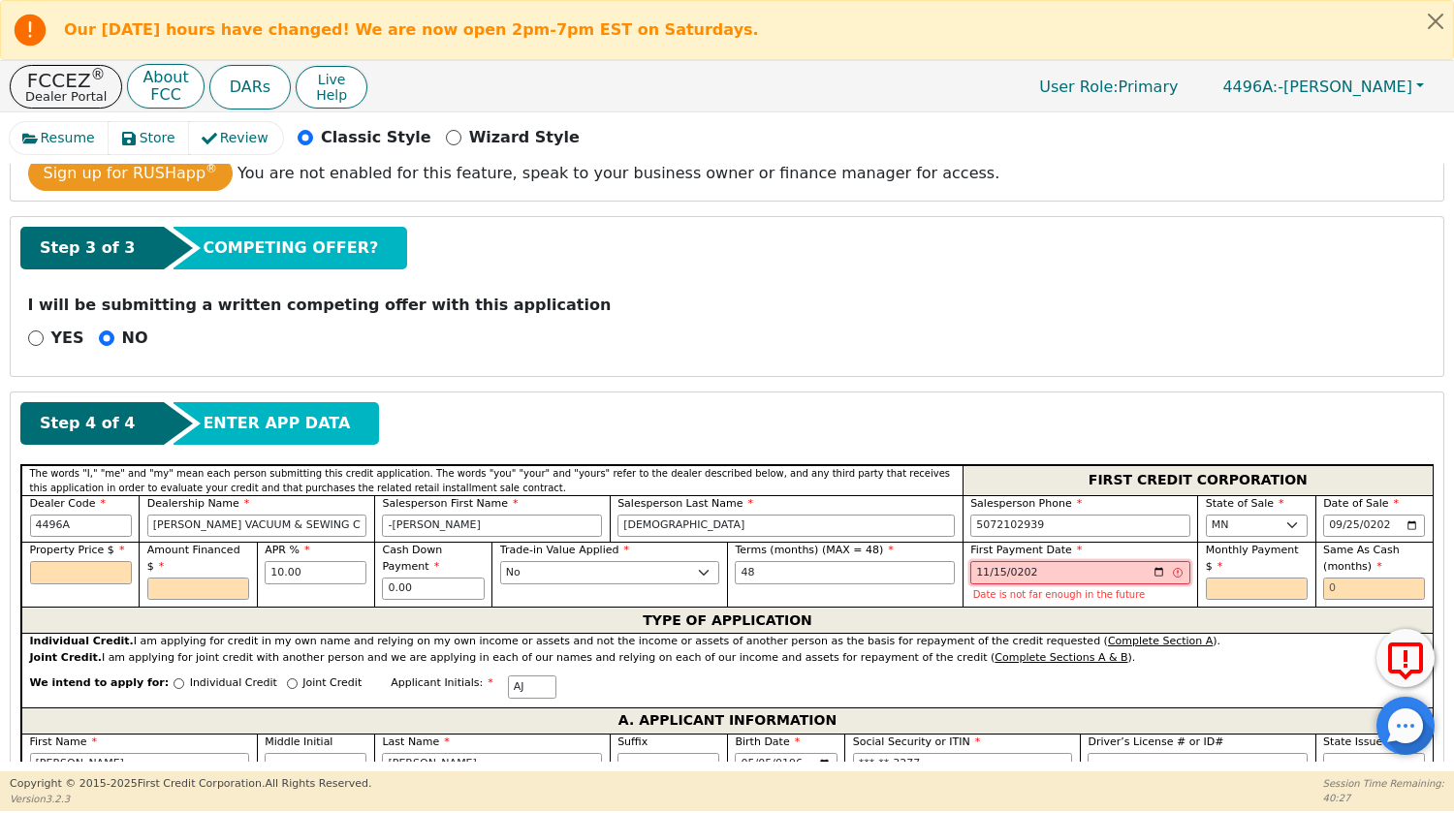
type input "[DATE]"
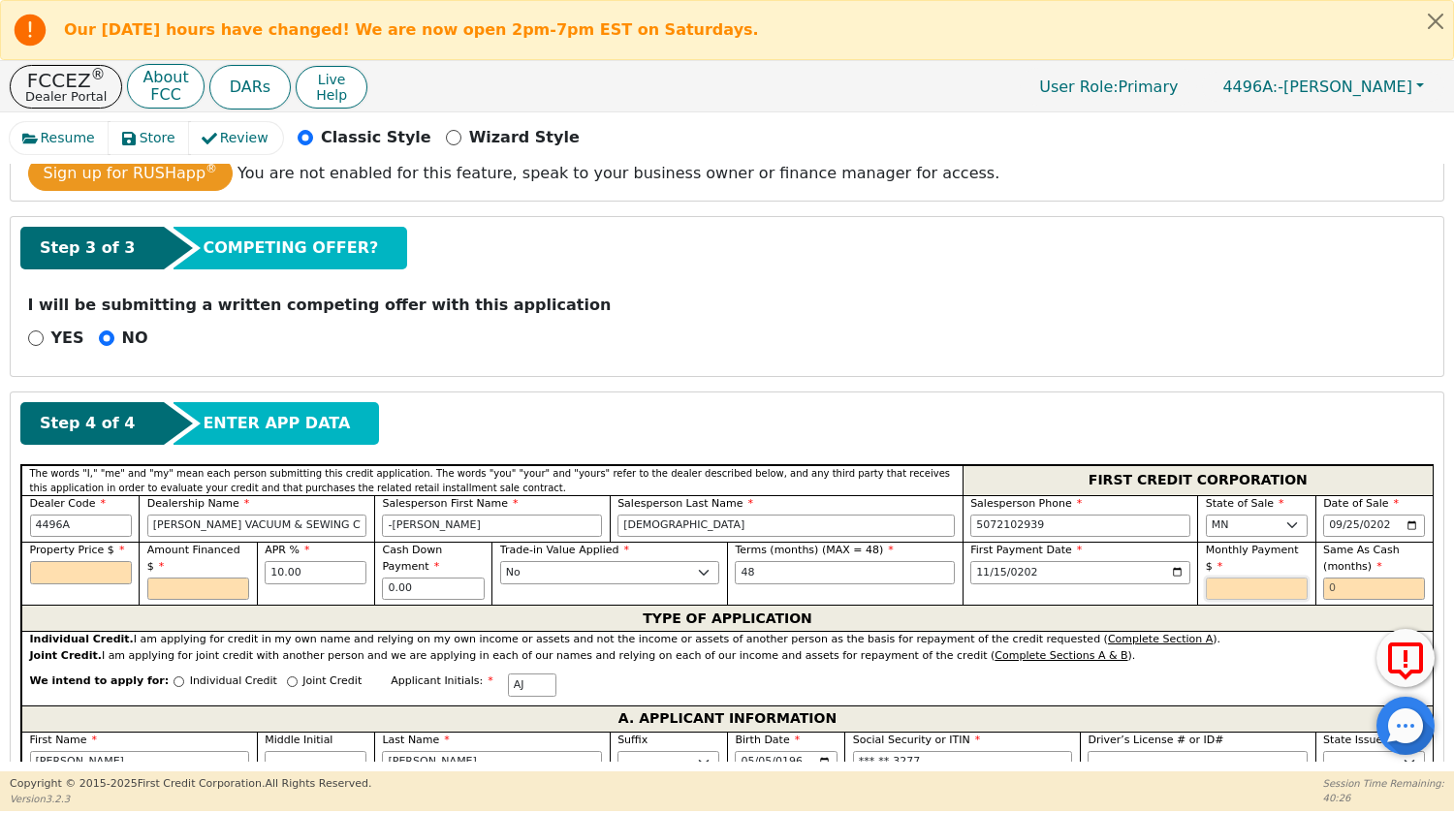
click at [1244, 578] on input "text" at bounding box center [1257, 589] width 102 height 23
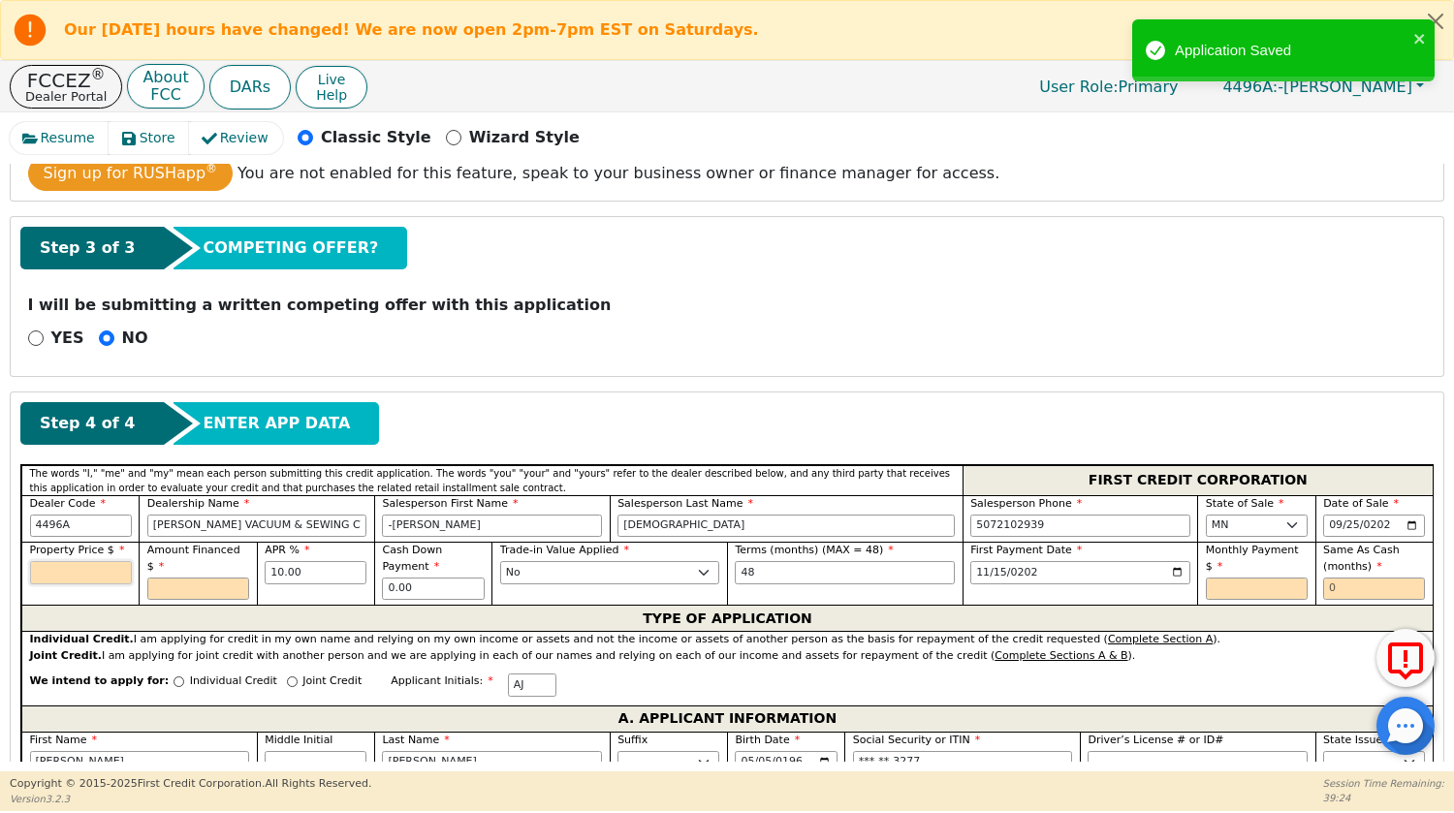
click at [38, 570] on input "text" at bounding box center [81, 572] width 102 height 23
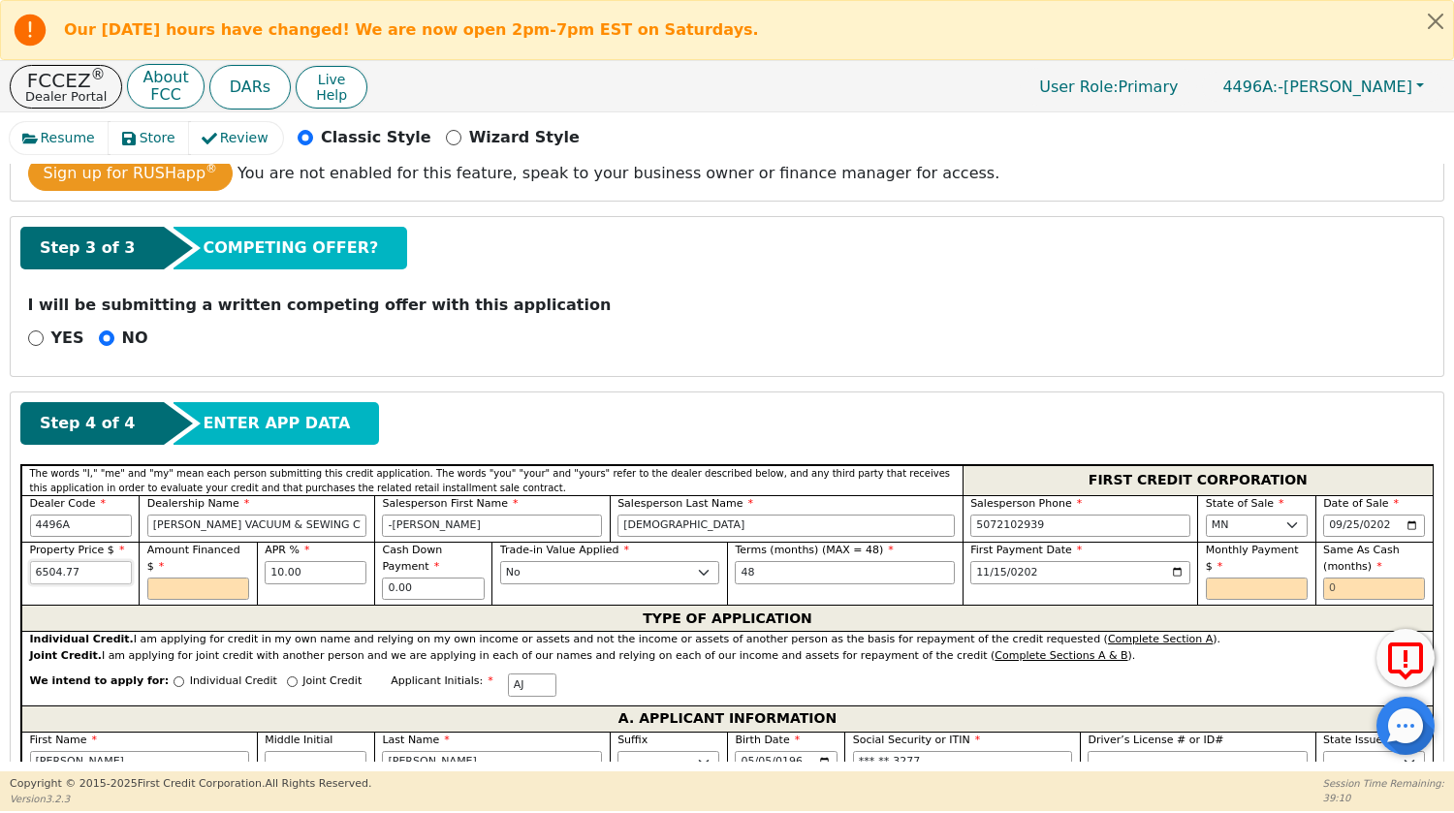
type input "6504.77"
click at [194, 583] on input "text" at bounding box center [198, 589] width 102 height 23
type input "6504.77"
click at [1254, 578] on input "text" at bounding box center [1257, 589] width 102 height 23
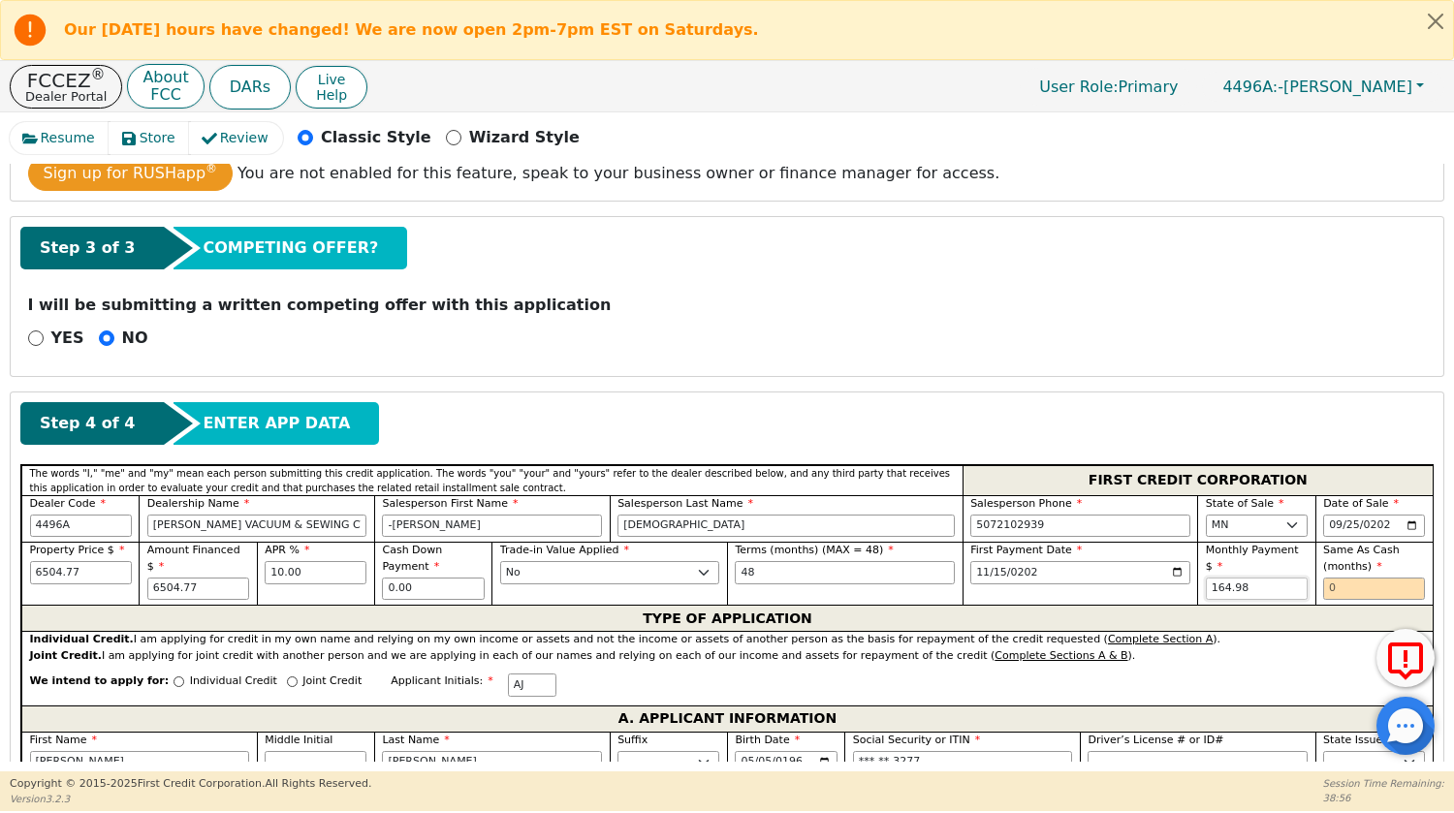
type input "164.98"
click at [1352, 588] on input "text" at bounding box center [1374, 589] width 102 height 23
click at [1332, 591] on input "text" at bounding box center [1374, 589] width 102 height 23
type input "0"
click at [1239, 340] on div "YES NO" at bounding box center [726, 339] width 1413 height 24
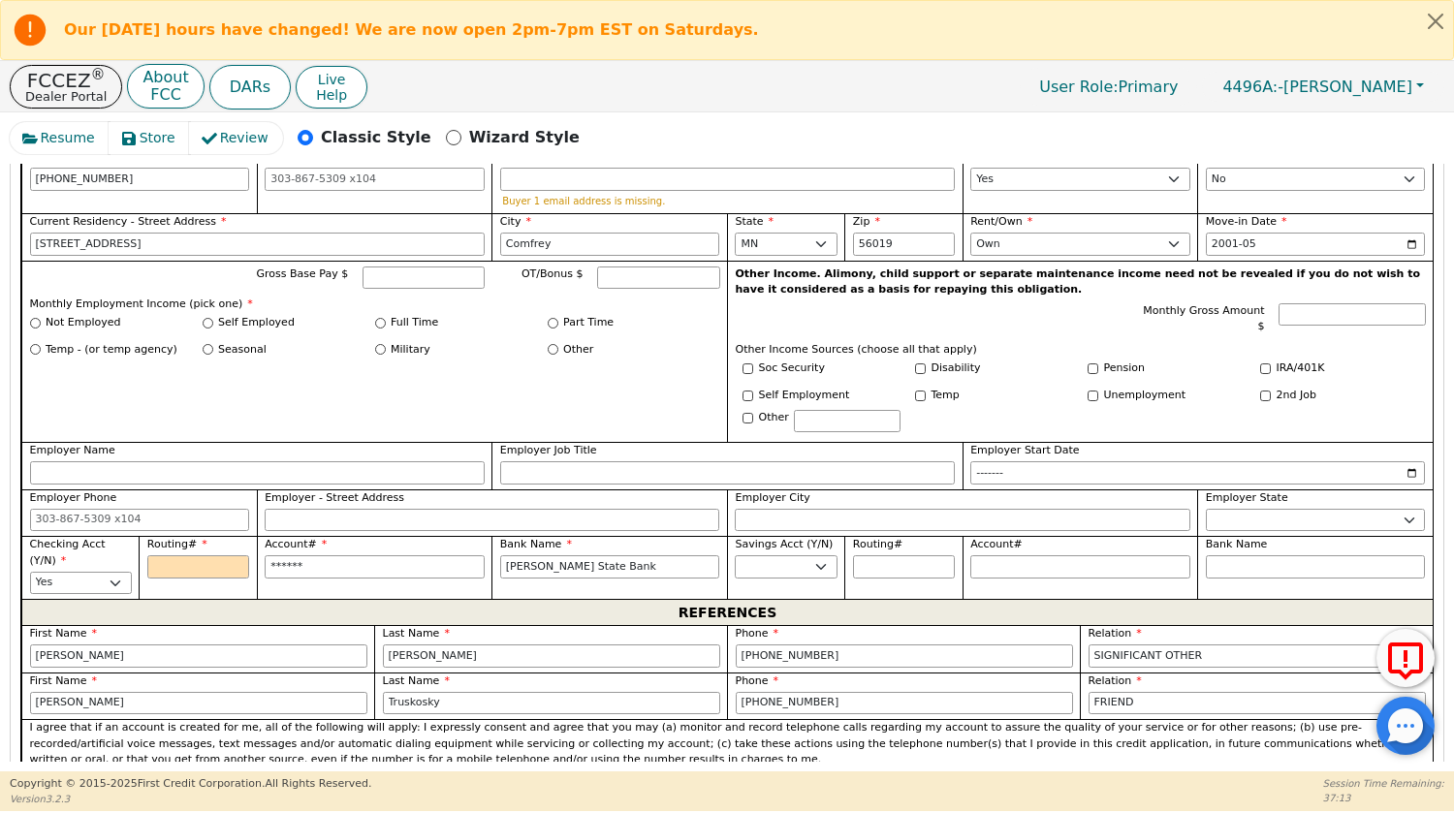
scroll to position [1046, 0]
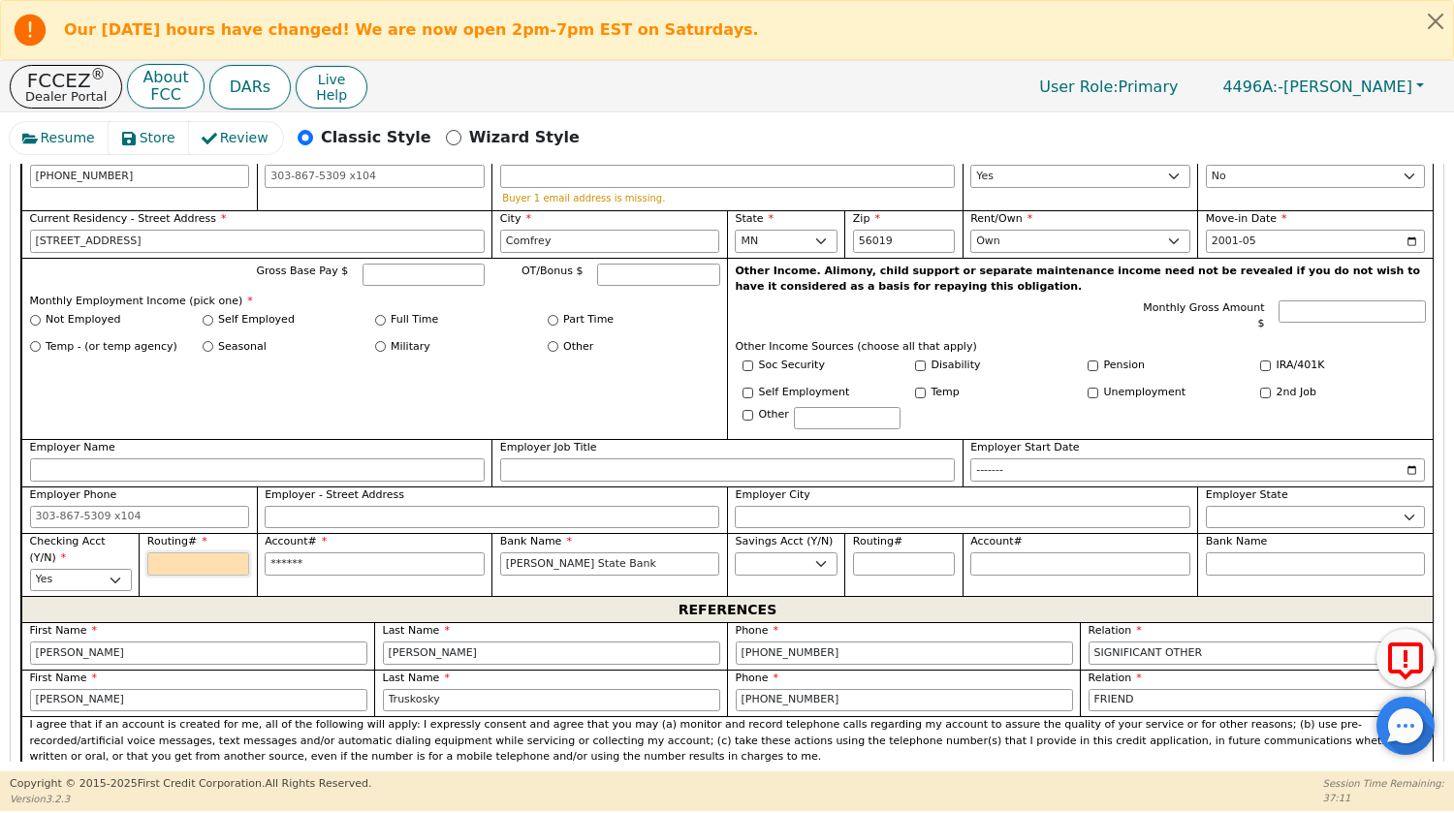
click at [197, 560] on input "Routing#" at bounding box center [198, 564] width 102 height 23
type input "0"
type input "*"
type input "09"
type input "**"
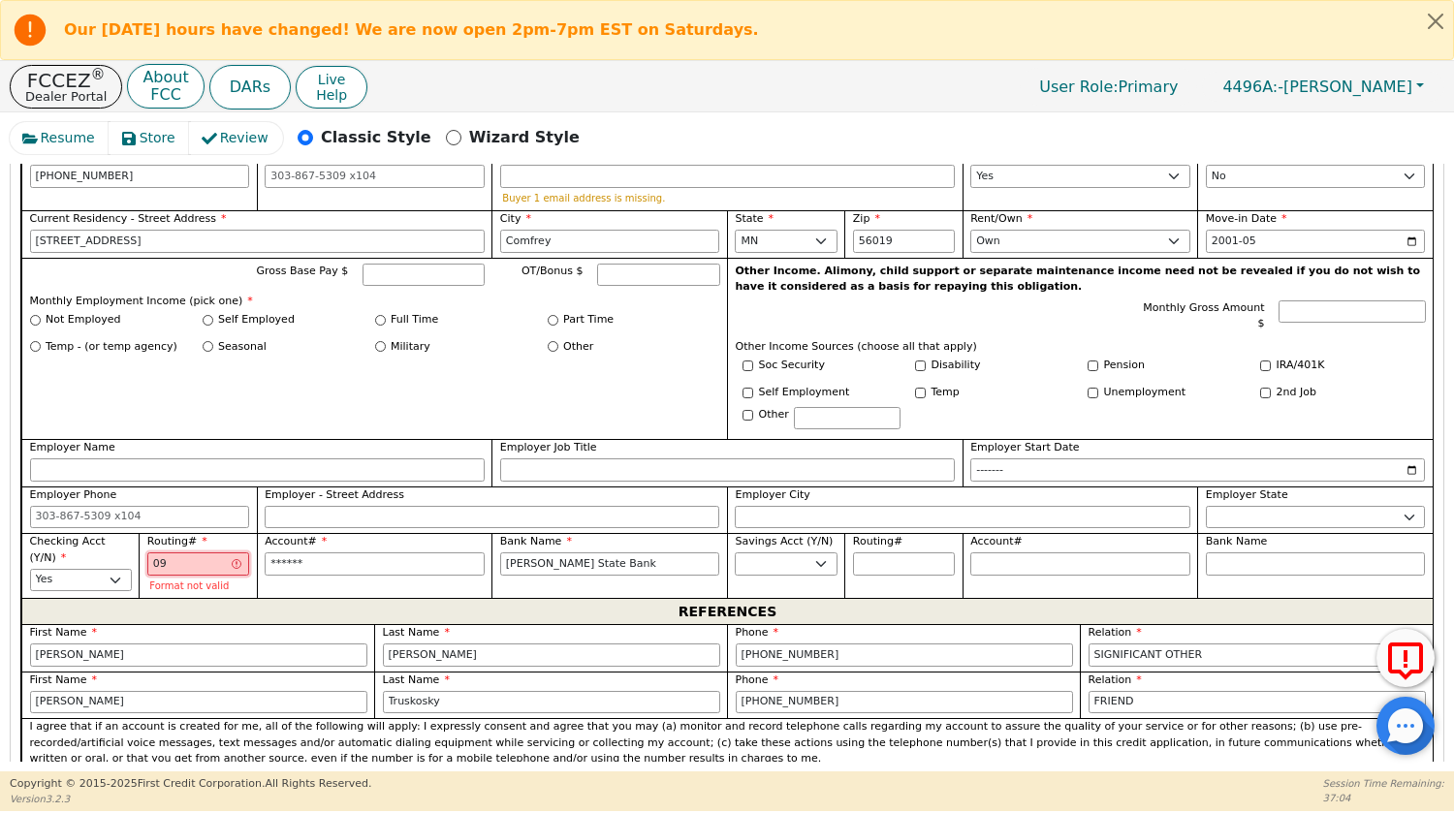
type input "091"
type input "***"
type input "0912"
type input "****"
type input "09120"
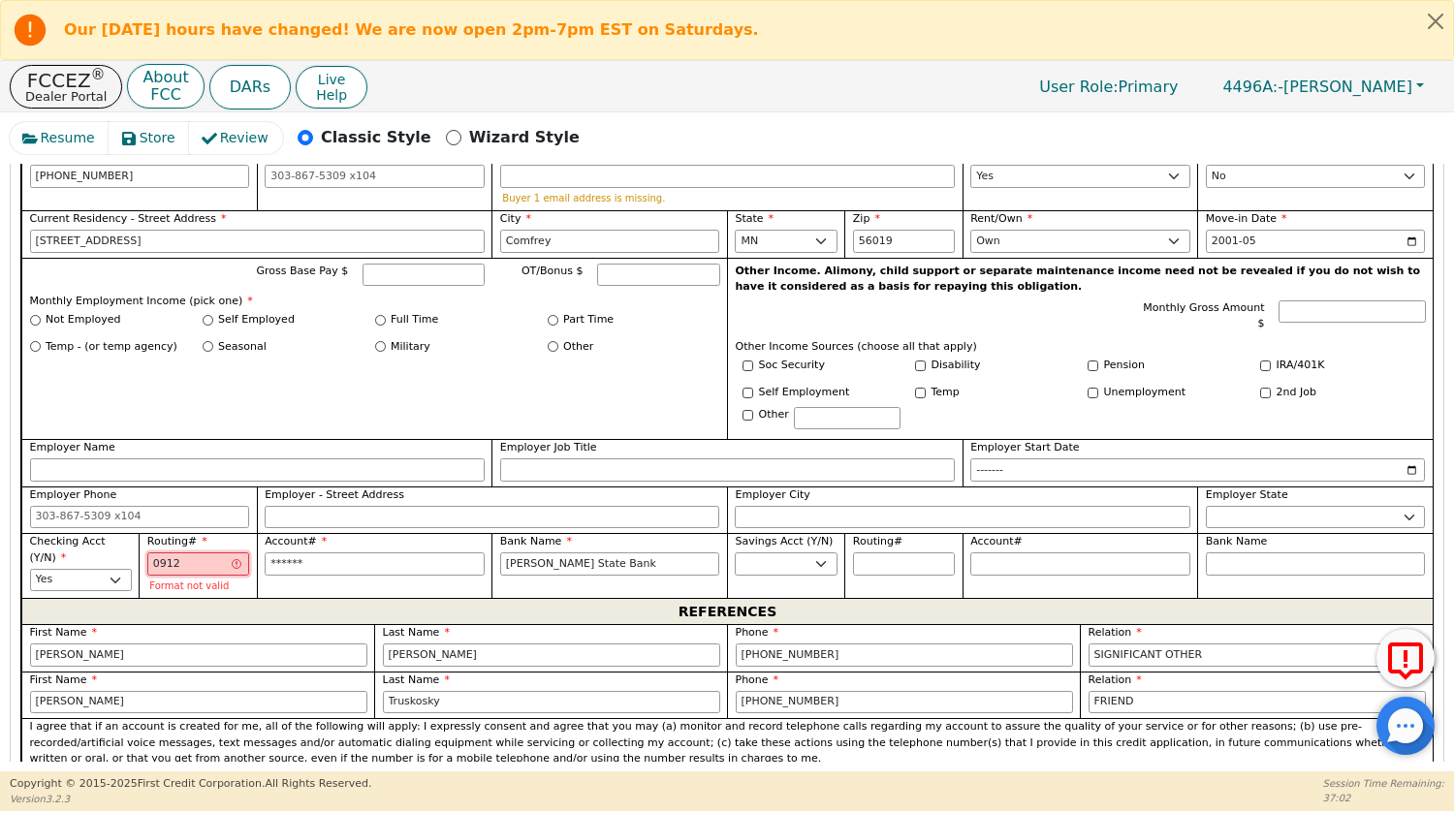
type input "*****"
type input "091208"
type input "******"
type input "0912088"
type input "*******"
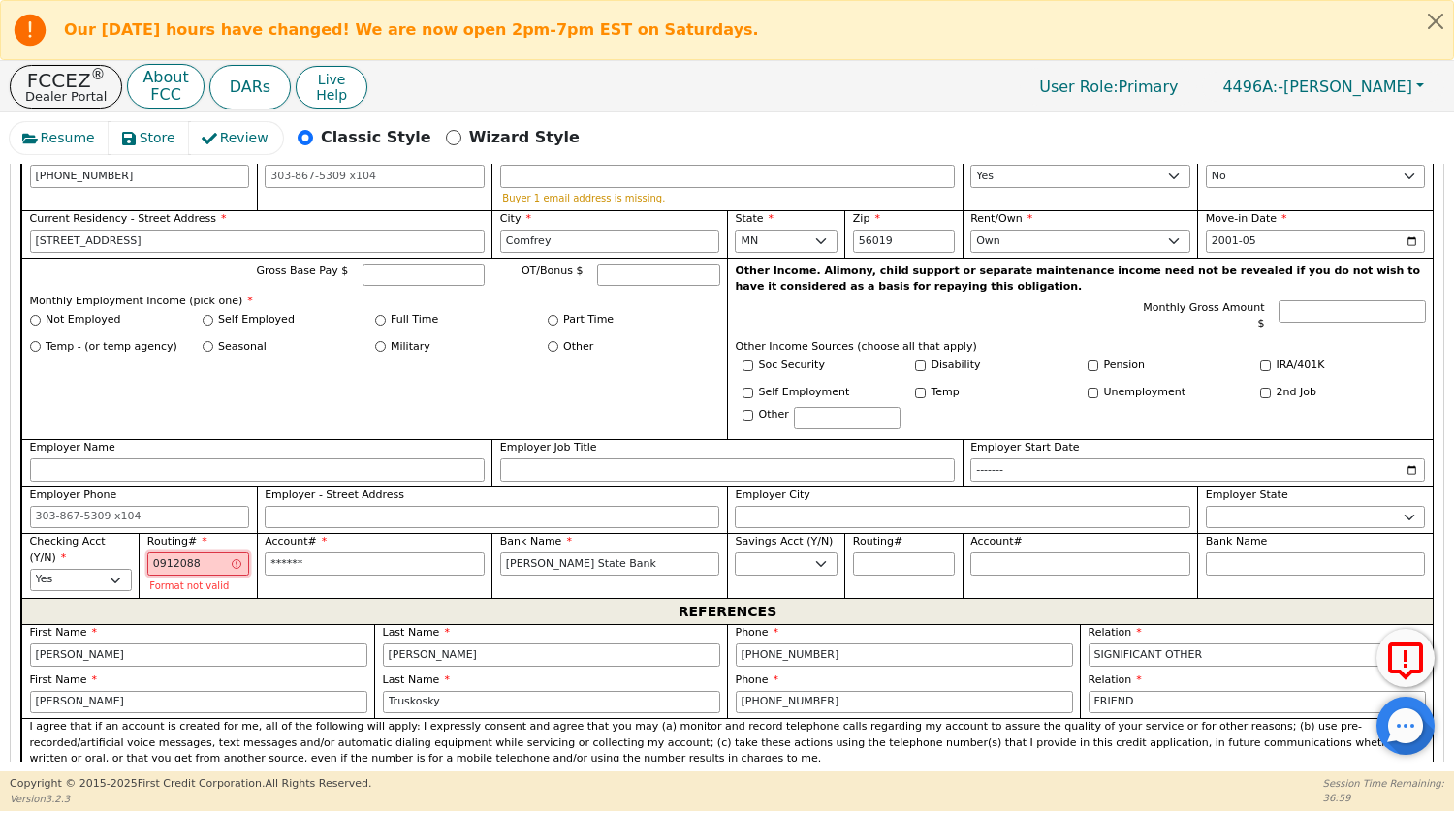
type input "09120885"
type input "********"
type input "091208853"
type input "*********"
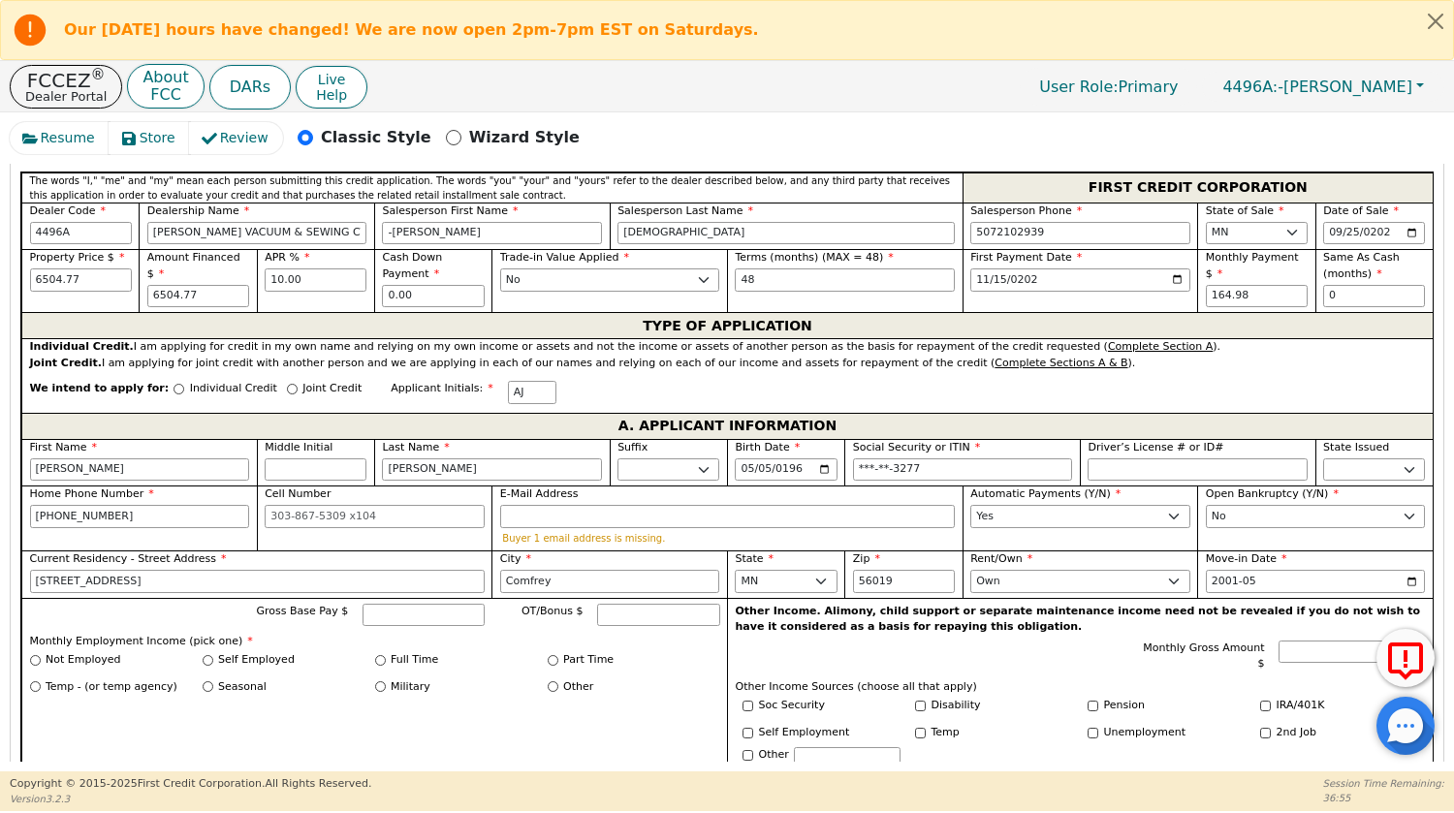
scroll to position [722, 0]
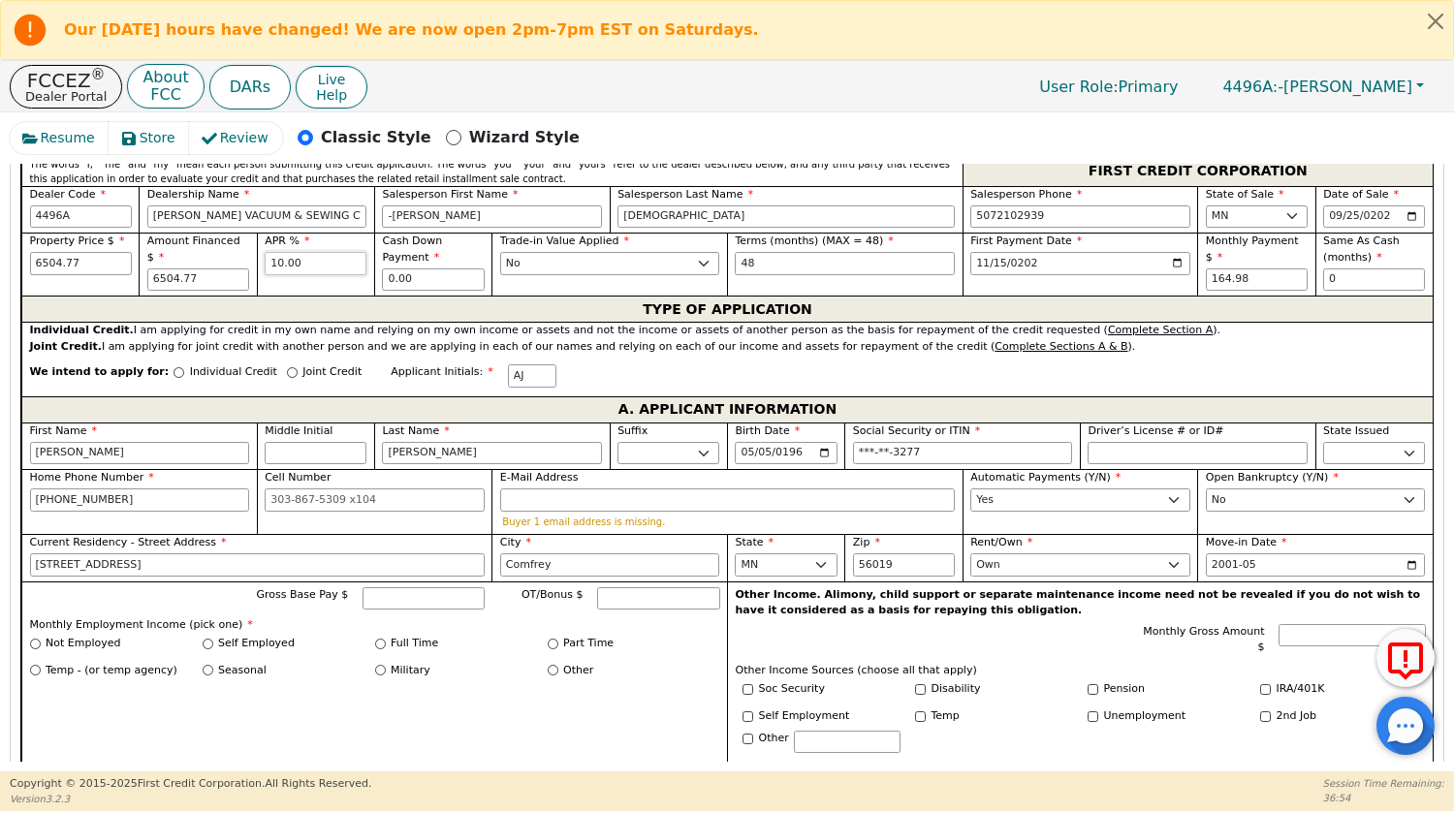
type input "*********"
drag, startPoint x: 310, startPoint y: 265, endPoint x: 195, endPoint y: 243, distance: 117.3
click at [195, 243] on div "Property Price $ 6504.77 Amount Financed $ 6504.77 APR % 10.00 Cash Down Paymen…" at bounding box center [727, 264] width 1412 height 63
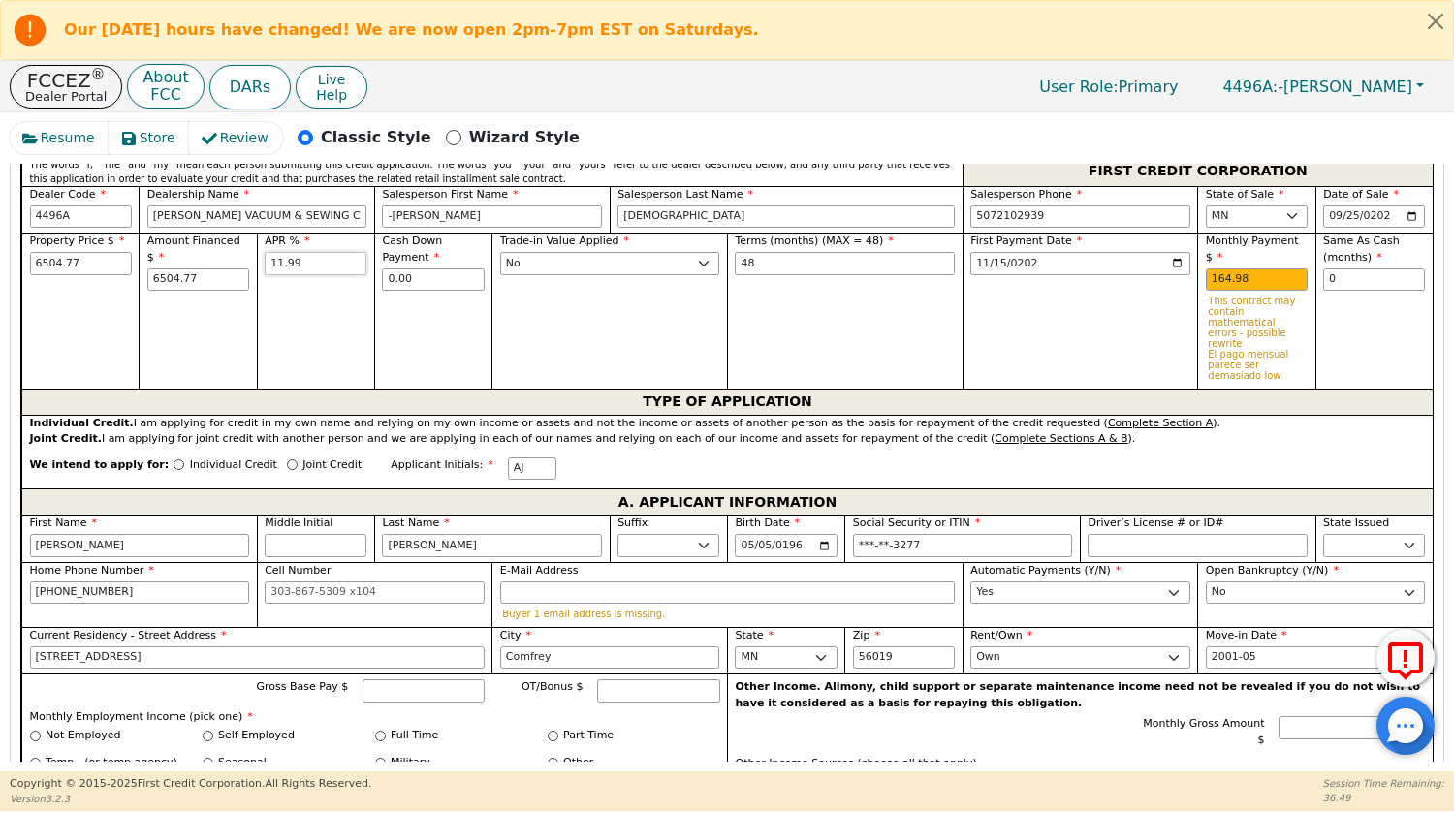
type input "11.99"
click at [619, 347] on div "Trade-in Value Applied Yes No" at bounding box center [610, 311] width 236 height 156
click at [862, 314] on div "Terms (months) (MAX = 48) 48" at bounding box center [845, 311] width 236 height 156
click at [1271, 249] on div "Monthly Payment $ 164.98 This contract may contain mathematical errors - possib…" at bounding box center [1257, 309] width 102 height 150
click at [1255, 269] on input "164.98" at bounding box center [1257, 280] width 102 height 23
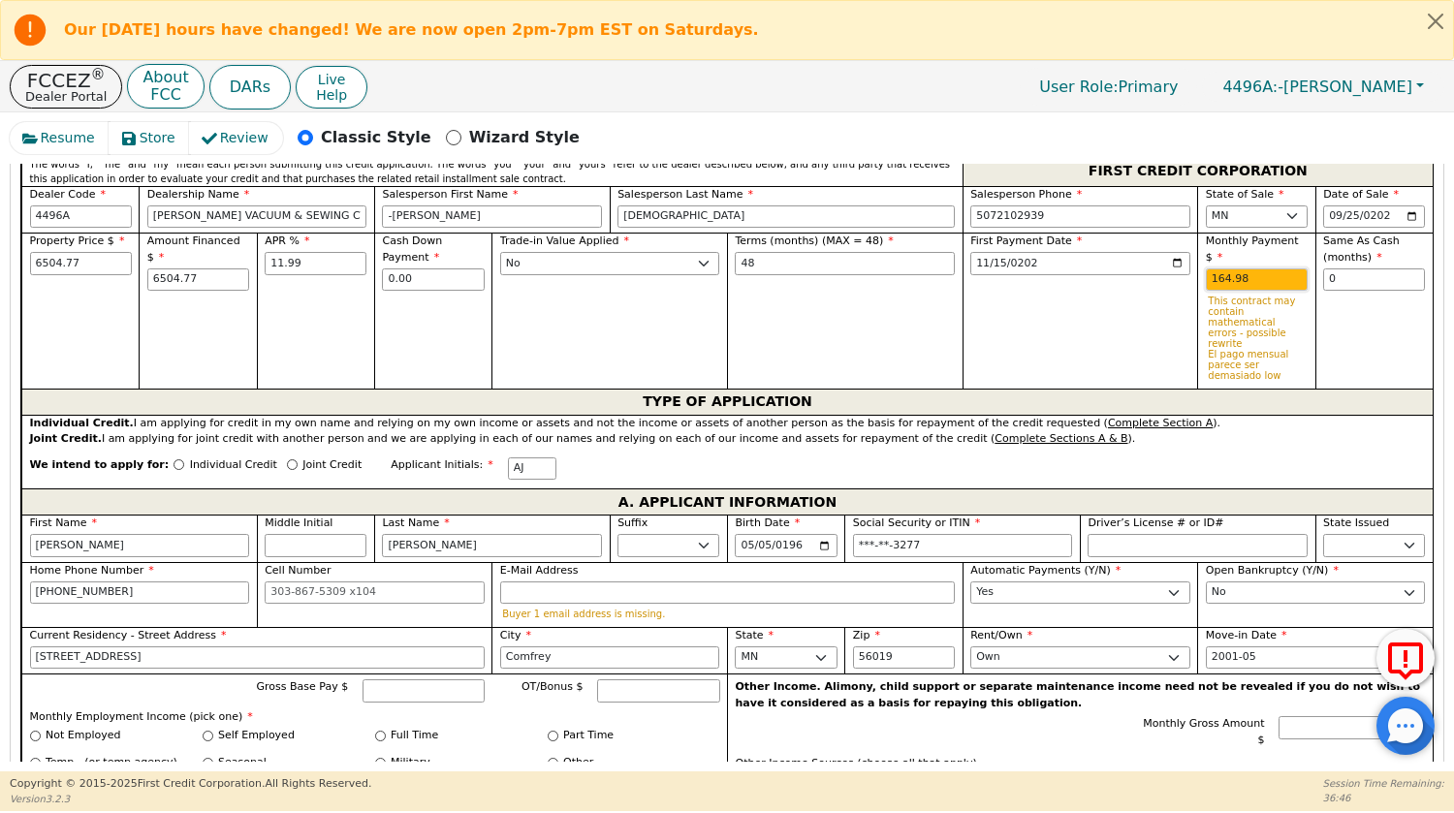
click at [1255, 269] on input "164.98" at bounding box center [1257, 280] width 102 height 23
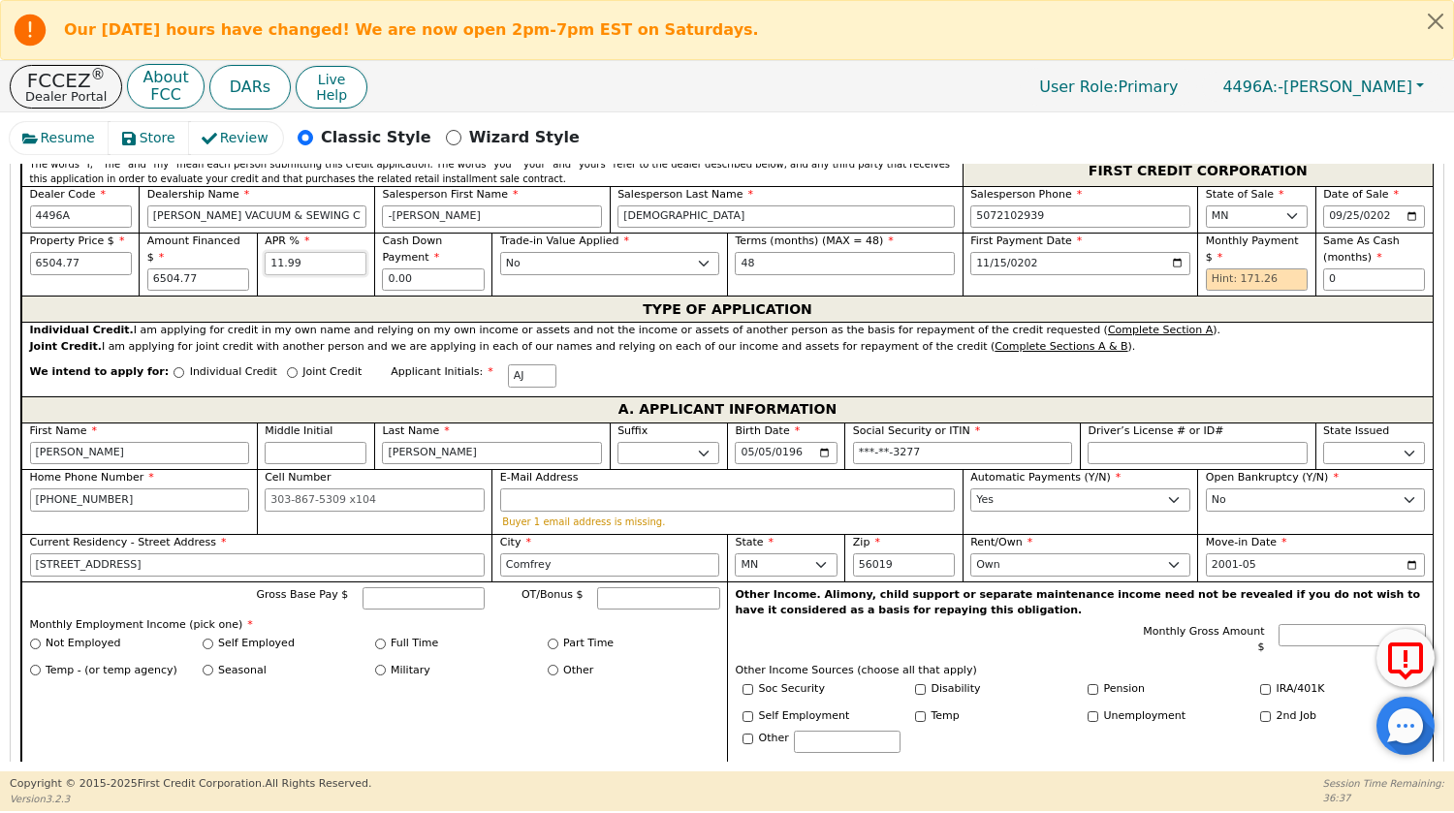
drag, startPoint x: 316, startPoint y: 266, endPoint x: 177, endPoint y: 258, distance: 138.9
click at [177, 258] on div "Property Price $ 6504.77 Amount Financed $ 6504.77 APR % 11.99 Cash Down Paymen…" at bounding box center [727, 264] width 1412 height 63
click at [1245, 269] on input "text" at bounding box center [1257, 280] width 102 height 23
type input "10.00"
type input "164.98"
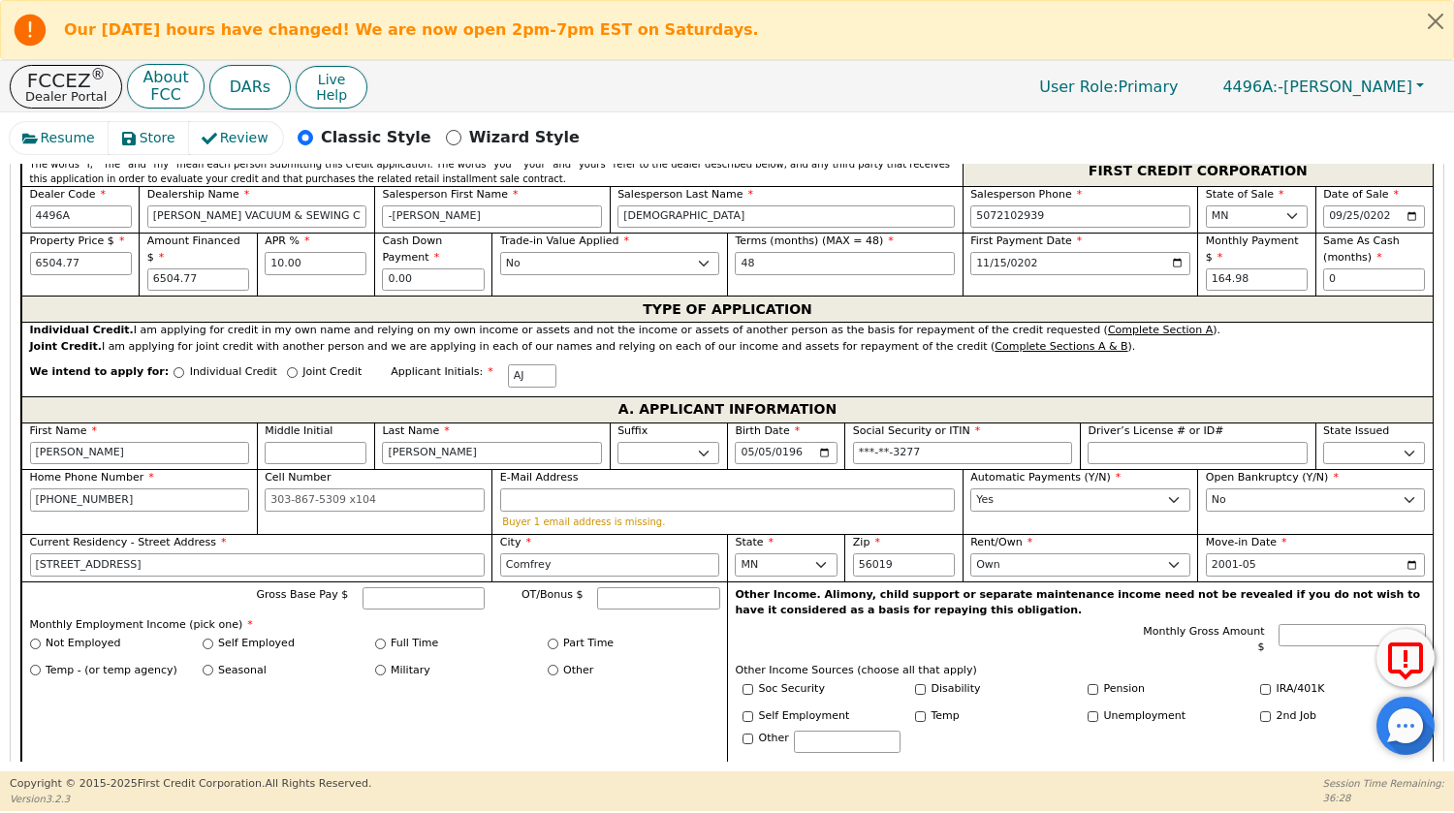
click at [1137, 356] on div "We intend to apply for: Individual Credit Joint Credit Applicant Initials: AJ" at bounding box center [727, 376] width 1412 height 42
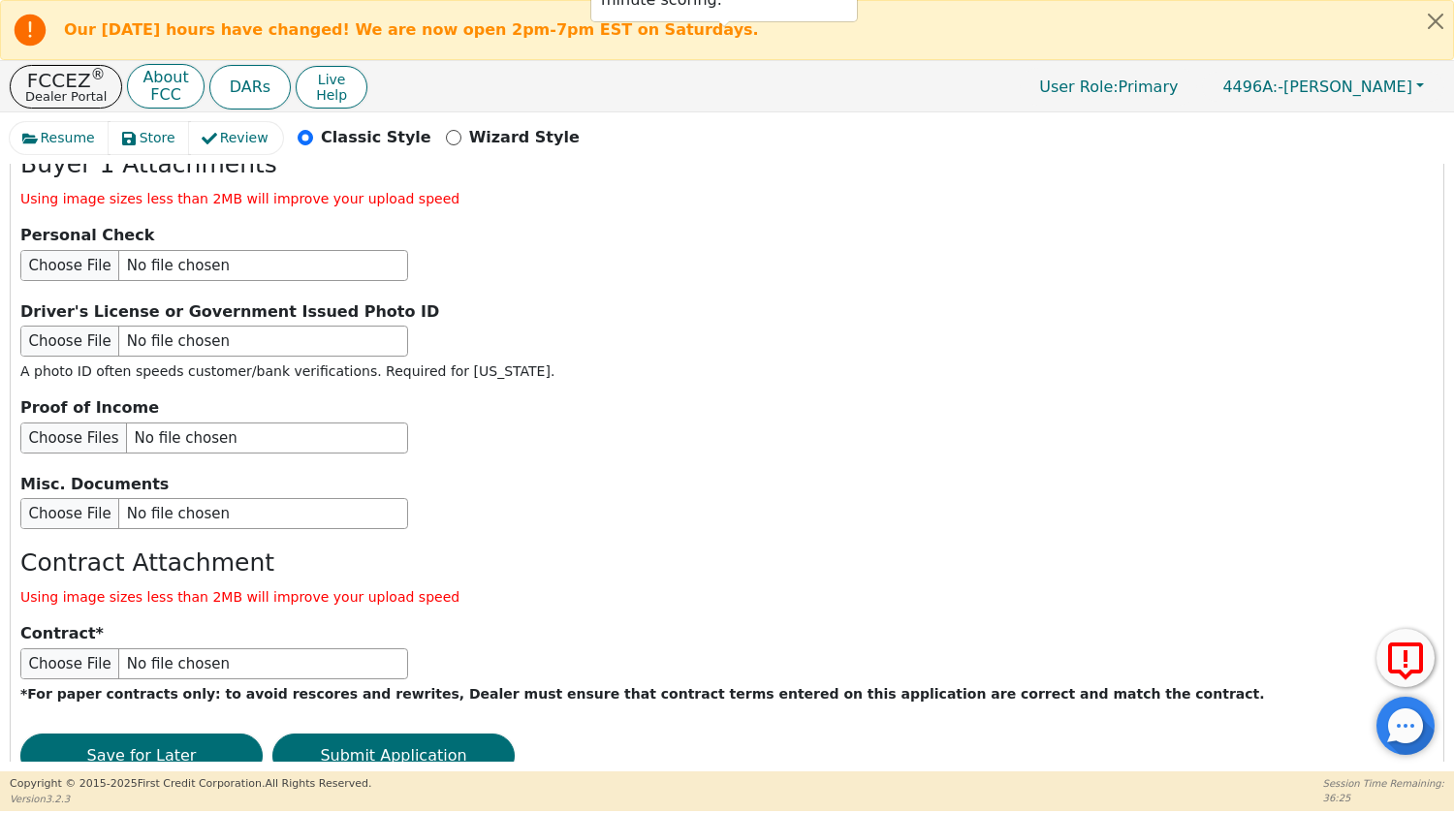
scroll to position [2245, 0]
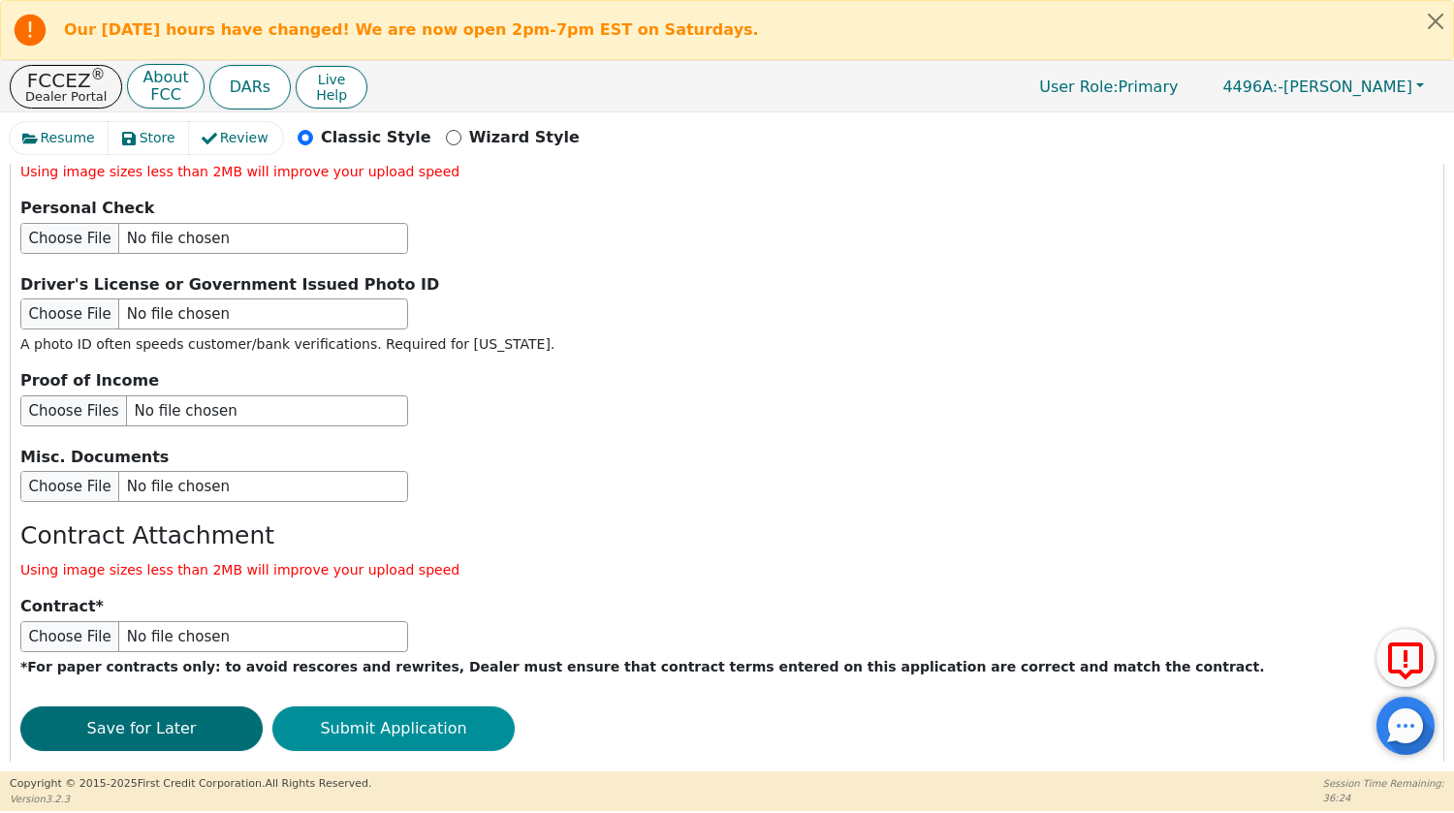
click at [432, 707] on button "Submit Application" at bounding box center [393, 729] width 242 height 45
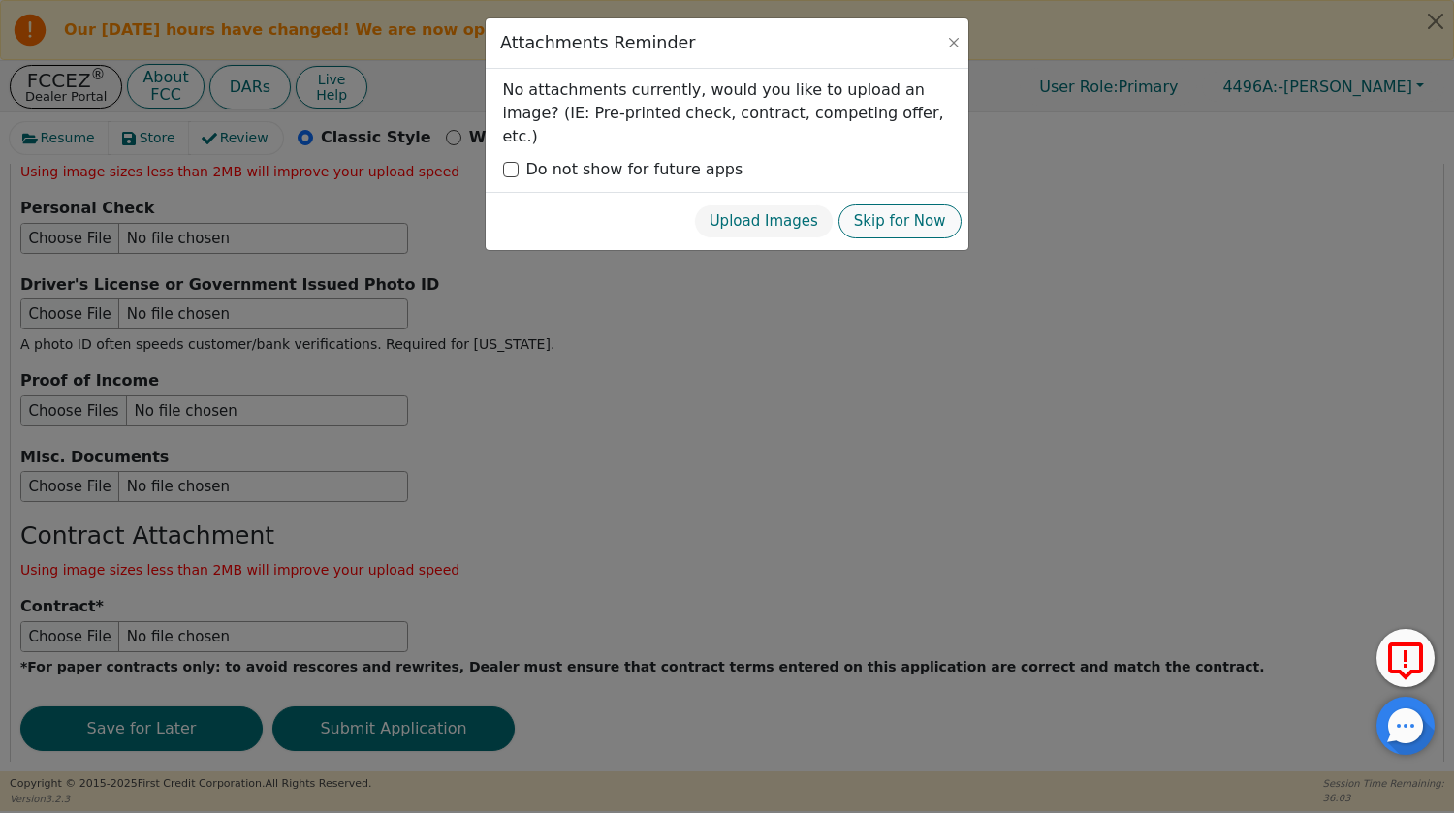
click at [894, 205] on button "Skip for Now" at bounding box center [900, 222] width 123 height 34
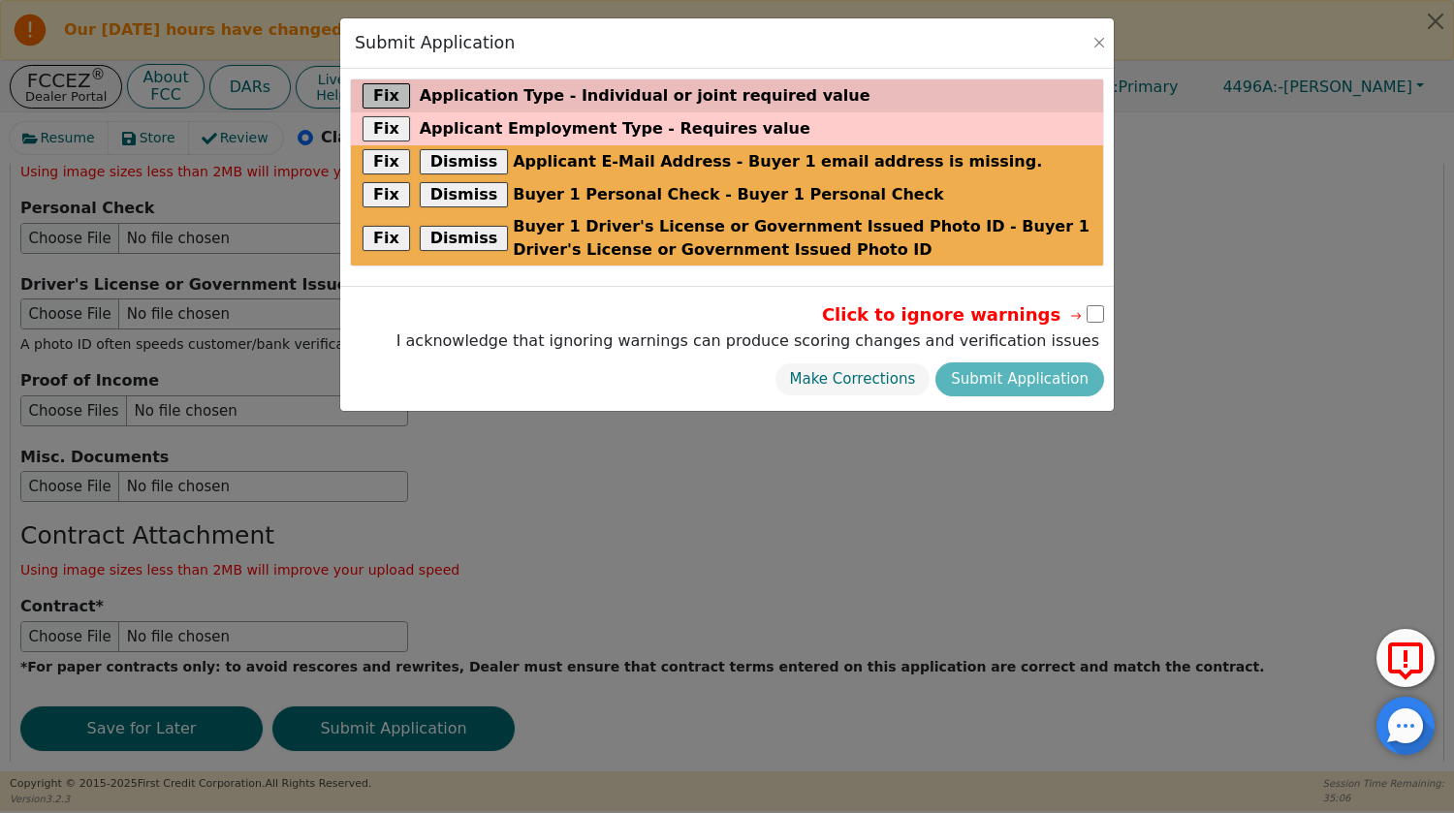
click at [377, 91] on button "Fix" at bounding box center [387, 95] width 48 height 25
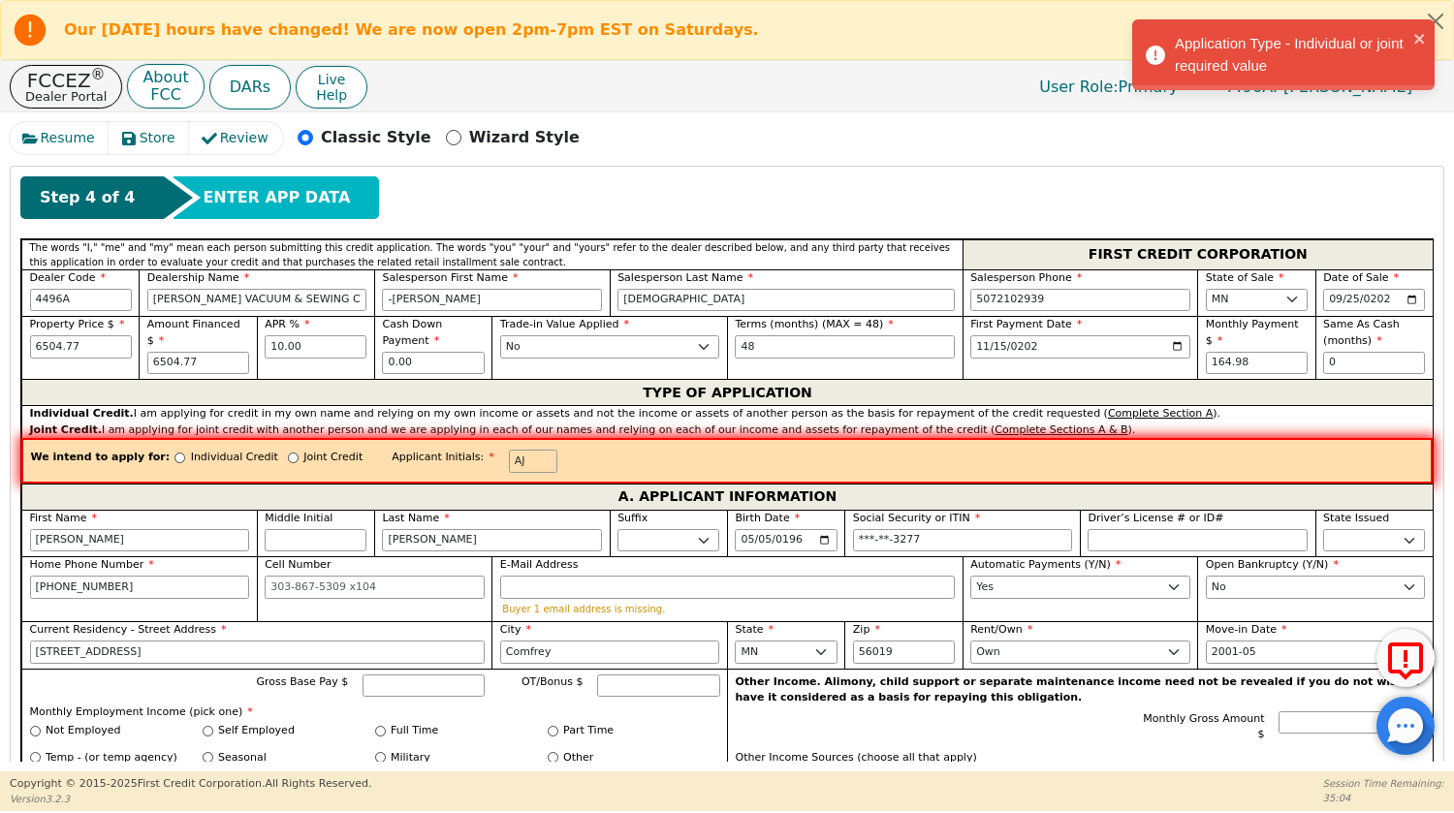
scroll to position [637, 0]
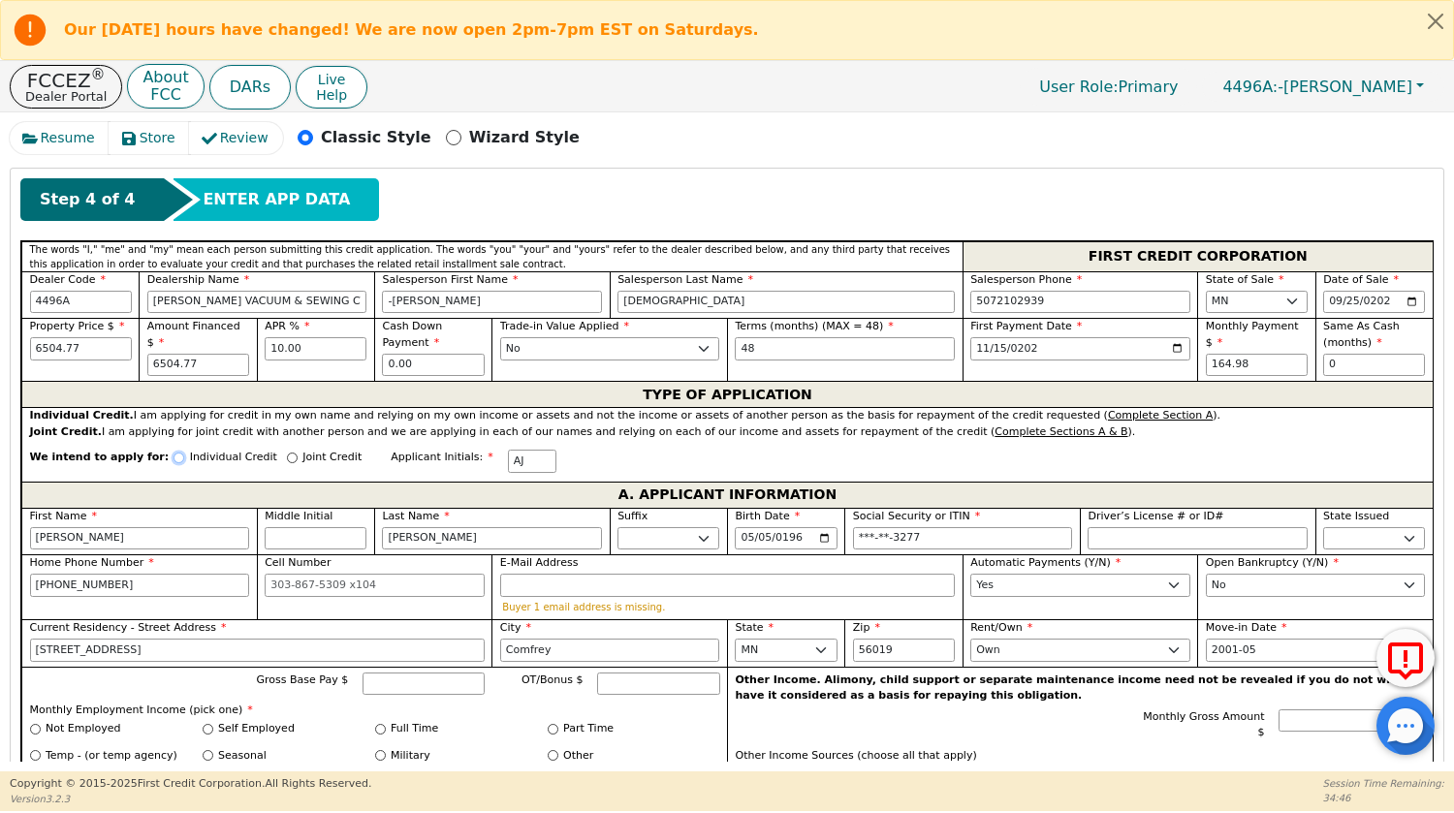
click at [174, 460] on input "Individual Credit" at bounding box center [179, 458] width 11 height 11
radio input "true"
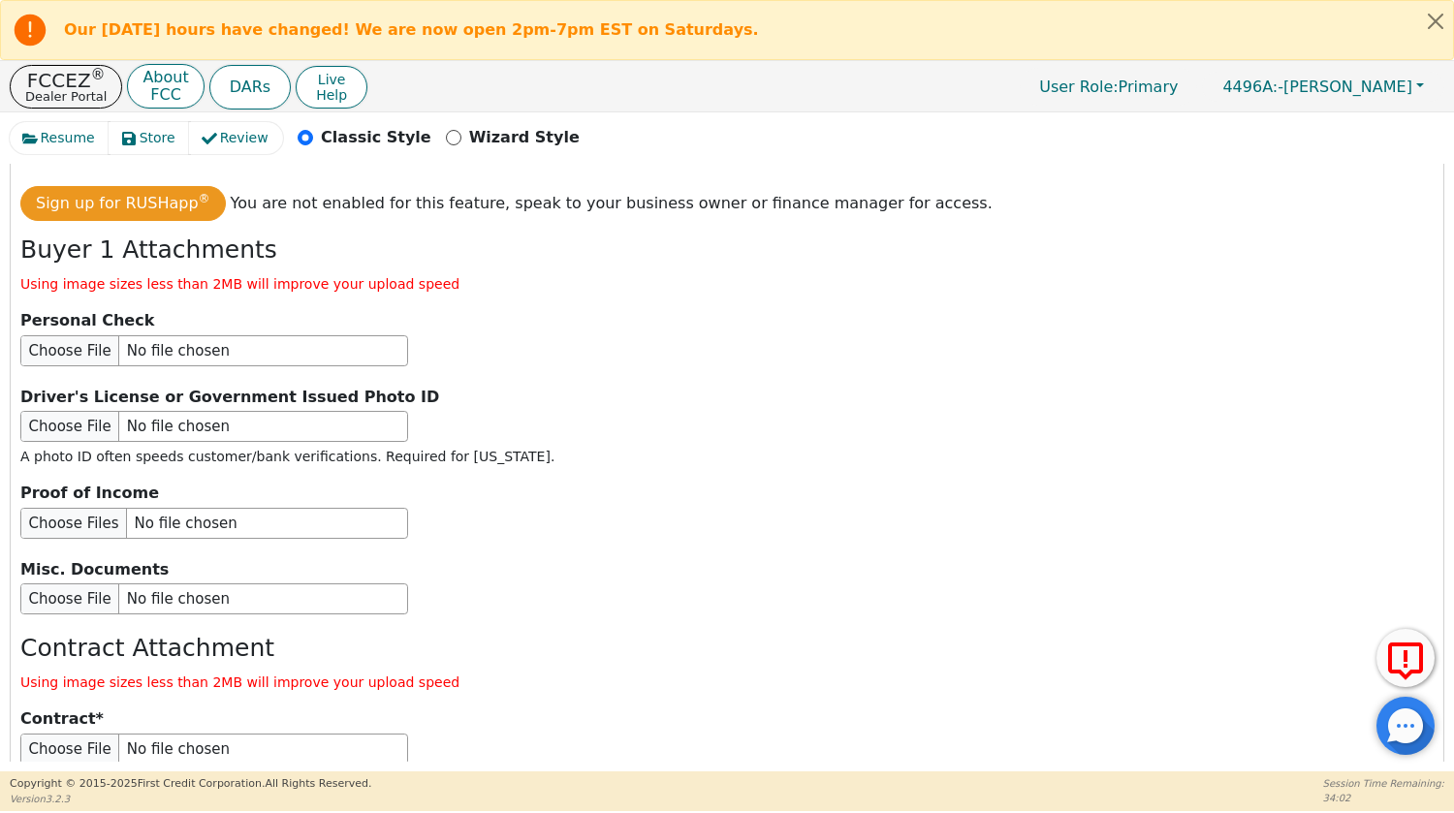
scroll to position [2245, 0]
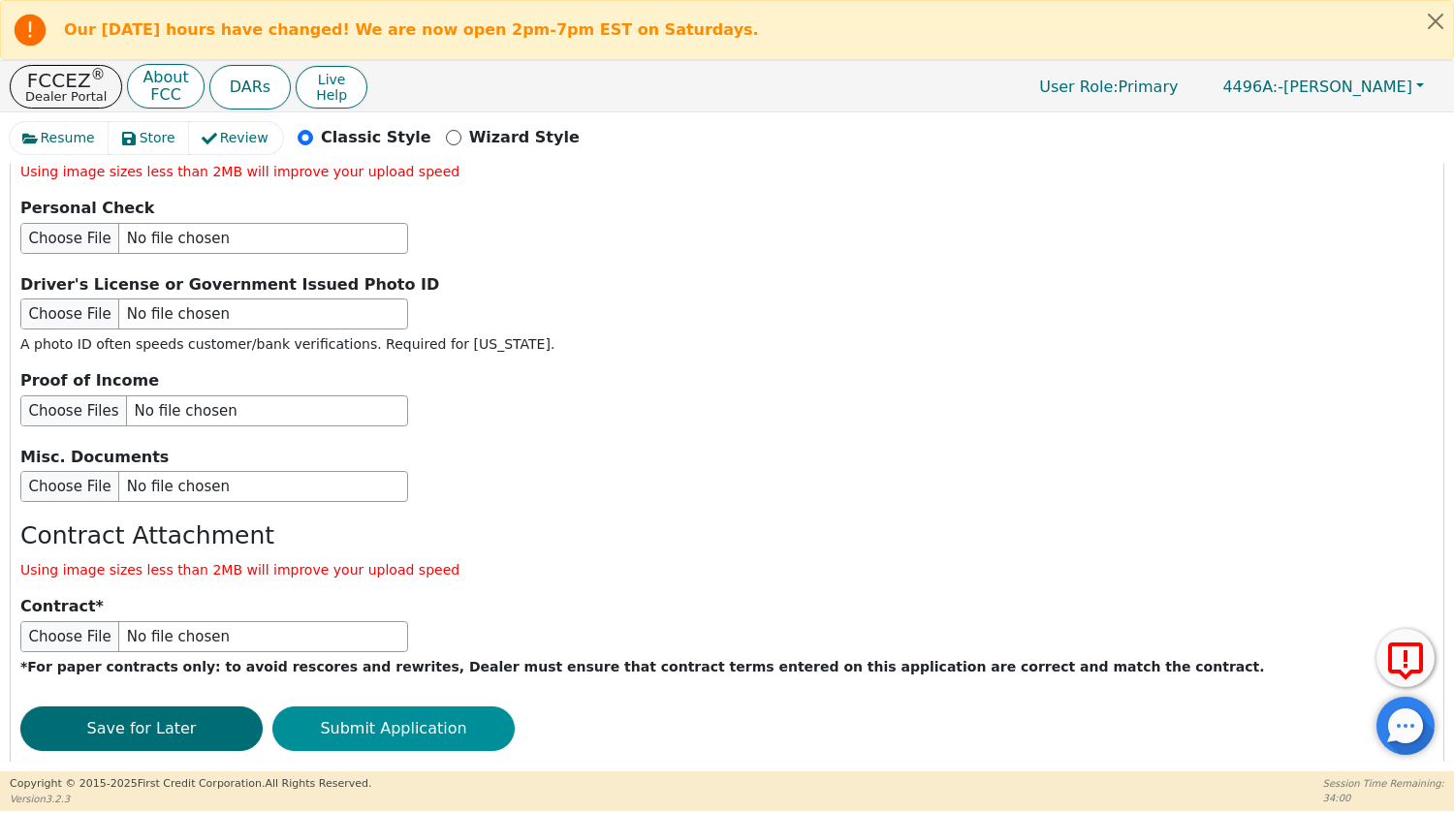
click at [387, 707] on button "Submit Application" at bounding box center [393, 729] width 242 height 45
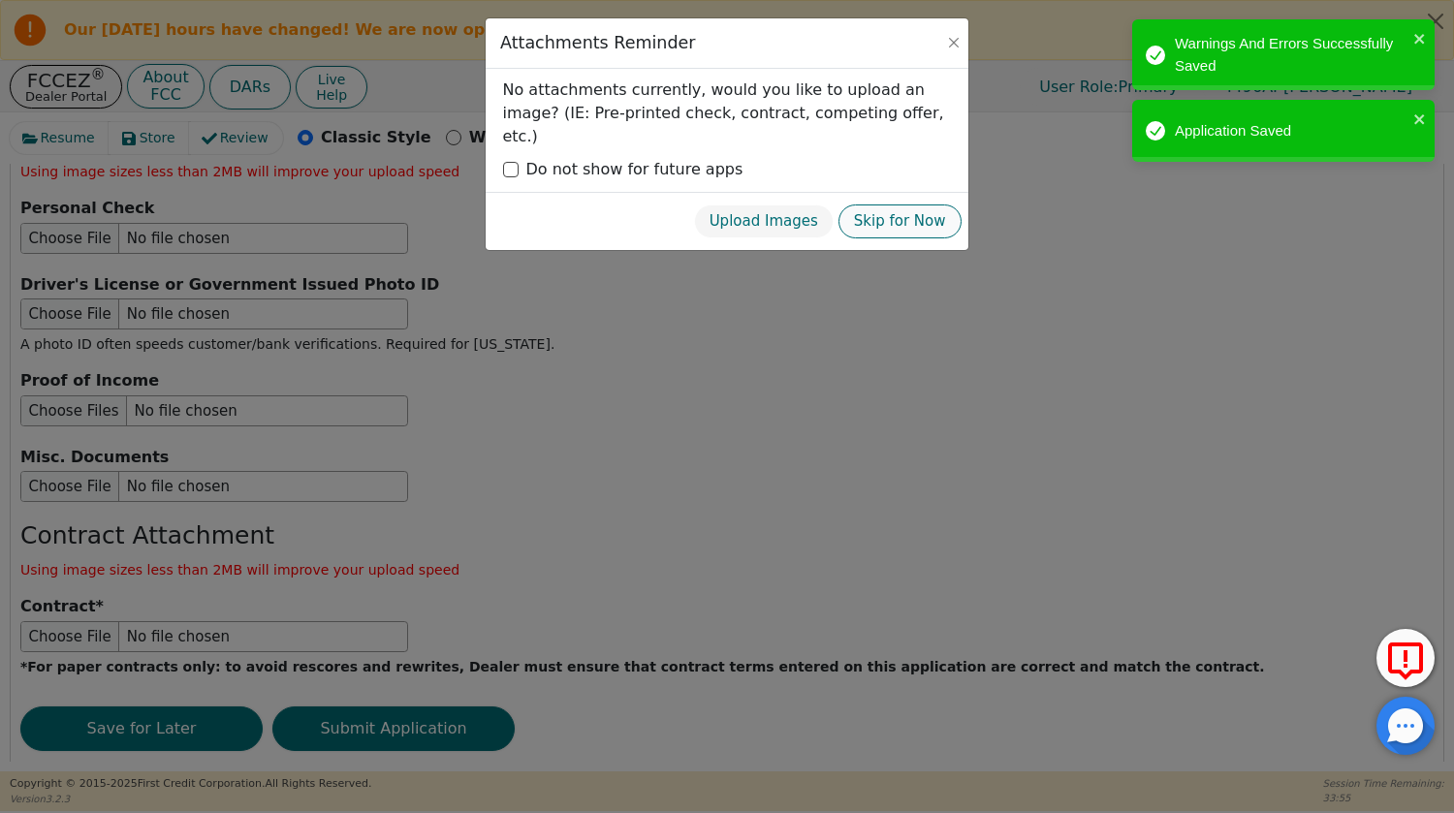
click at [891, 205] on button "Skip for Now" at bounding box center [900, 222] width 123 height 34
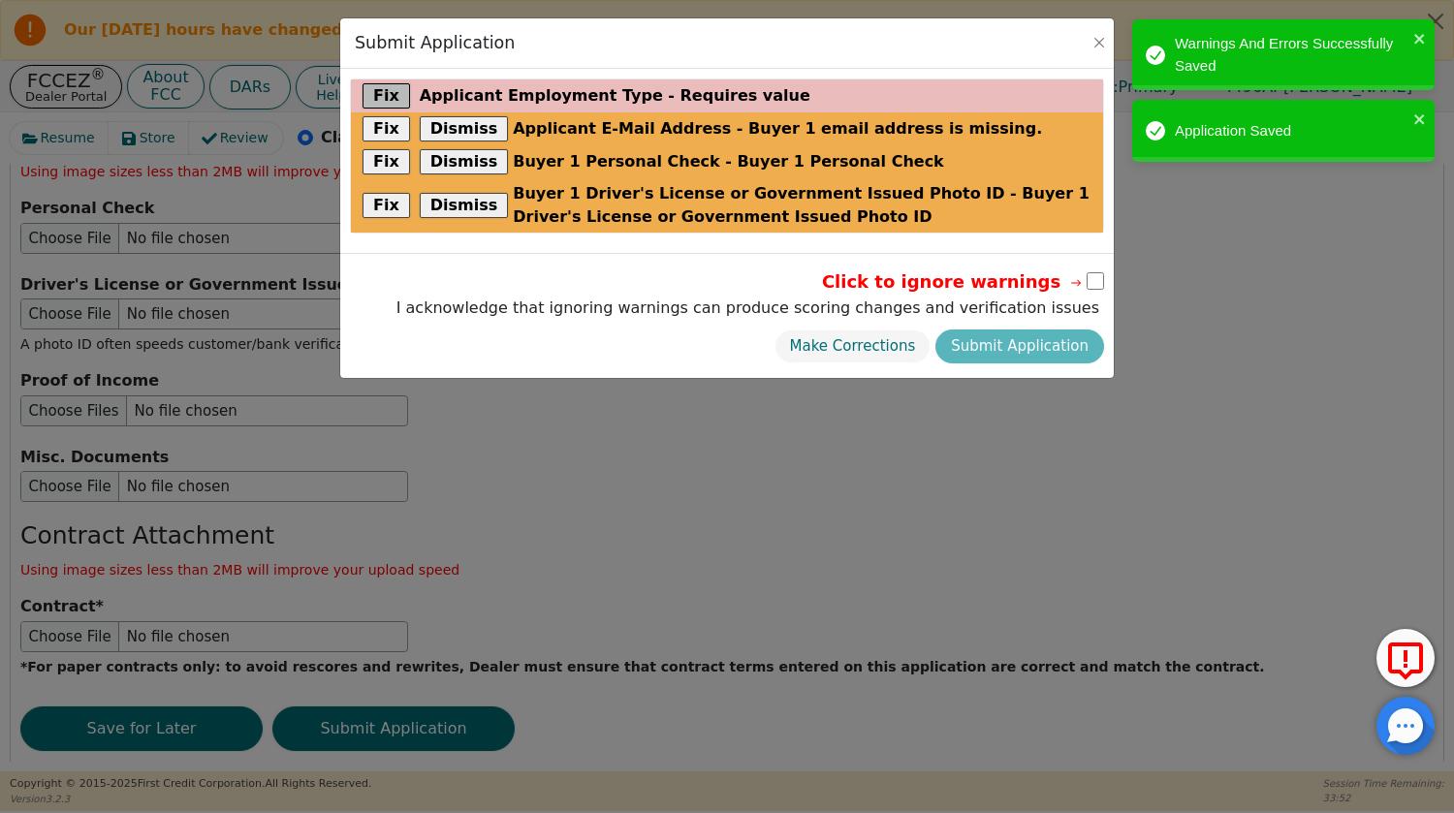
click at [379, 87] on button "Fix" at bounding box center [387, 95] width 48 height 25
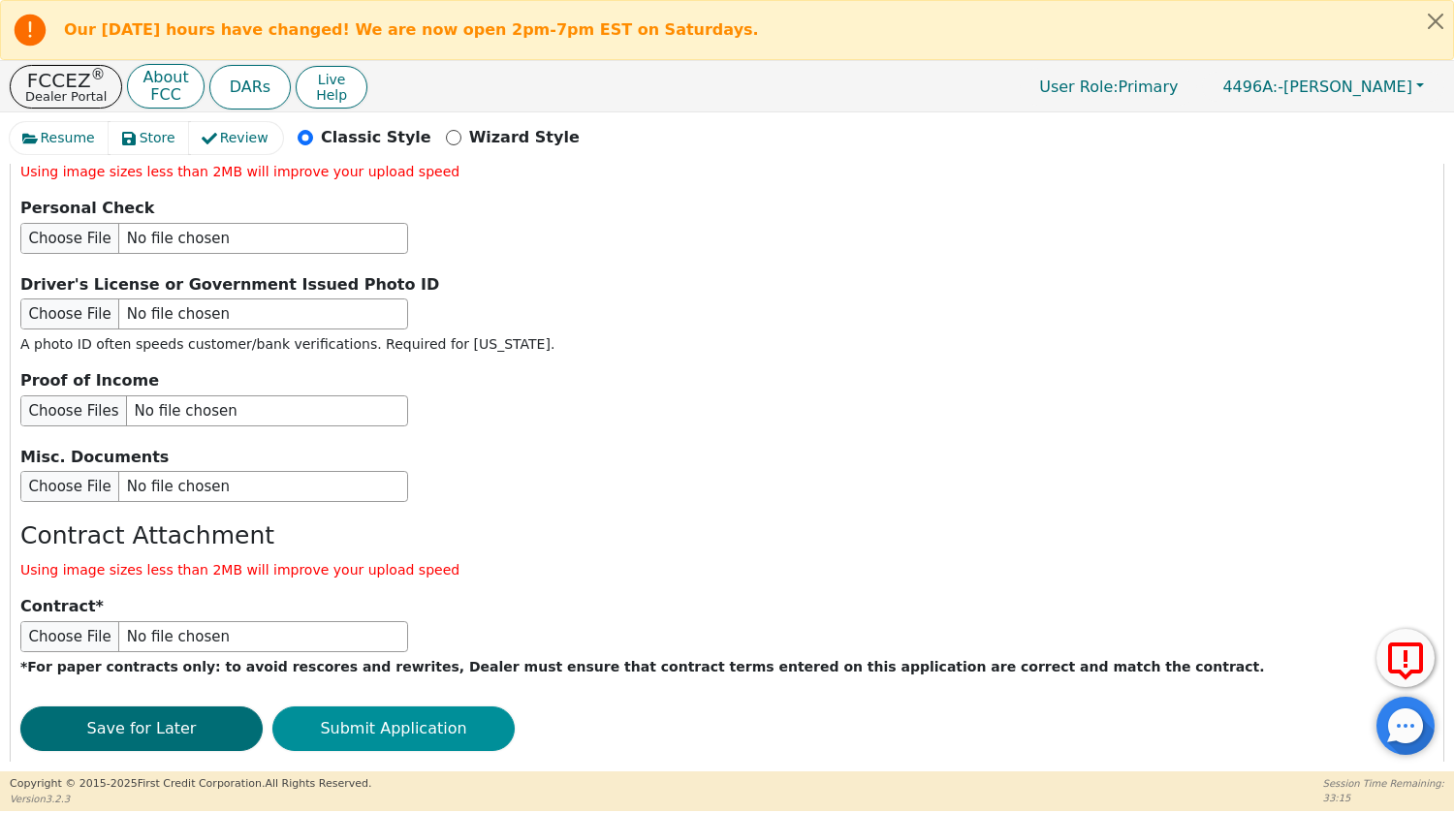
click at [428, 707] on button "Submit Application" at bounding box center [393, 729] width 242 height 45
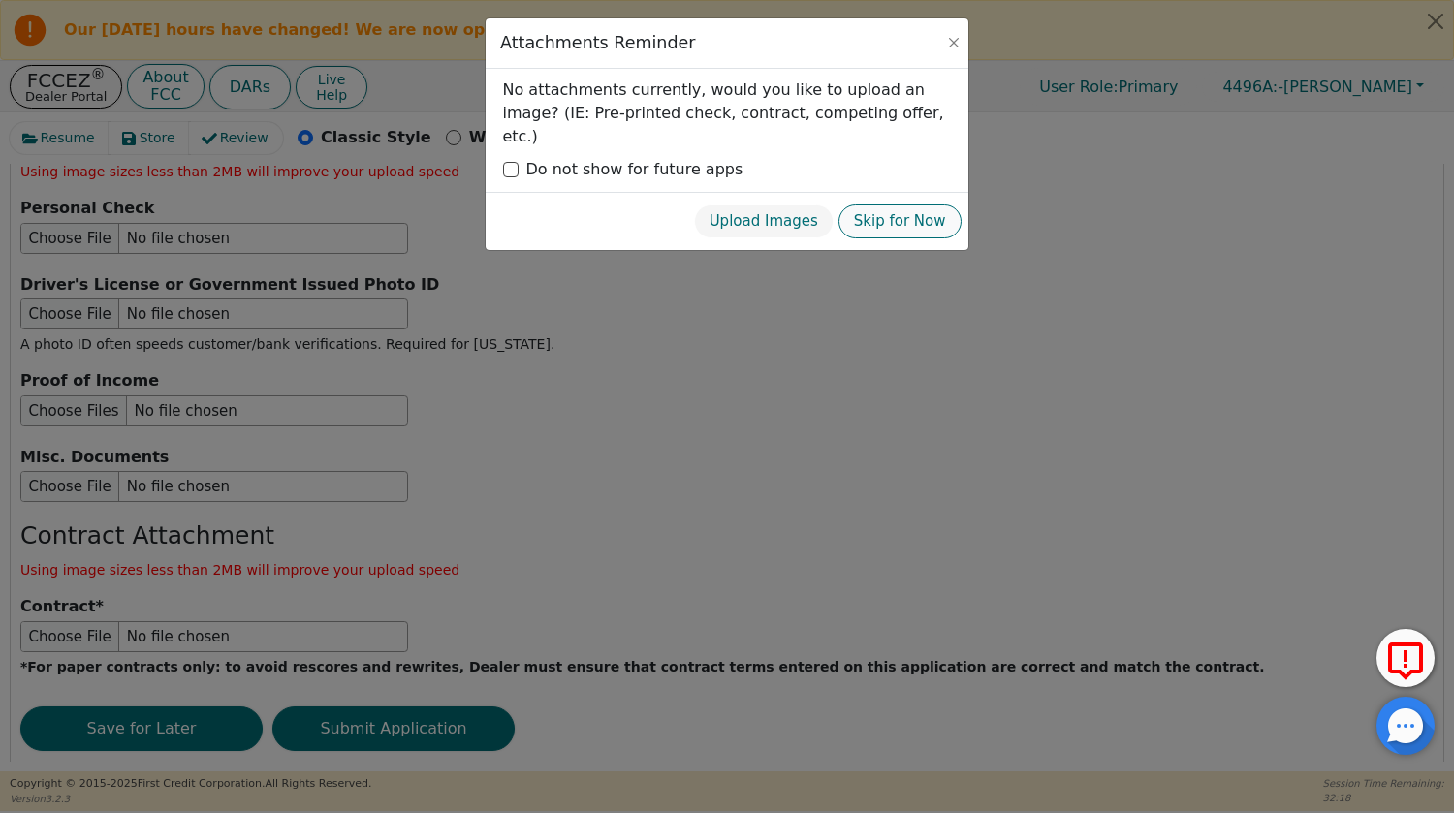
click at [934, 205] on button "Skip for Now" at bounding box center [900, 222] width 123 height 34
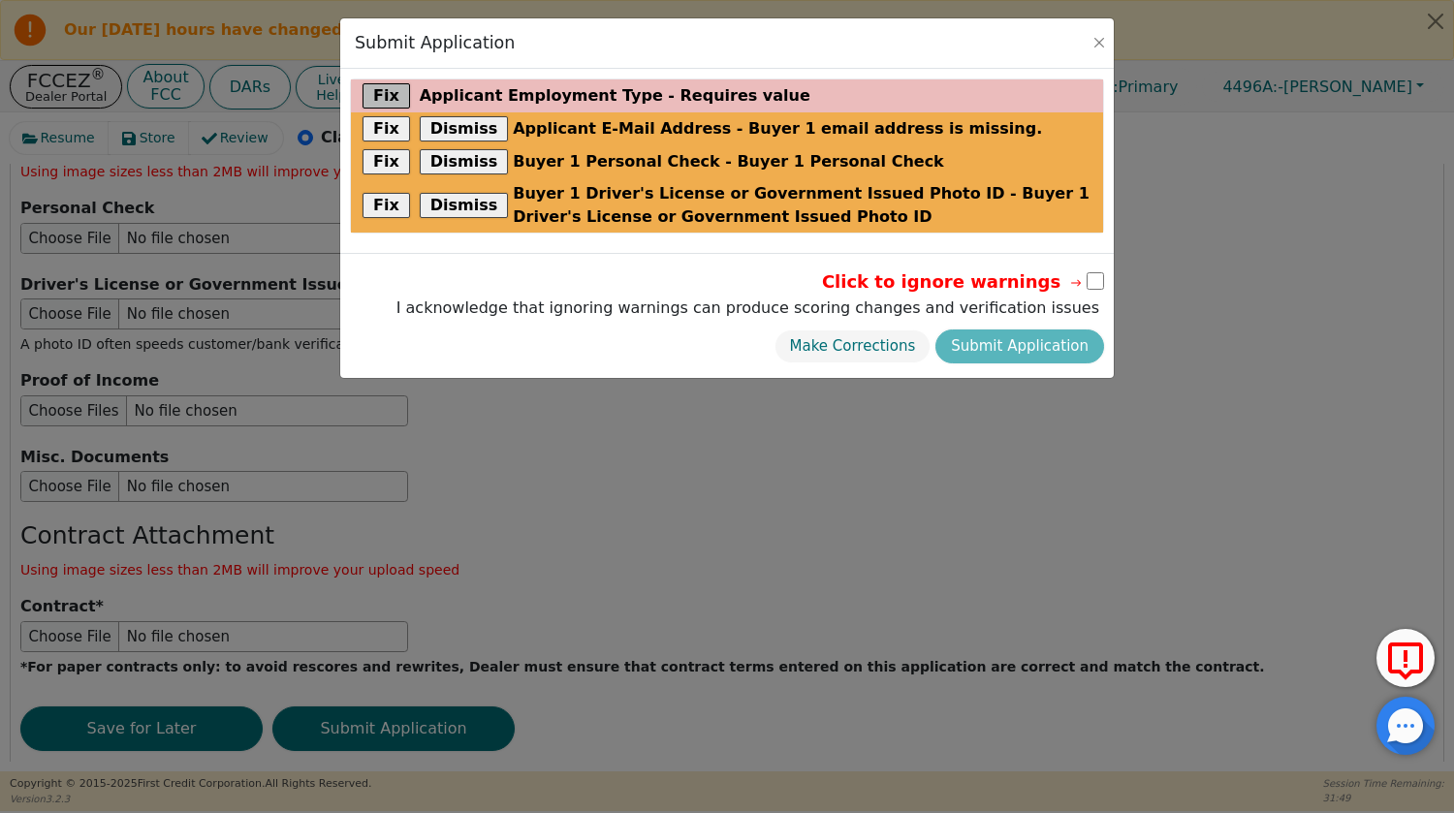
click at [392, 96] on button "Fix" at bounding box center [387, 95] width 48 height 25
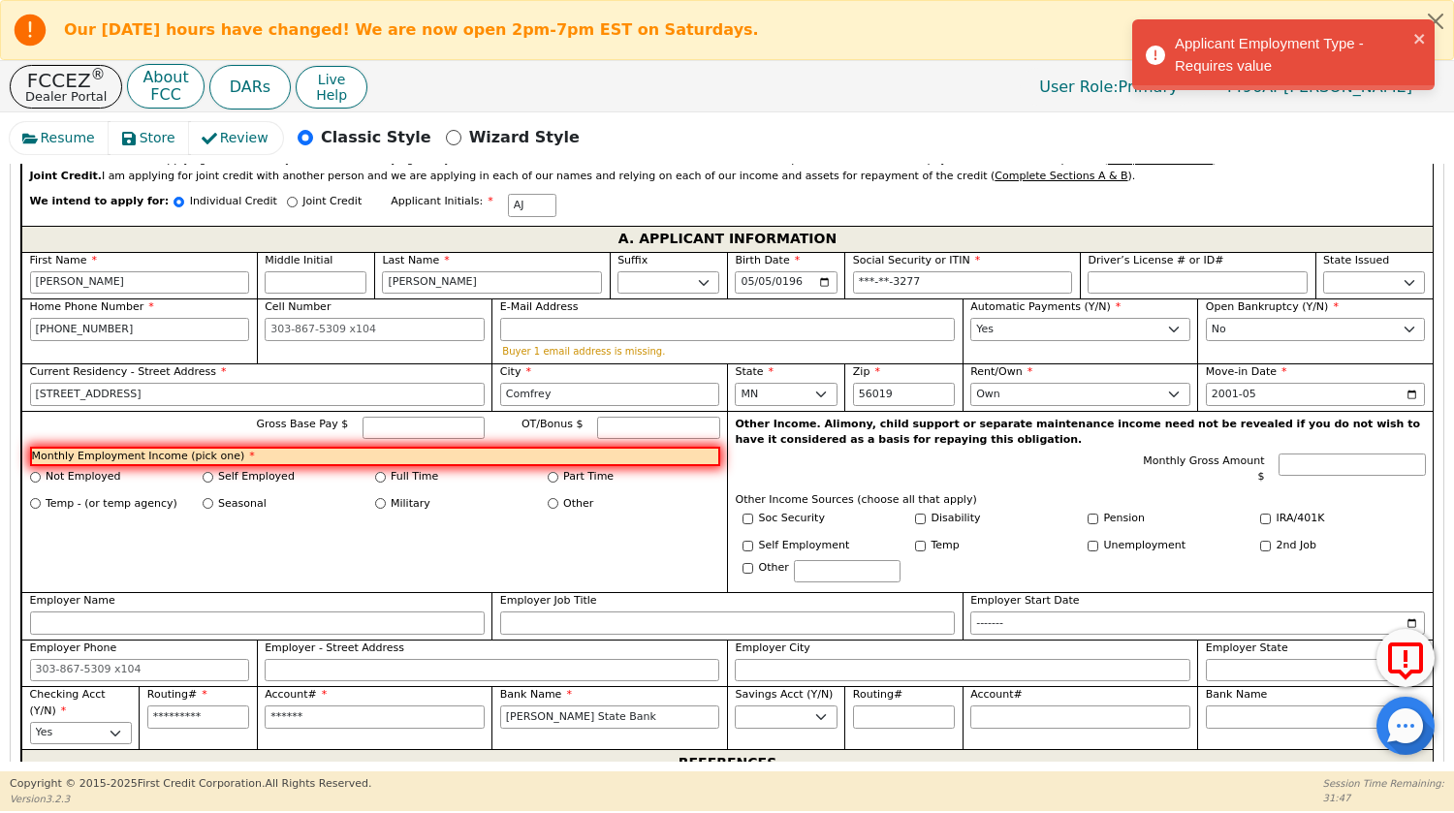
scroll to position [887, 0]
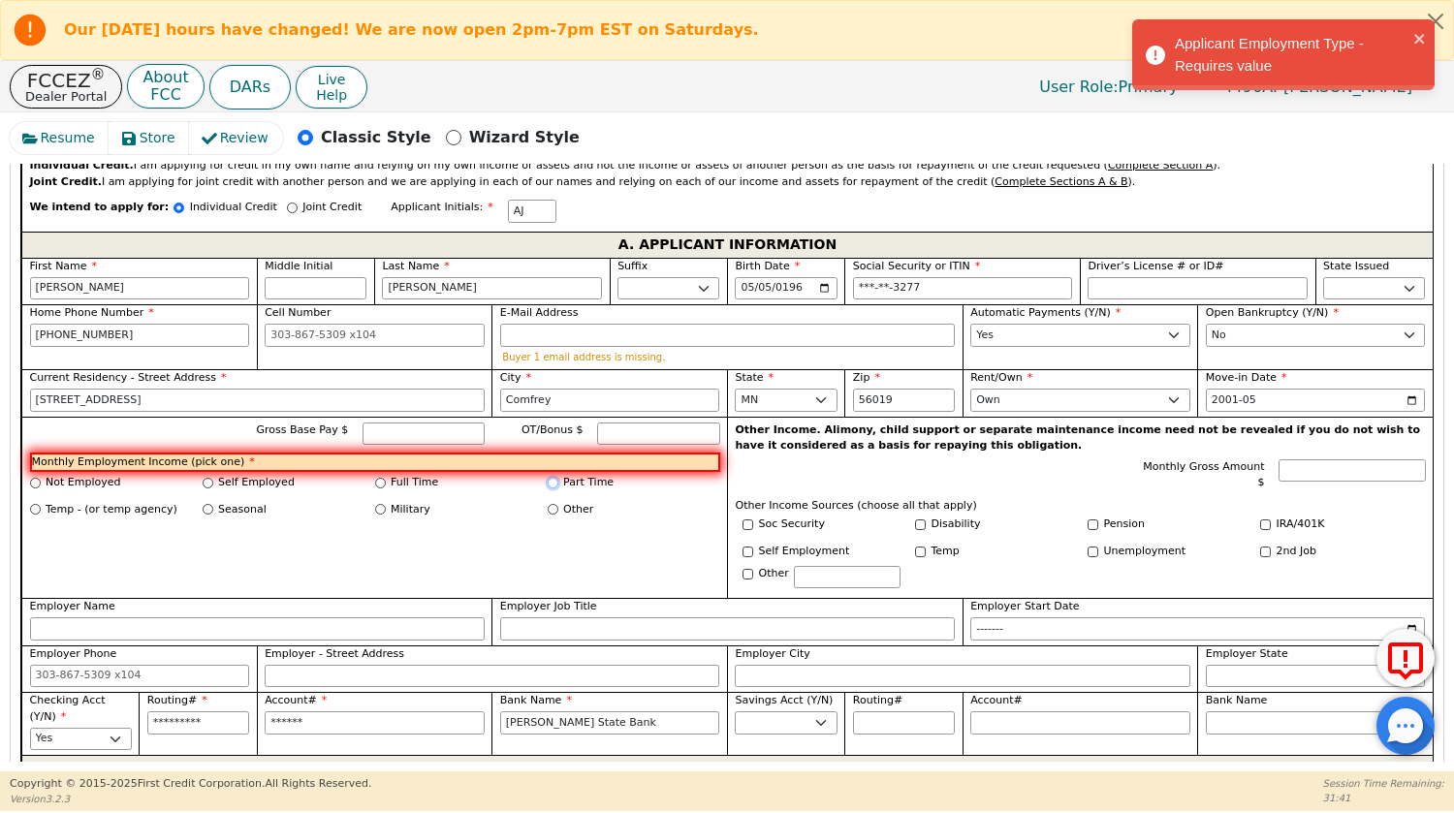
click at [548, 486] on input "Part Time" at bounding box center [553, 483] width 11 height 11
radio input "true"
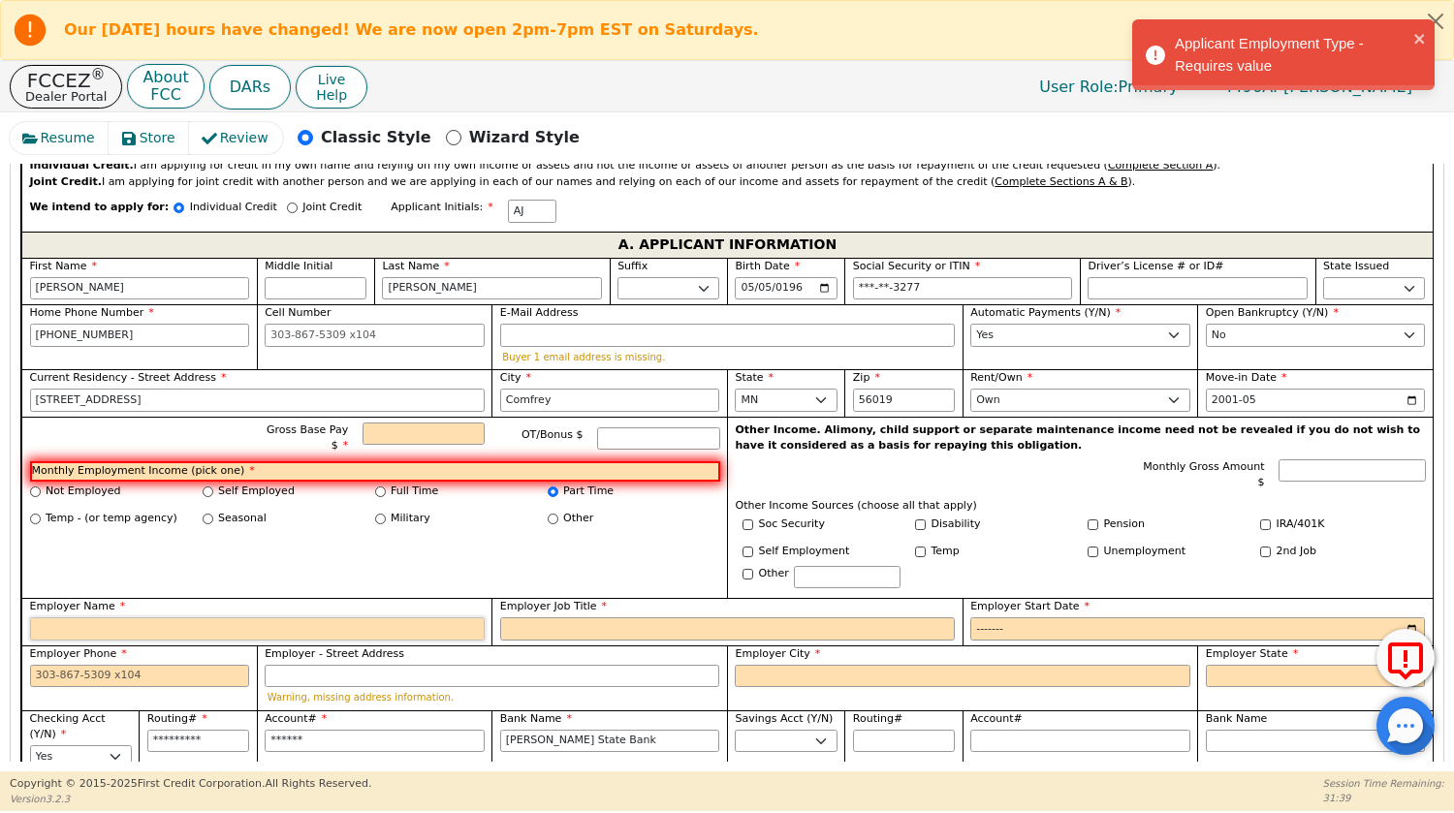
drag, startPoint x: 136, startPoint y: 618, endPoint x: 142, endPoint y: 609, distance: 10.5
click at [142, 618] on input "Employer Name" at bounding box center [257, 629] width 455 height 23
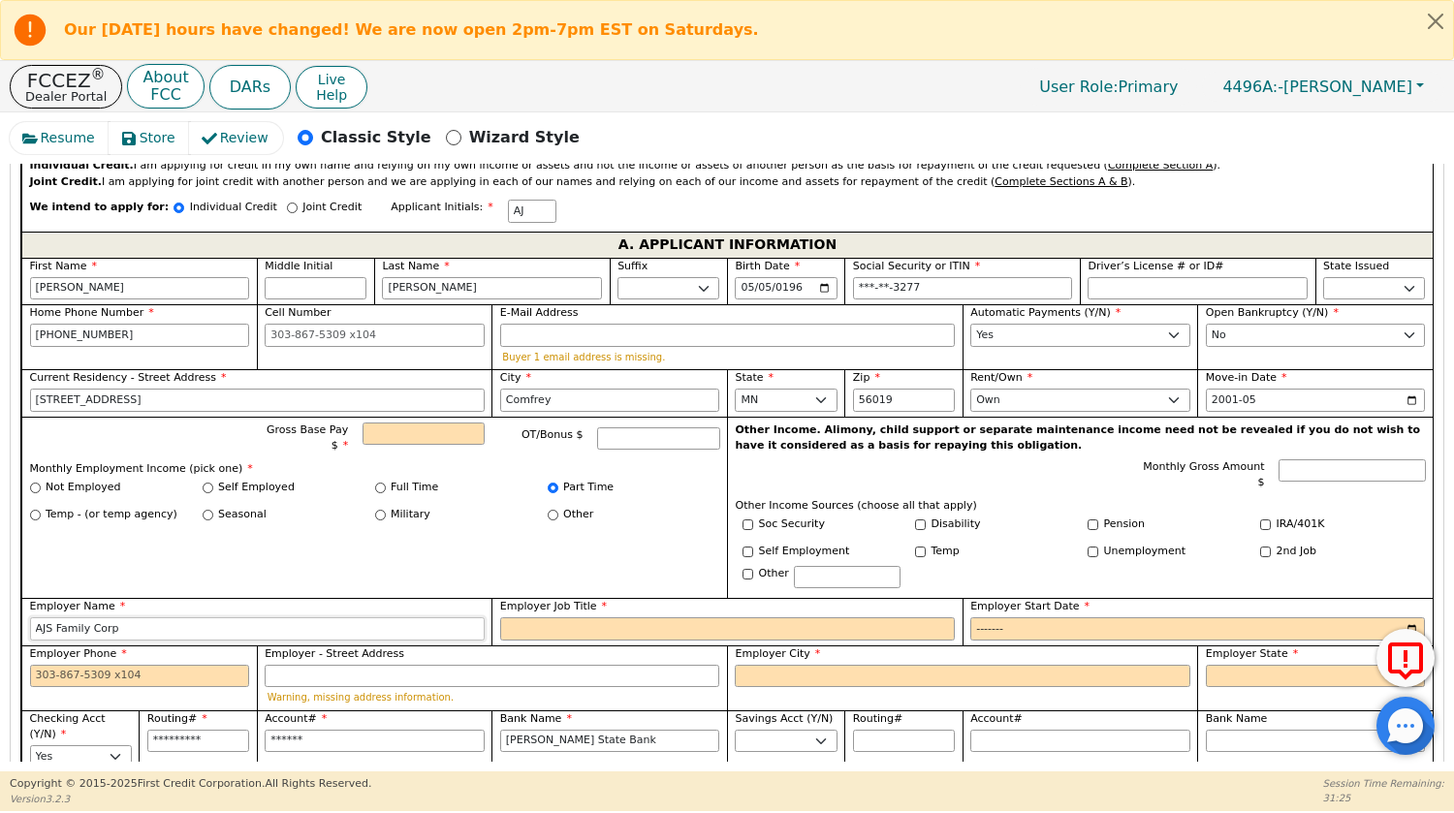
type input "AJS Family Corp"
click at [518, 623] on input "Employer Job Title" at bounding box center [727, 629] width 455 height 23
type input "Vice Pres"
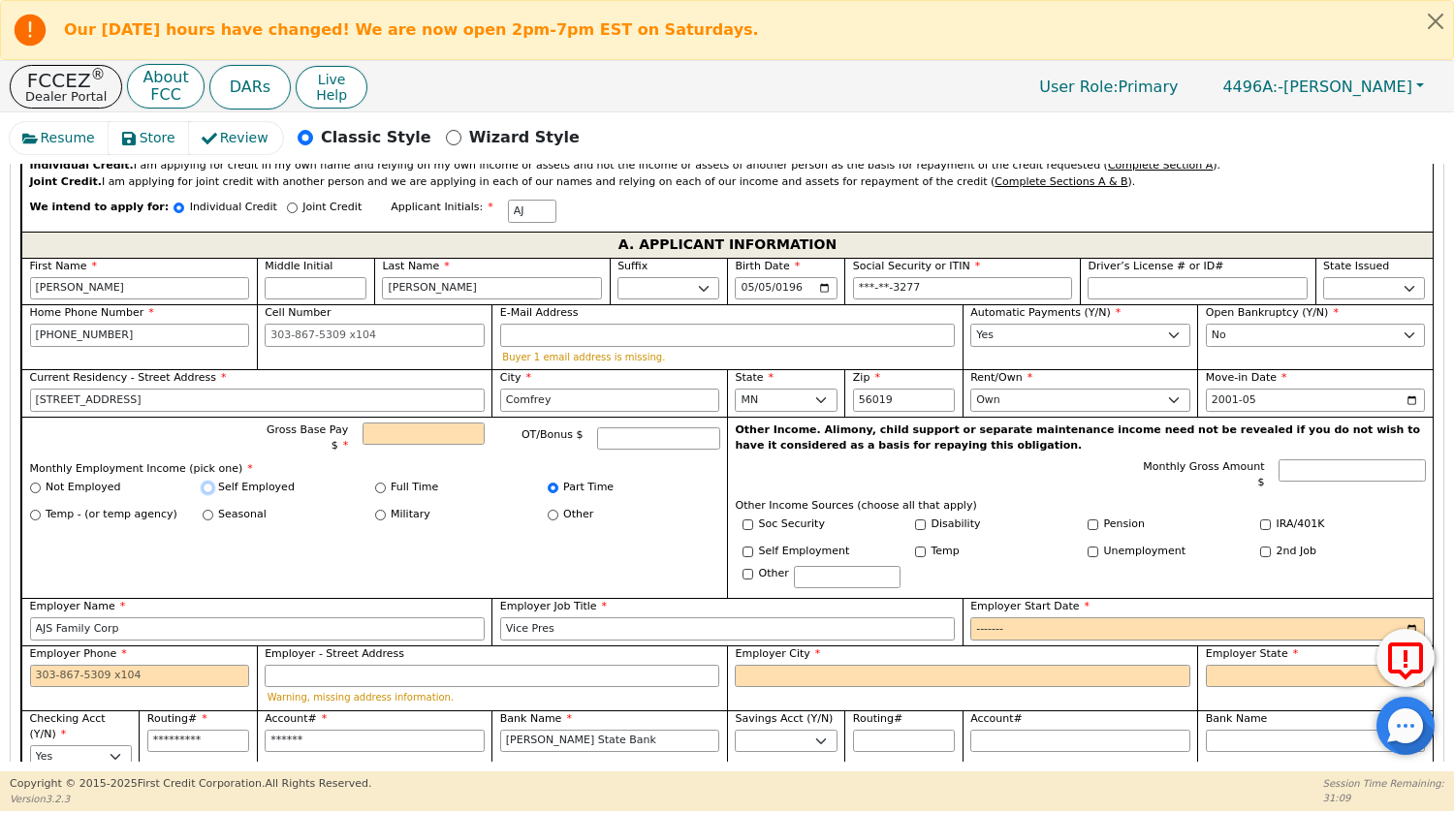
click at [210, 483] on input "Self Employed" at bounding box center [208, 488] width 11 height 11
radio input "true"
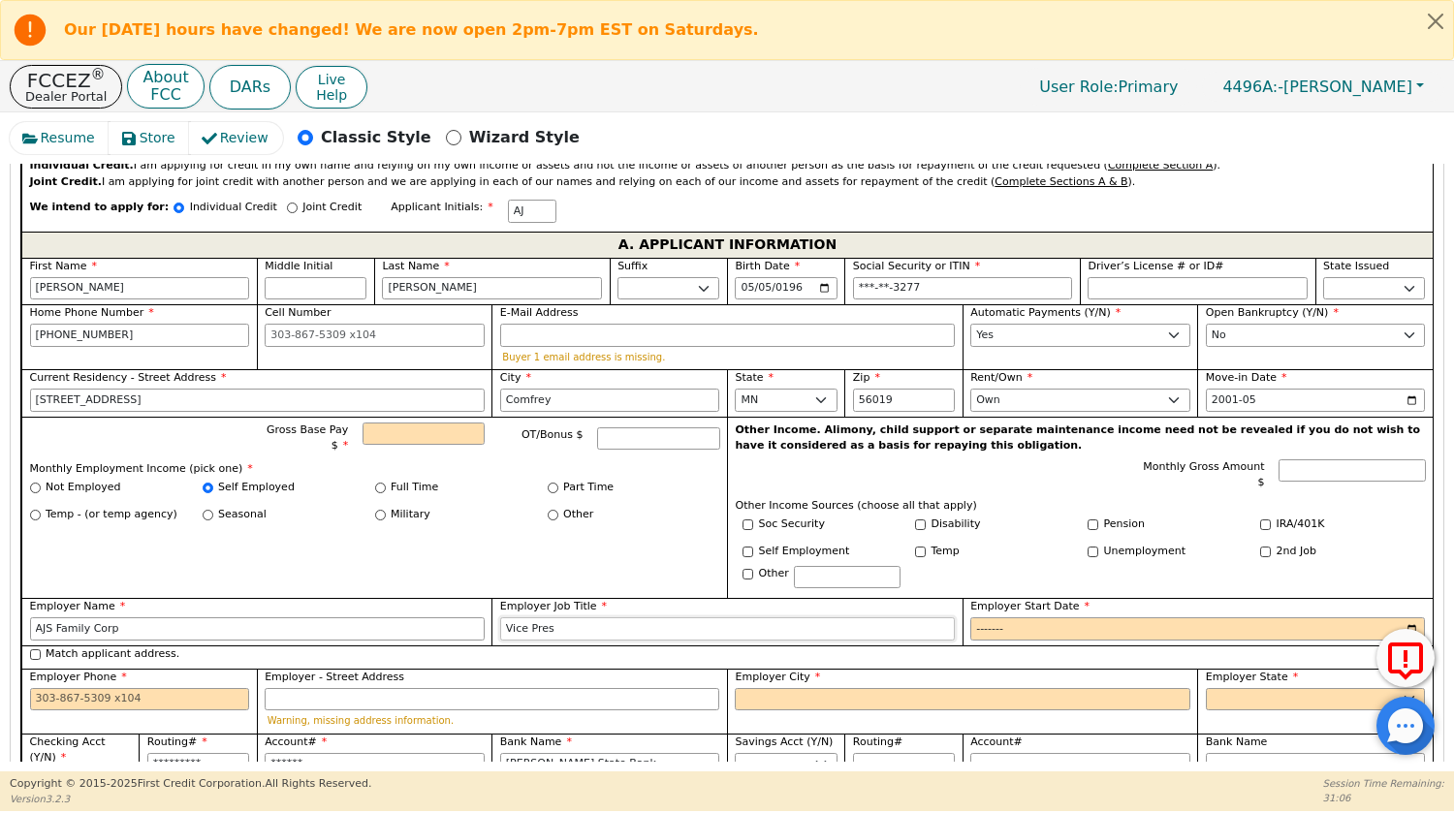
click at [635, 618] on input "Vice Pres" at bounding box center [727, 629] width 455 height 23
type input "Vice President"
click at [994, 621] on input "Employer Start Date" at bounding box center [1197, 629] width 455 height 23
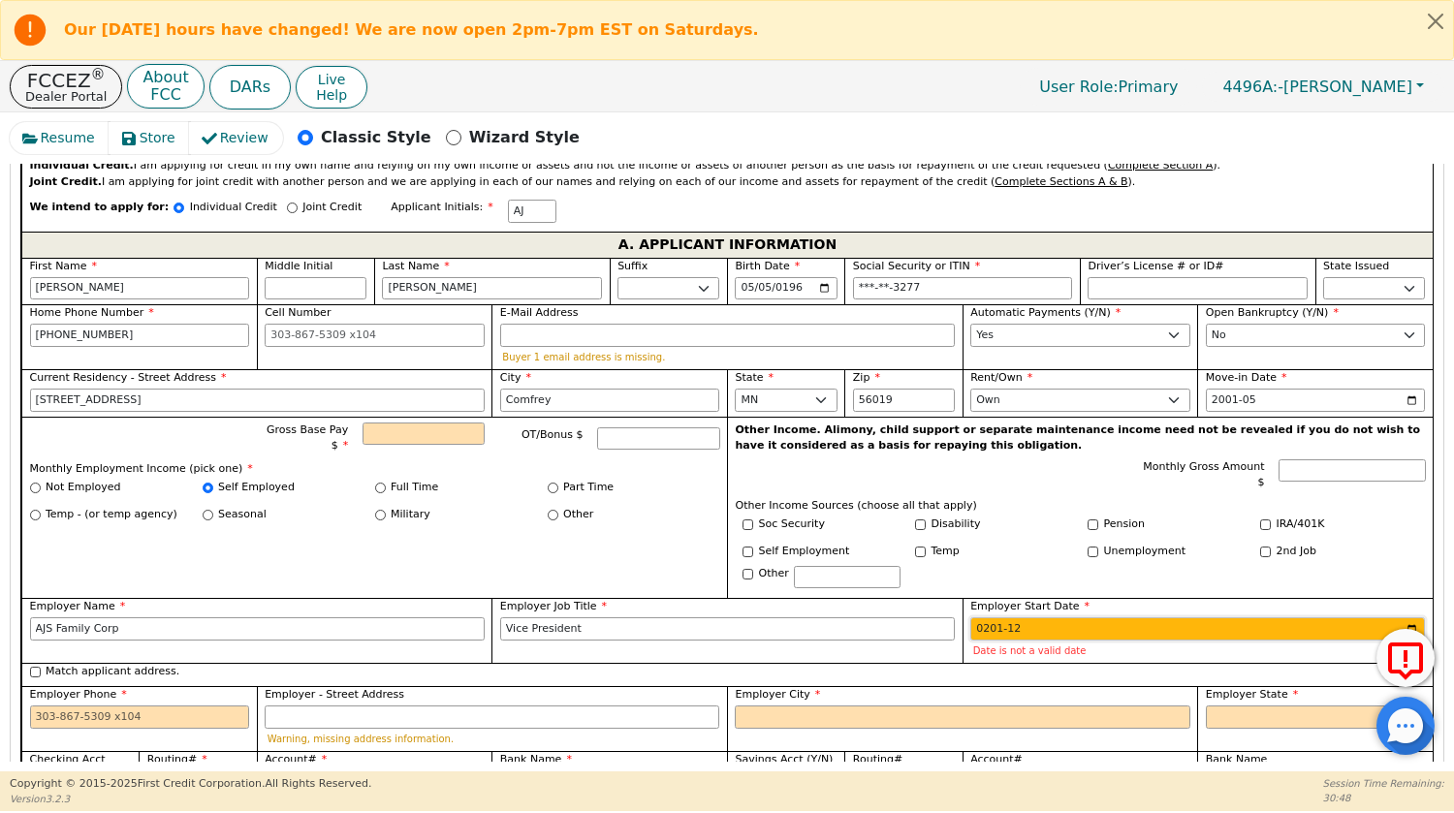
type input "2019-12"
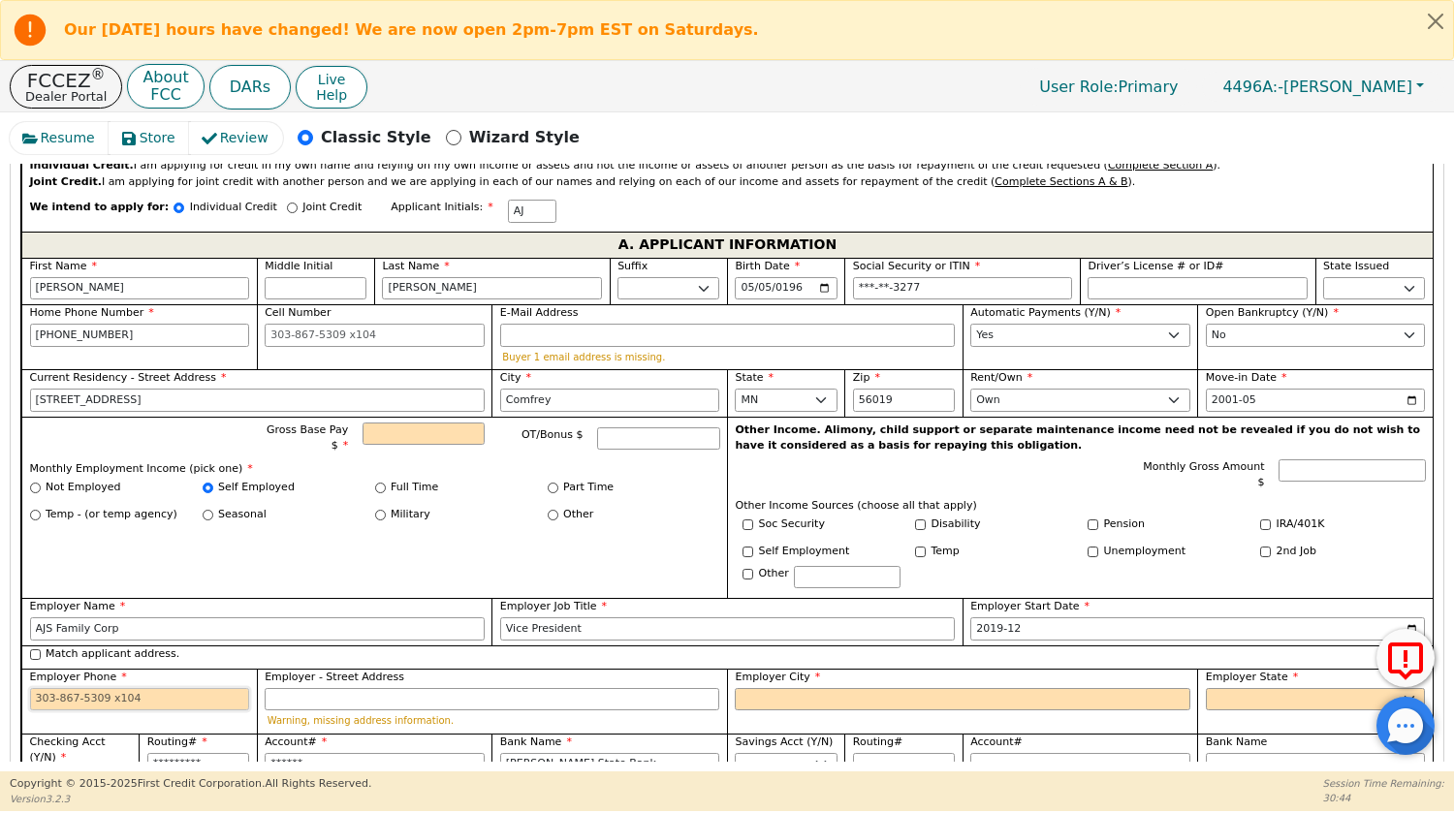
click at [37, 696] on input "Employer Phone" at bounding box center [140, 699] width 220 height 23
type input "[PHONE_NUMBER]"
click at [762, 699] on input "Employer City" at bounding box center [962, 699] width 455 height 23
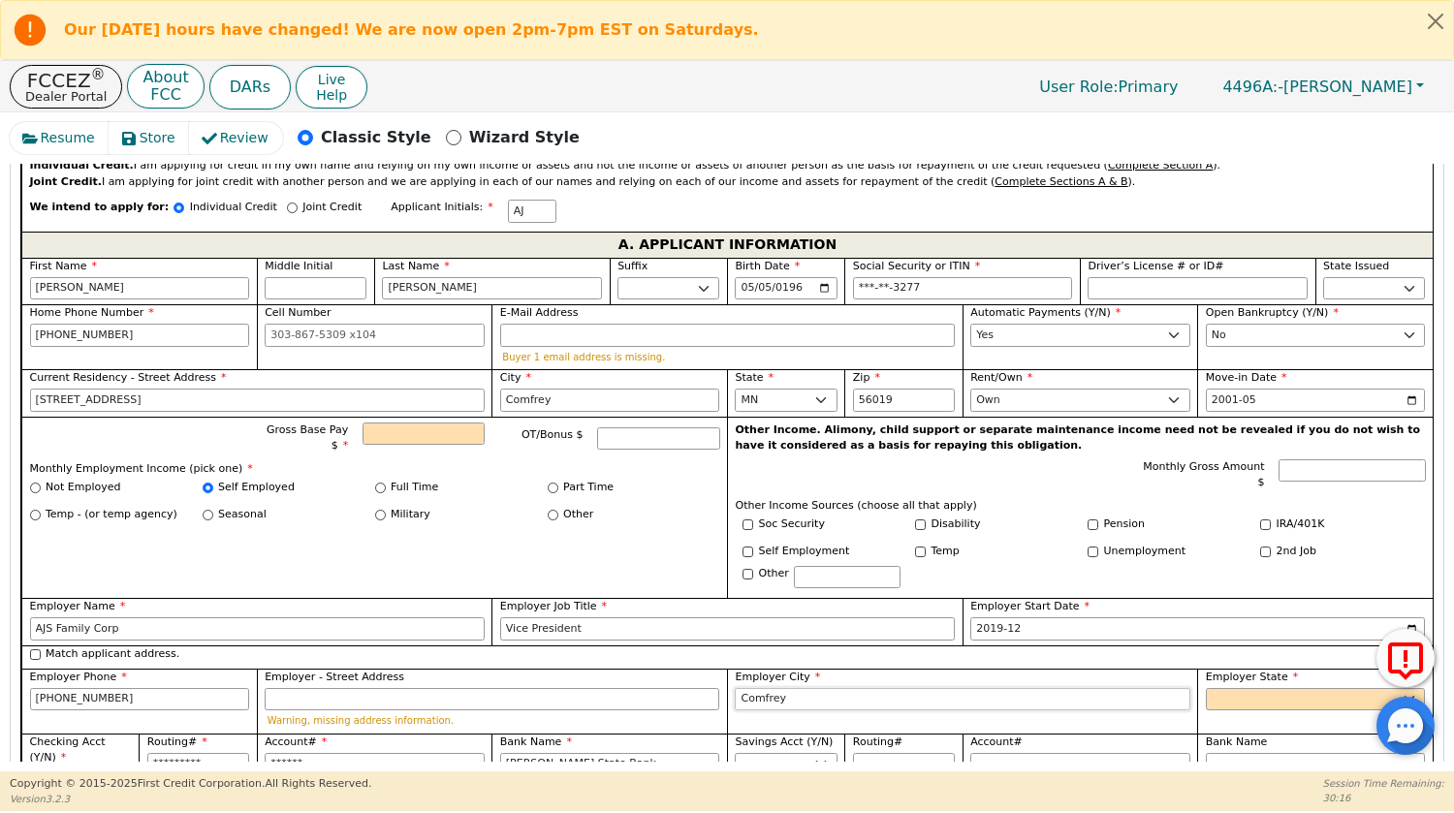
type input "Comfrey"
click at [1217, 693] on select "AK AL AR AZ CA CO CT DC DE FL [GEOGRAPHIC_DATA] HI IA ID [GEOGRAPHIC_DATA] IN K…" at bounding box center [1316, 699] width 220 height 23
select select "MN"
click at [410, 433] on input "Gross Base Pay $" at bounding box center [424, 434] width 122 height 23
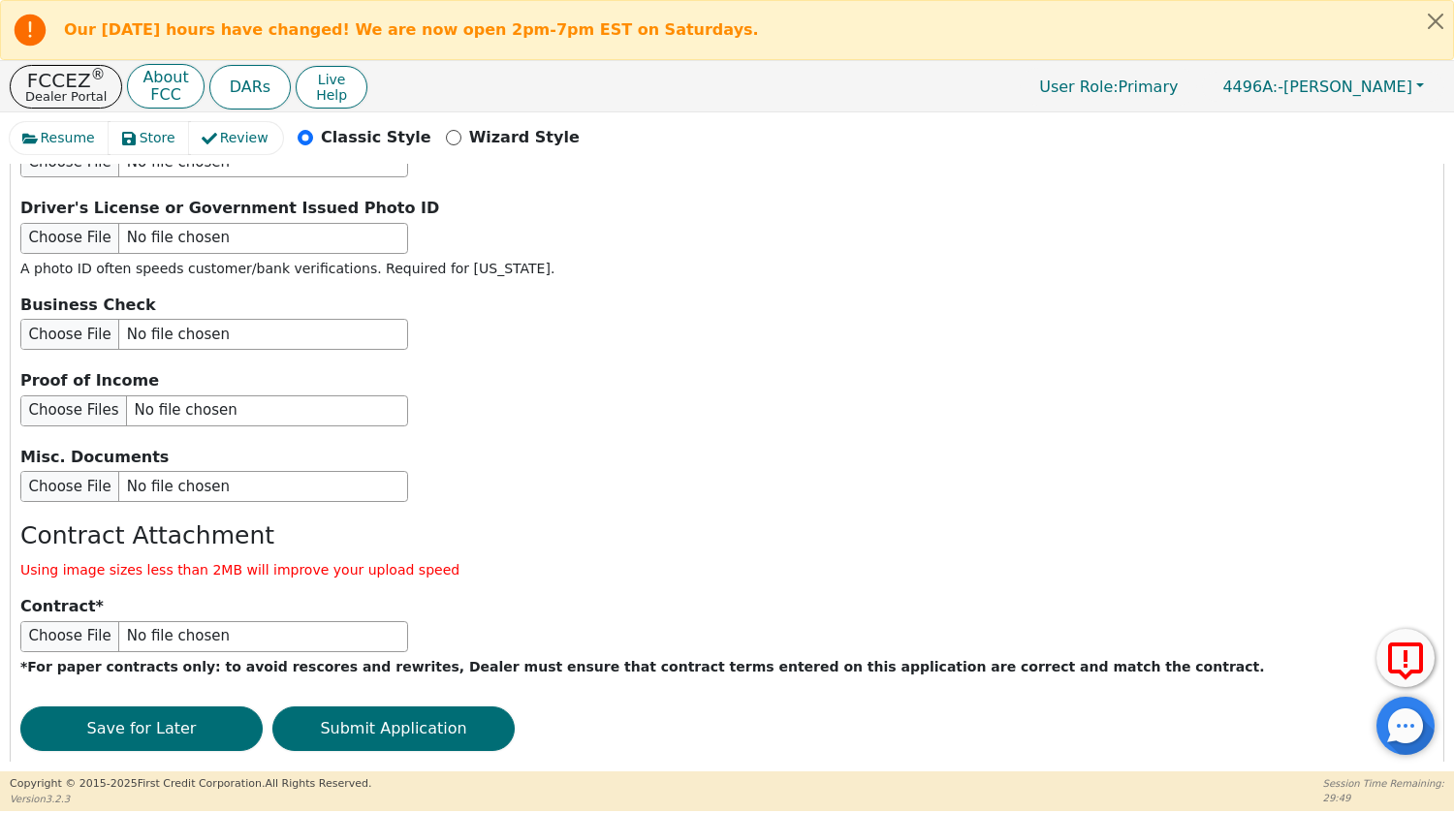
scroll to position [2362, 0]
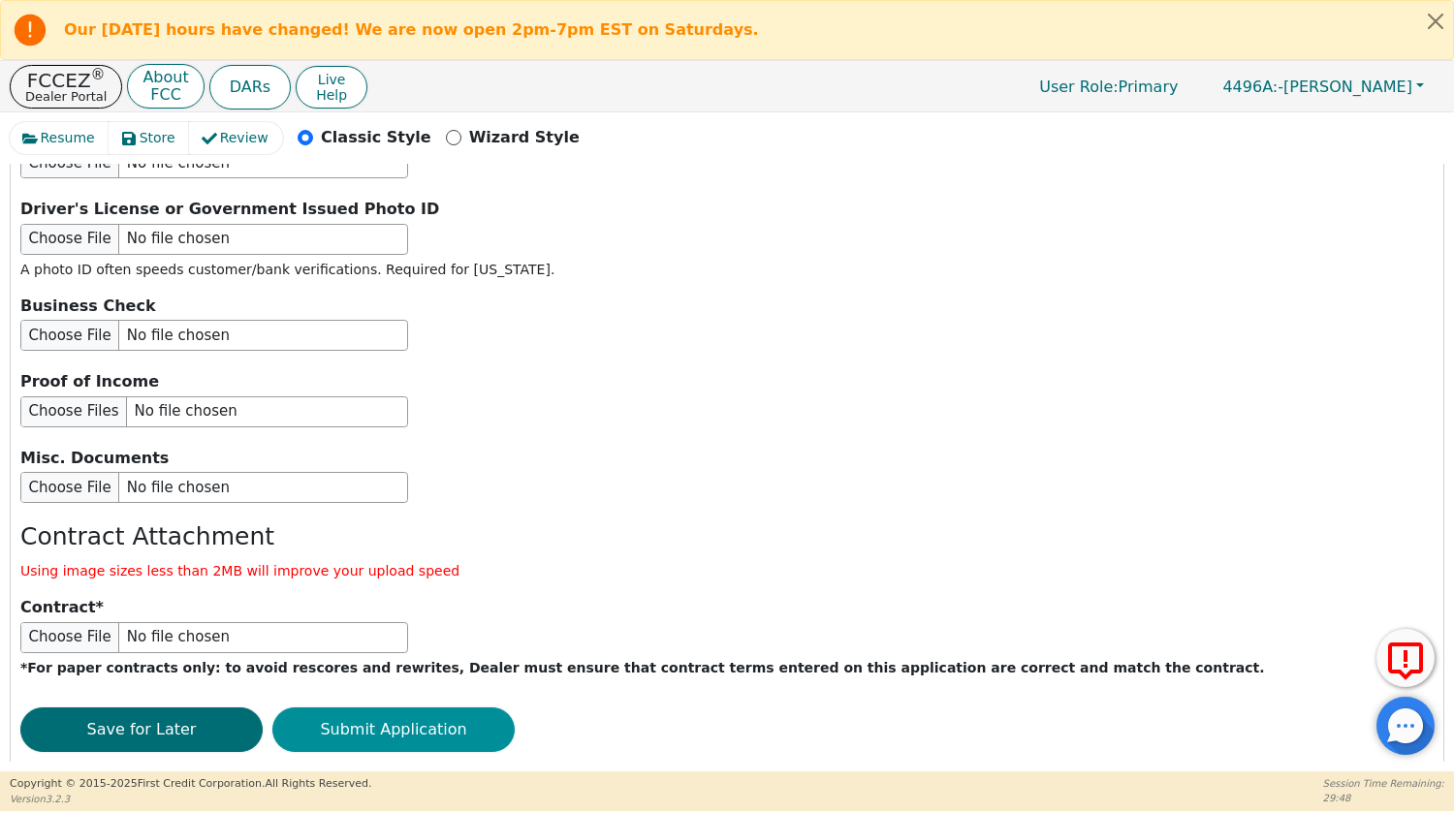
click at [435, 708] on button "Submit Application" at bounding box center [393, 730] width 242 height 45
type input "12000.00"
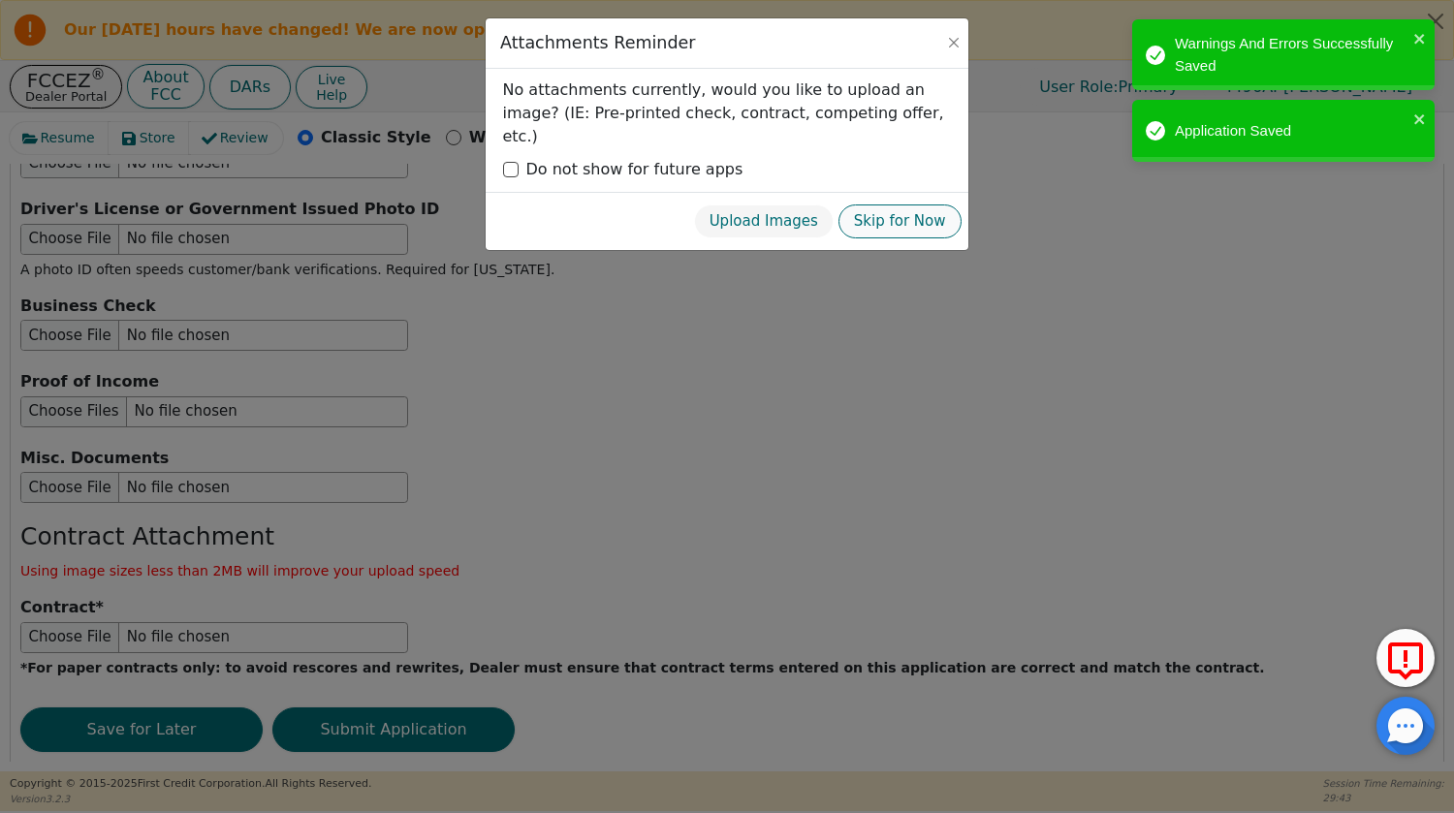
click at [895, 205] on button "Skip for Now" at bounding box center [900, 222] width 123 height 34
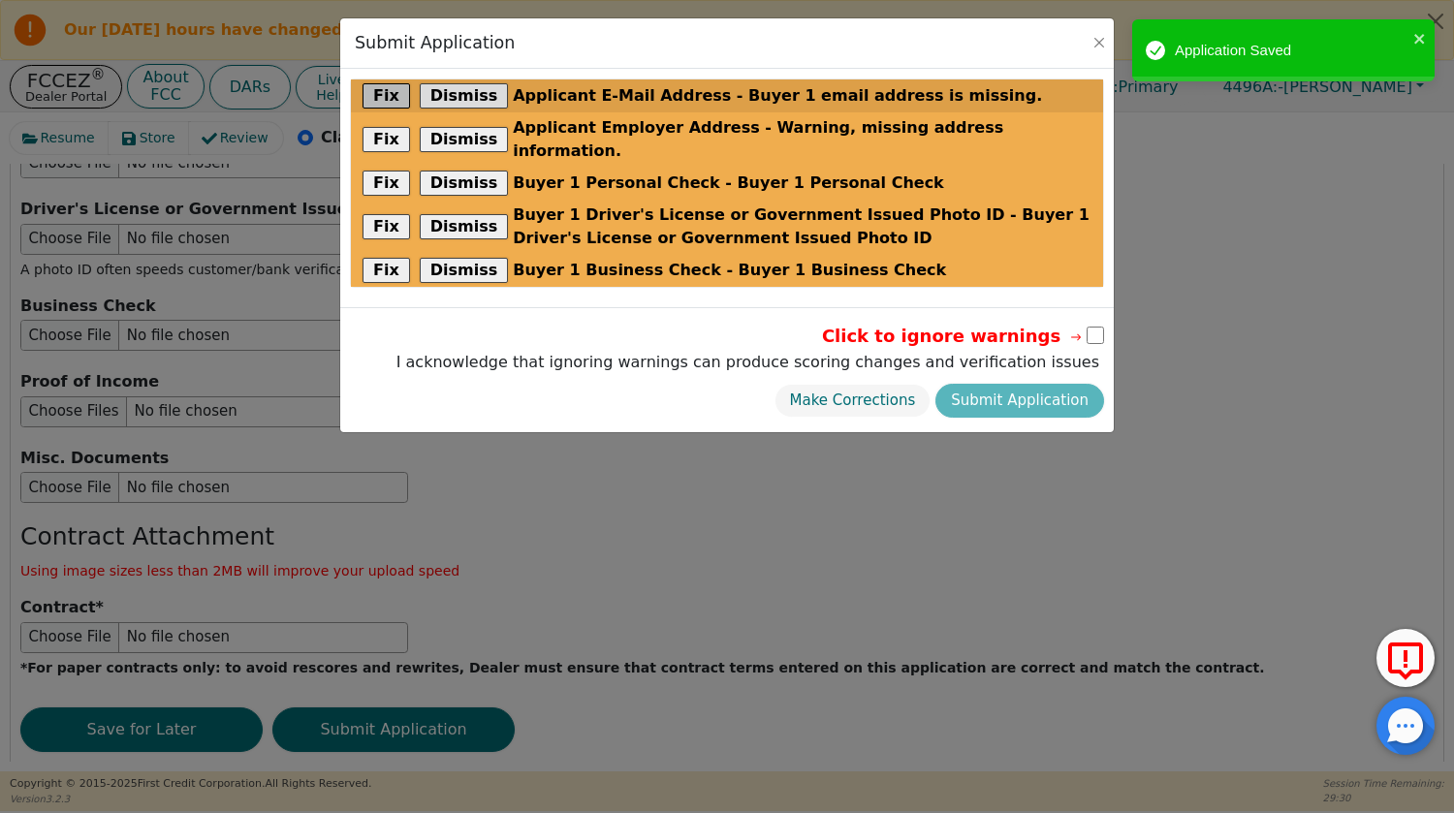
click at [389, 93] on button "Fix" at bounding box center [387, 95] width 48 height 25
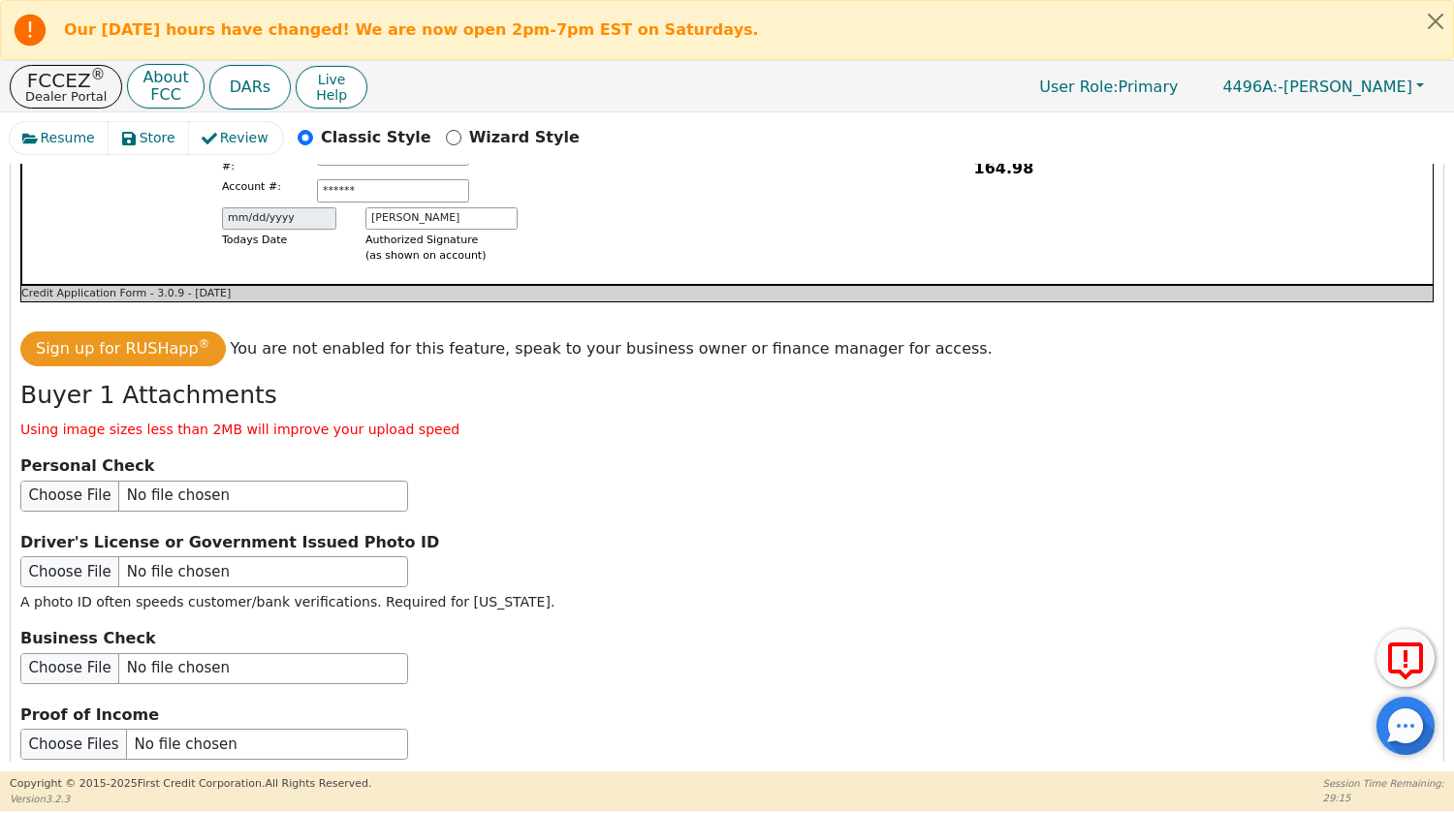
scroll to position [2344, 0]
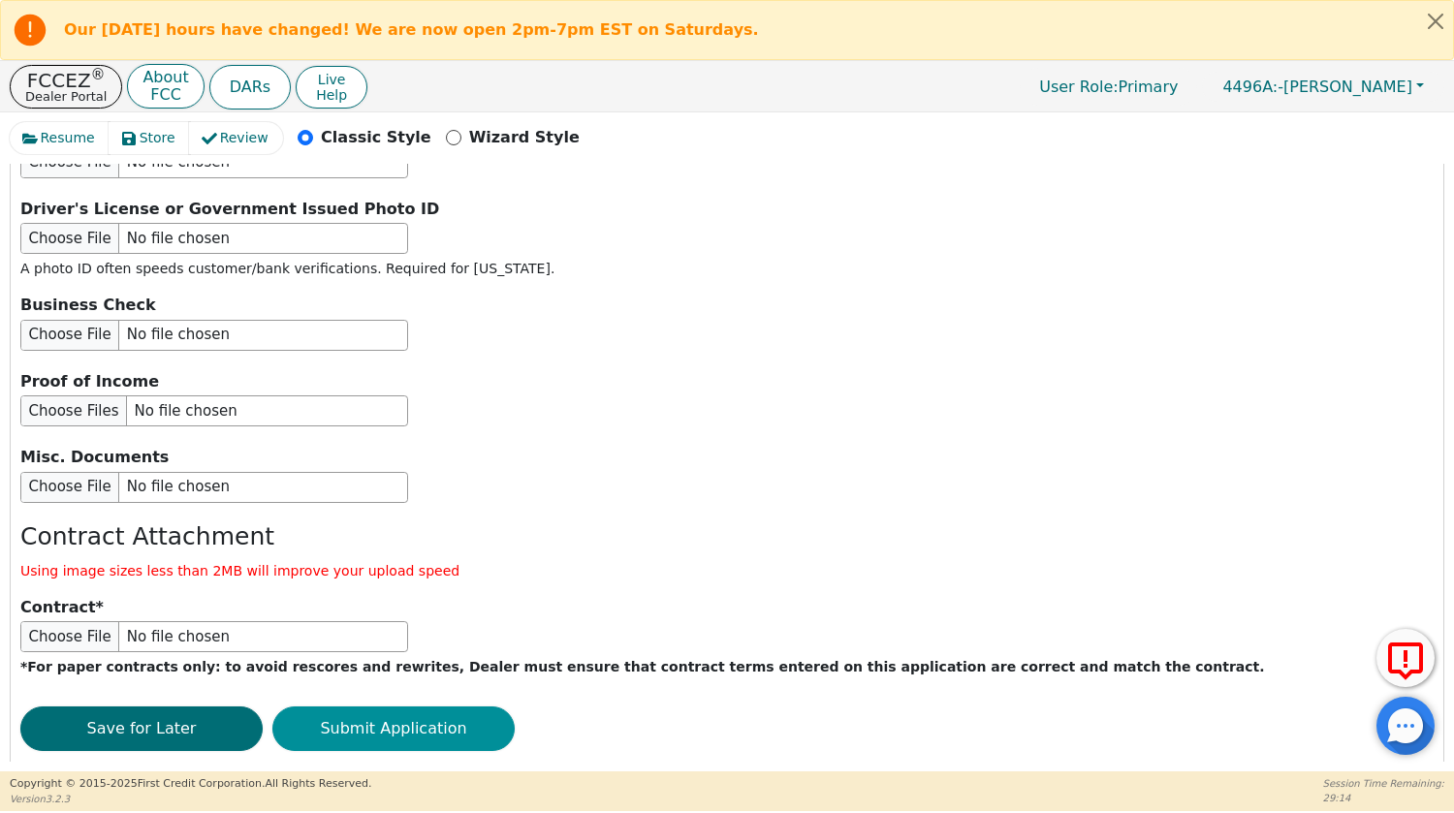
type input "[PERSON_NAME][EMAIL_ADDRESS][DOMAIN_NAME]"
click at [389, 707] on button "Submit Application" at bounding box center [393, 729] width 242 height 45
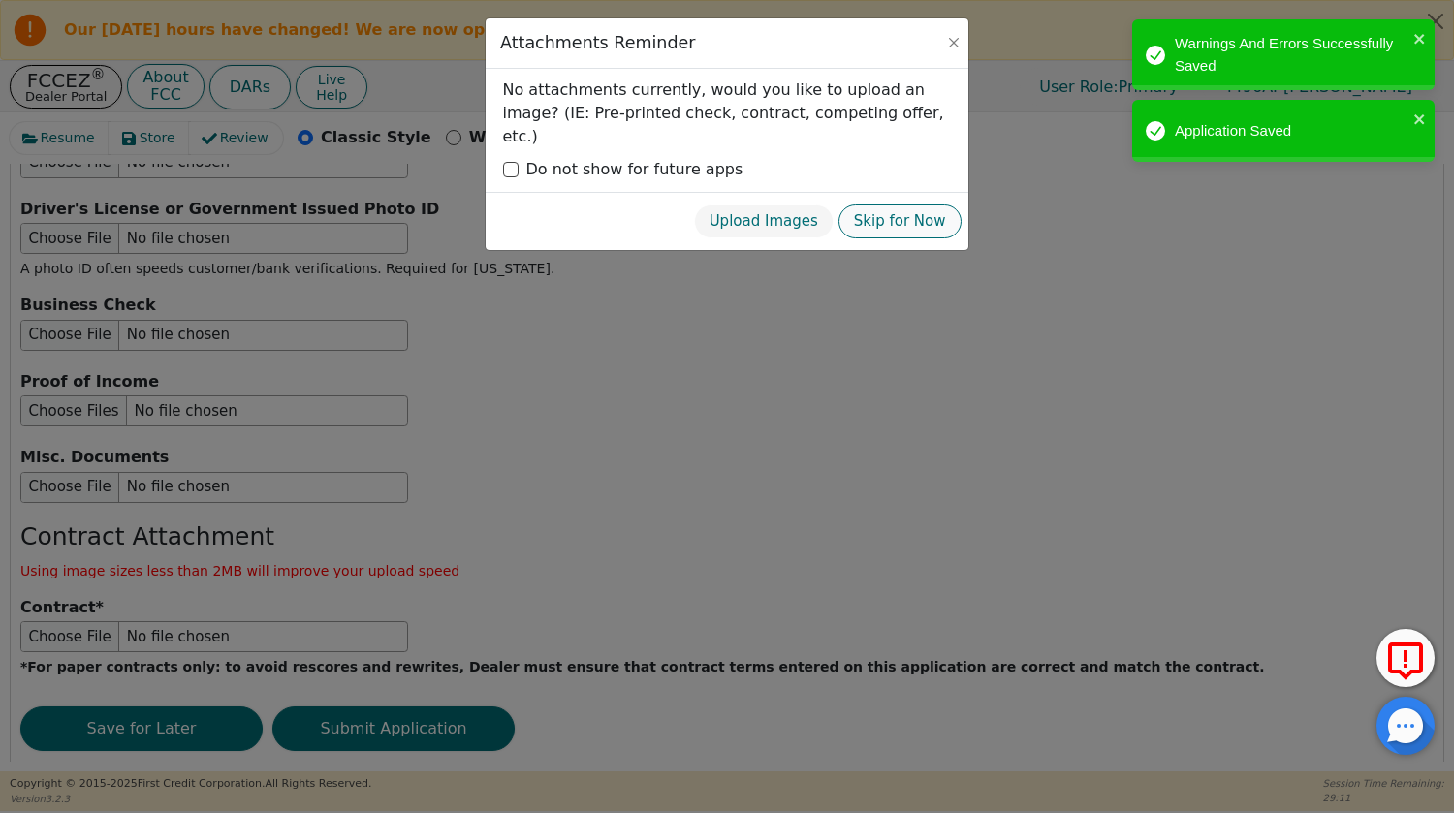
click at [920, 205] on button "Skip for Now" at bounding box center [900, 222] width 123 height 34
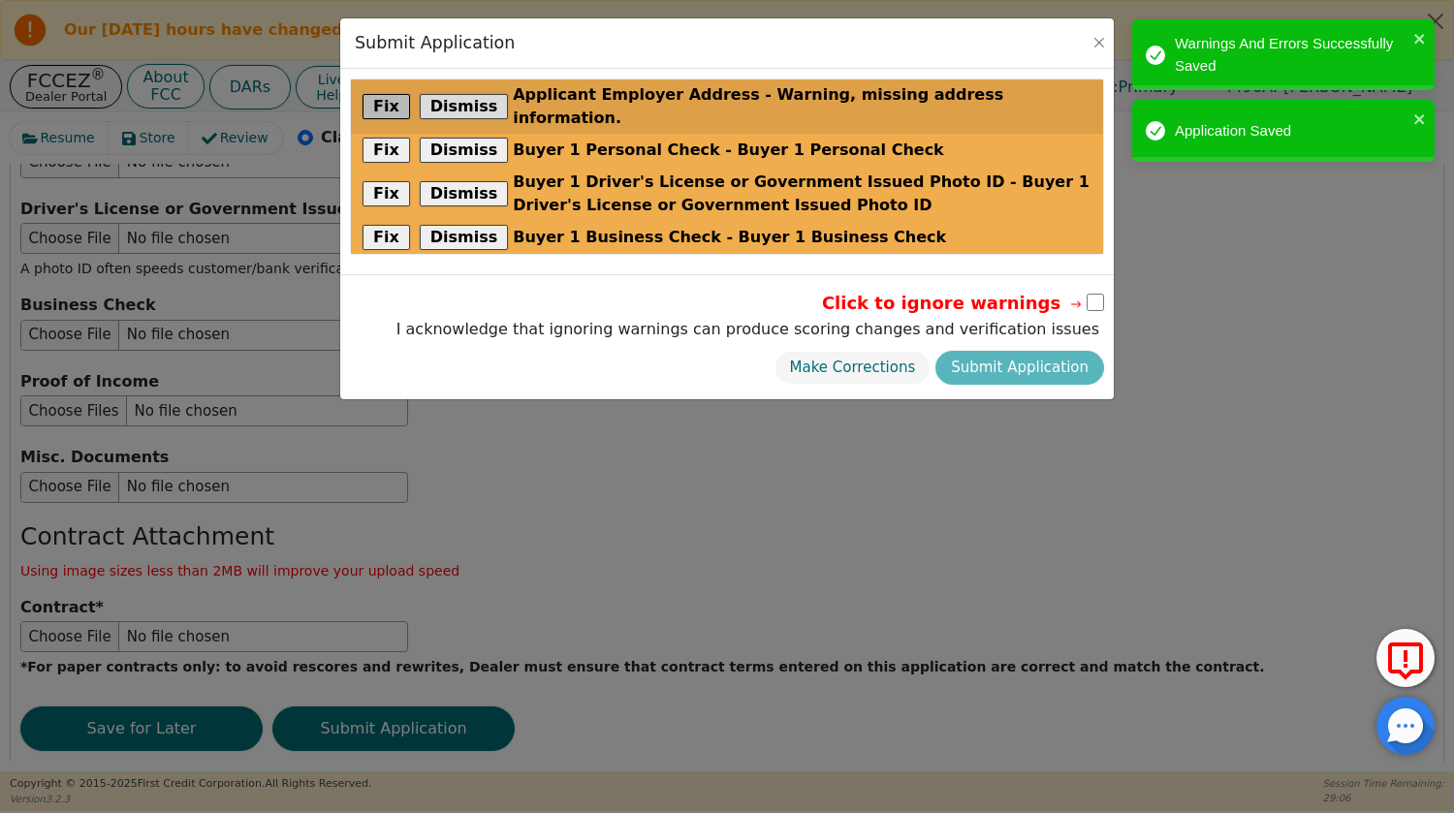
click at [388, 95] on button "Fix" at bounding box center [387, 106] width 48 height 25
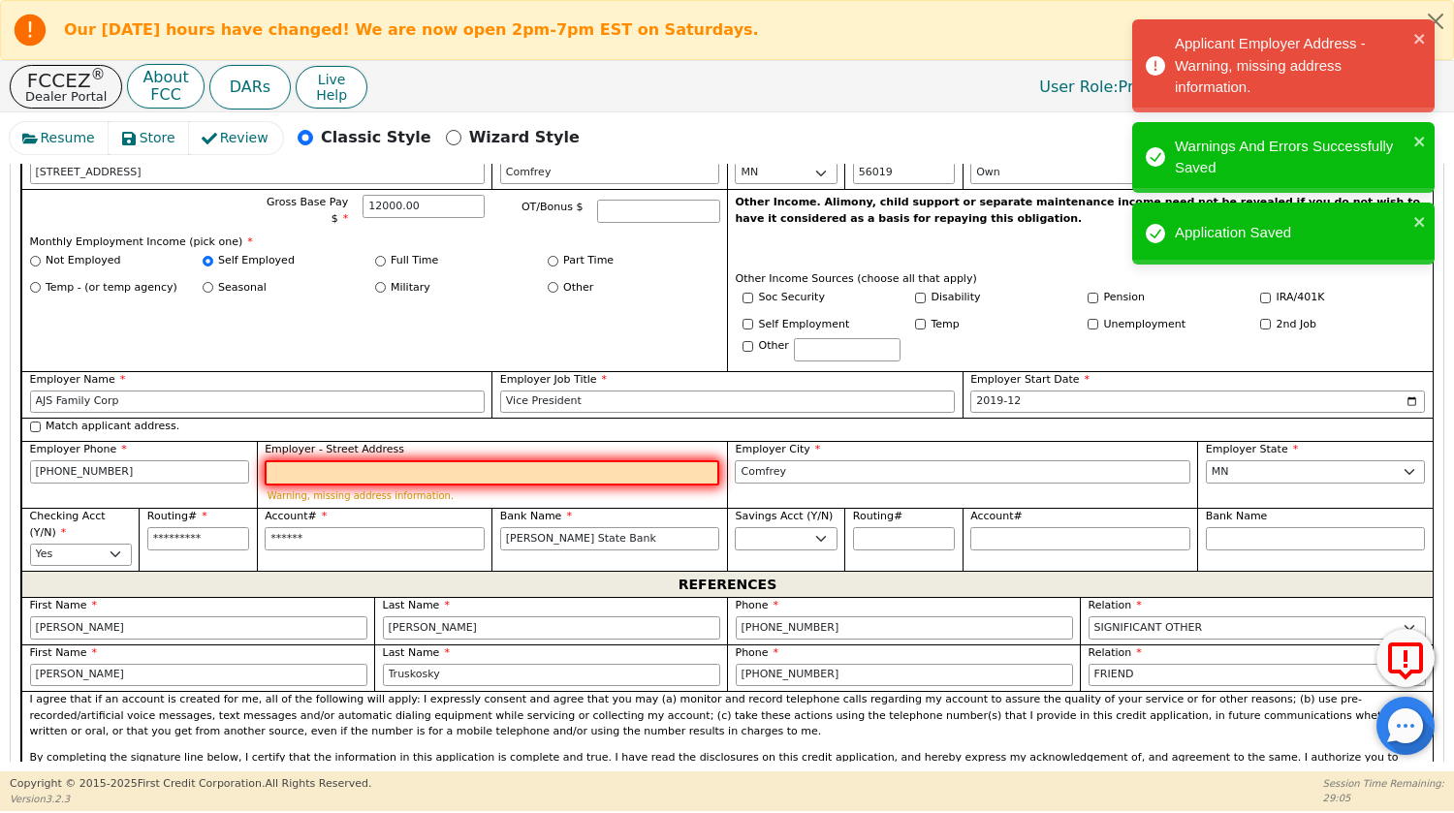
scroll to position [1097, 0]
click at [278, 466] on input "Employer - Street Address" at bounding box center [492, 472] width 455 height 25
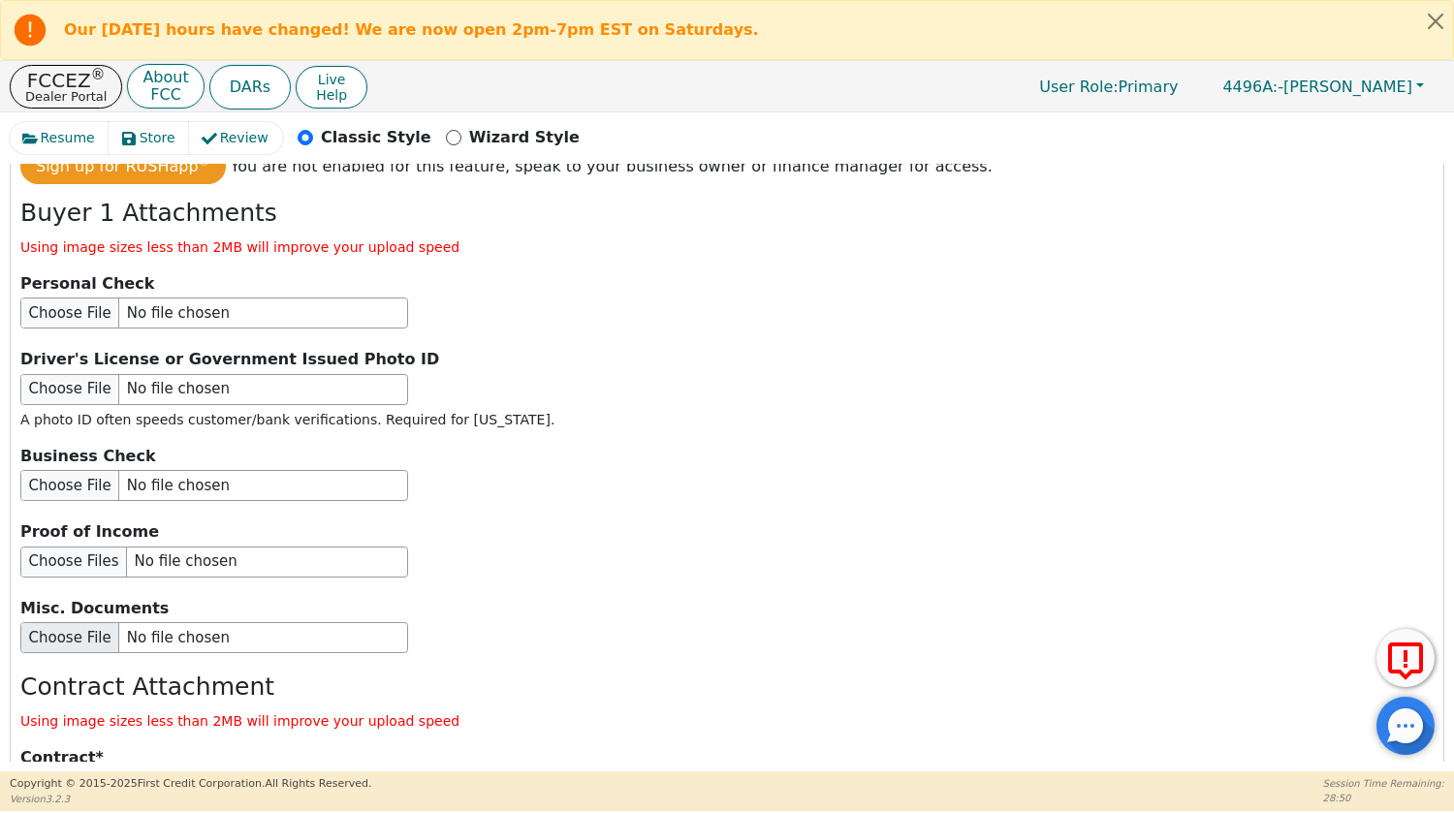
scroll to position [2327, 0]
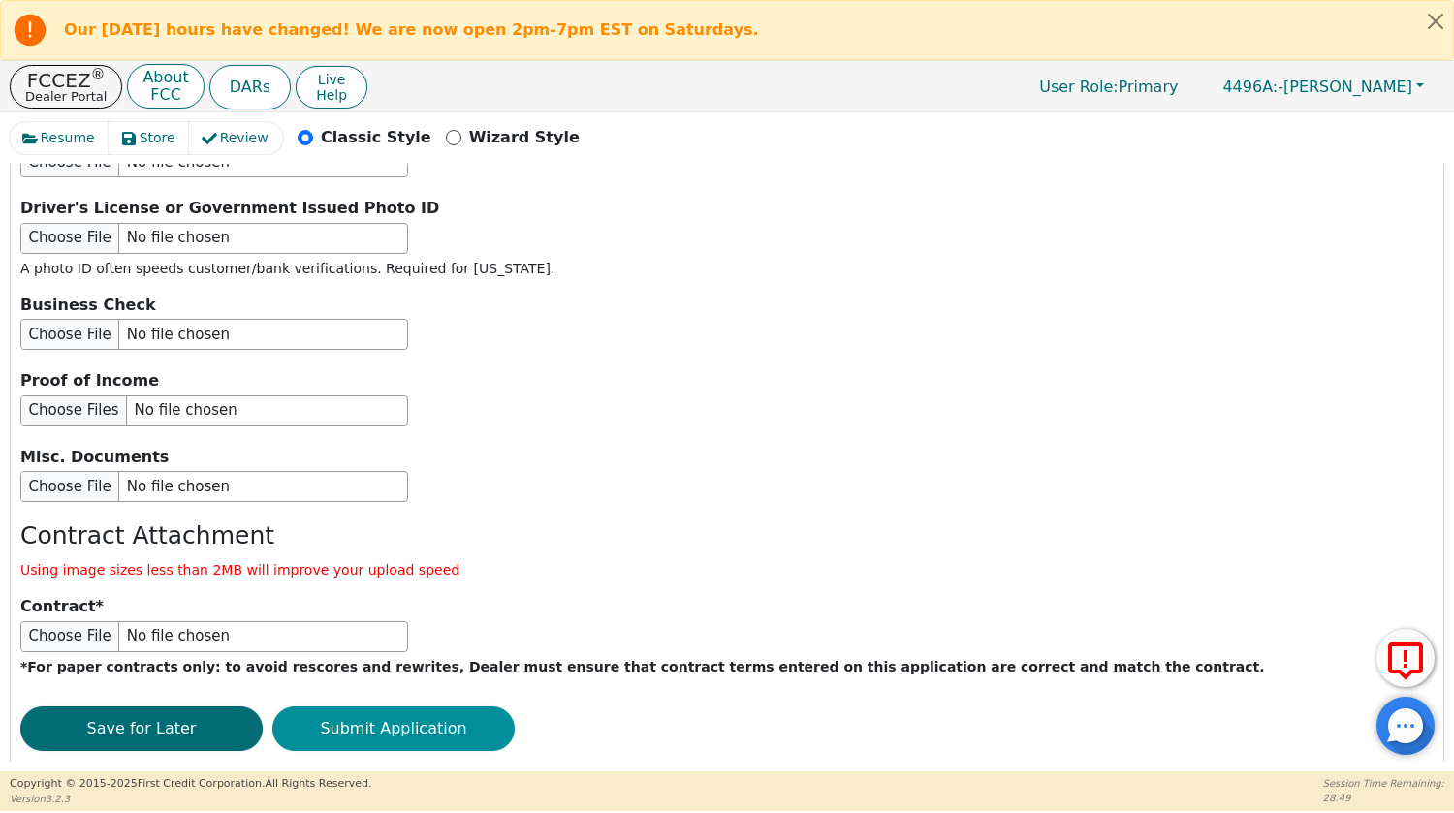
type input "[STREET_ADDRESS]"
click at [404, 707] on button "Submit Application" at bounding box center [393, 729] width 242 height 45
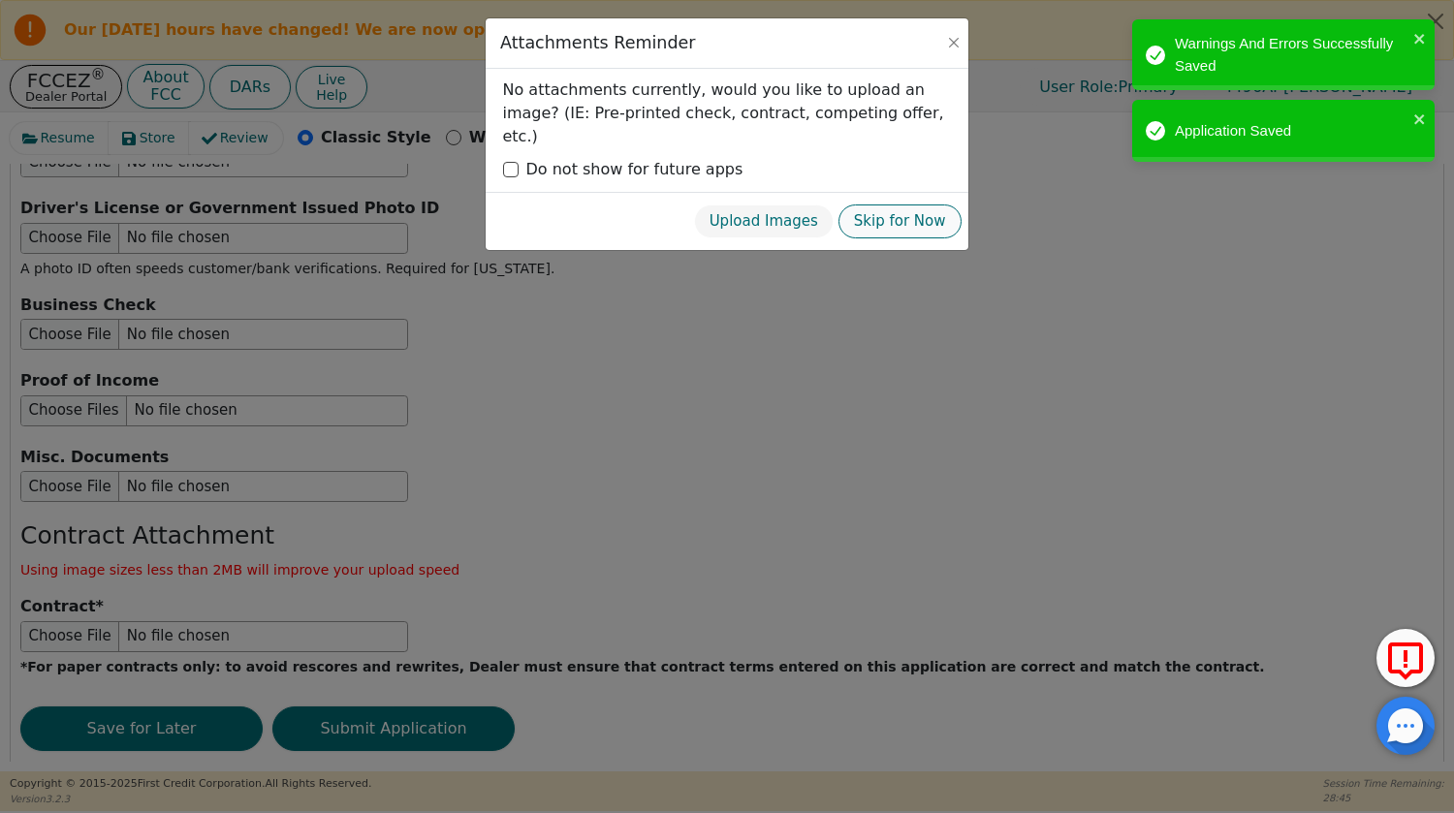
click at [889, 206] on button "Skip for Now" at bounding box center [900, 222] width 123 height 34
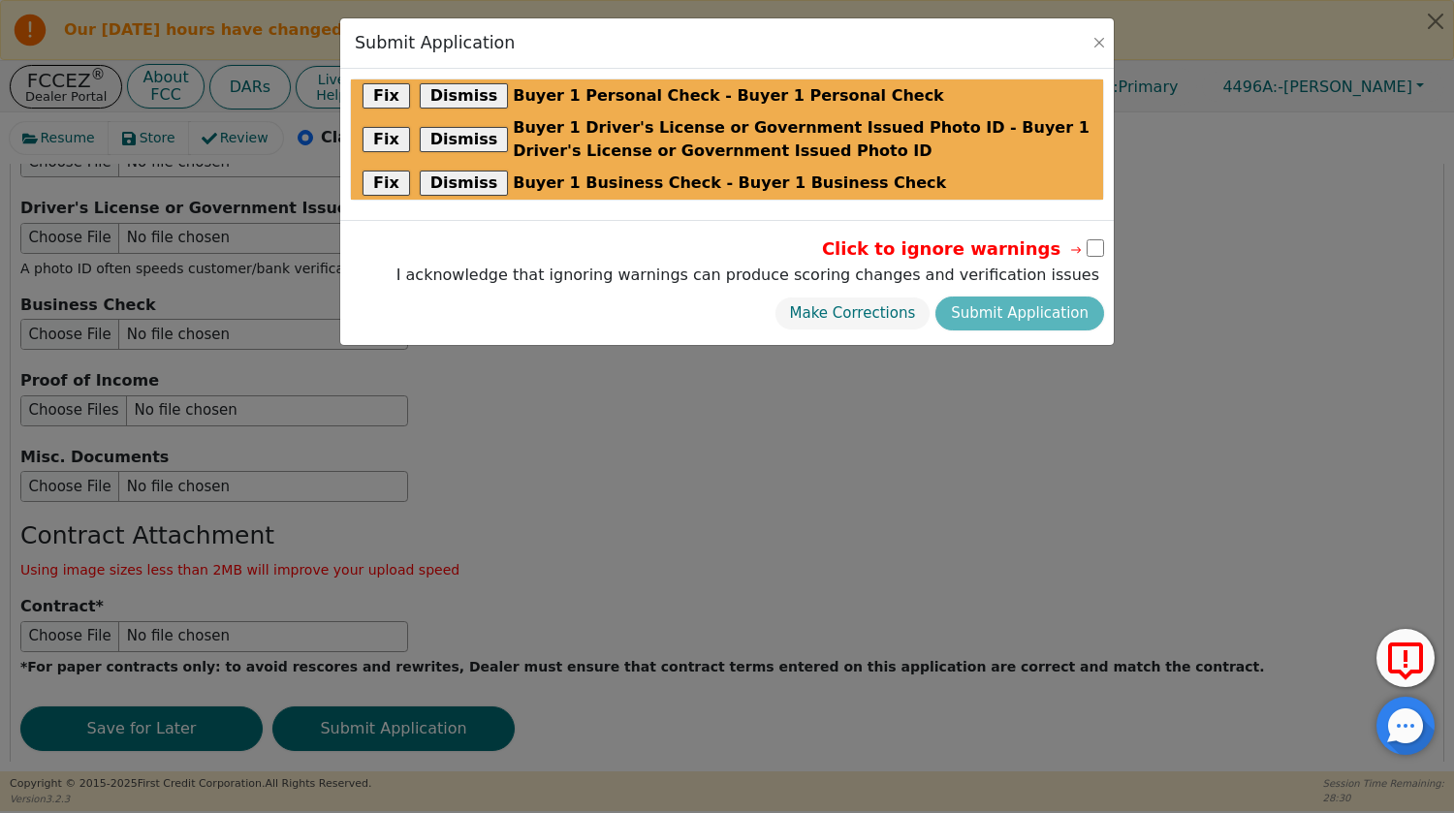
click at [1005, 312] on div "Make Corrections Submit Application" at bounding box center [748, 314] width 713 height 44
click at [1014, 313] on div "Make Corrections Submit Application" at bounding box center [748, 314] width 713 height 44
click at [1095, 248] on input "checkbox" at bounding box center [1095, 247] width 17 height 17
checkbox input "true"
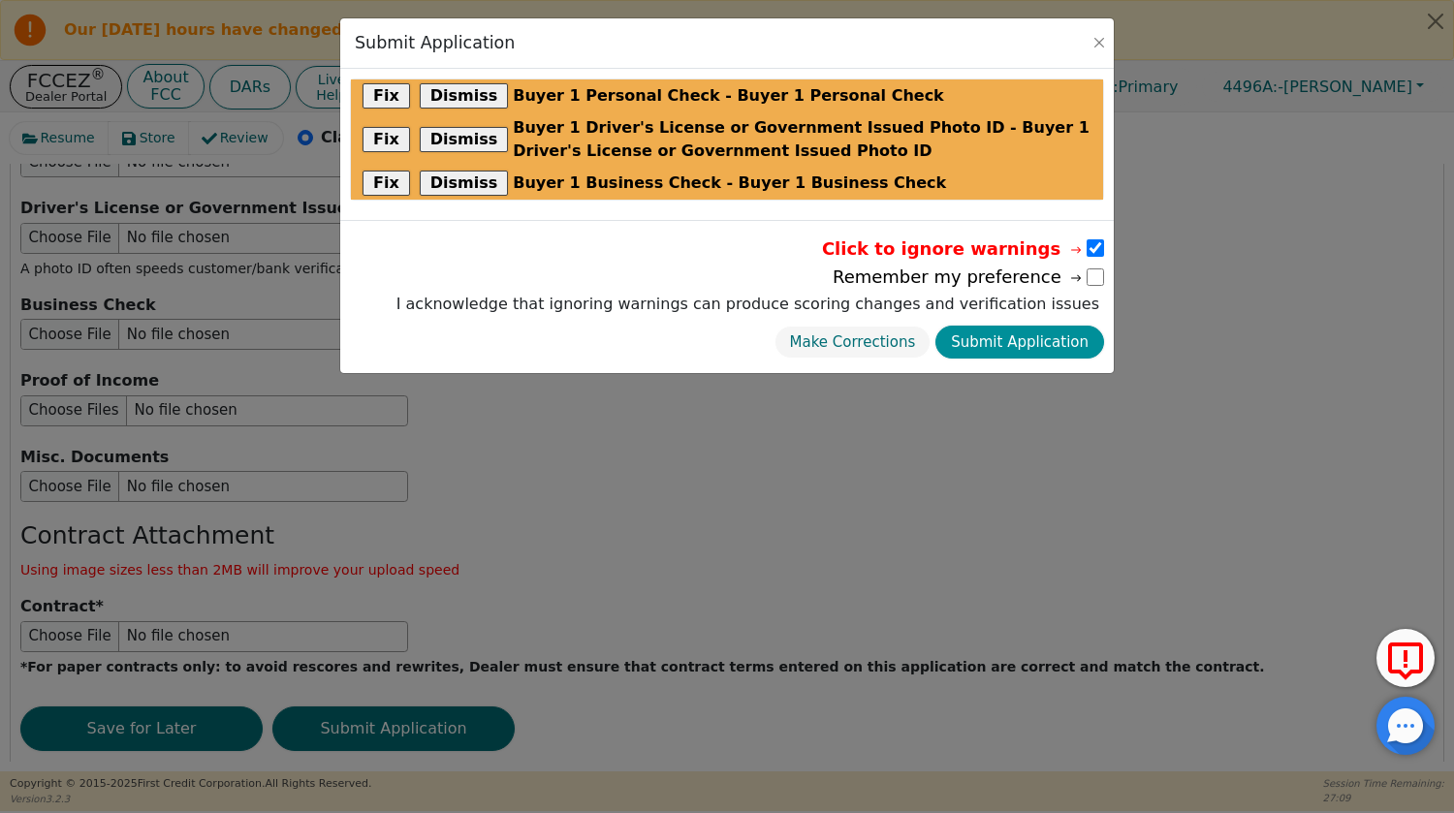
click at [1021, 341] on button "Submit Application" at bounding box center [1020, 343] width 169 height 34
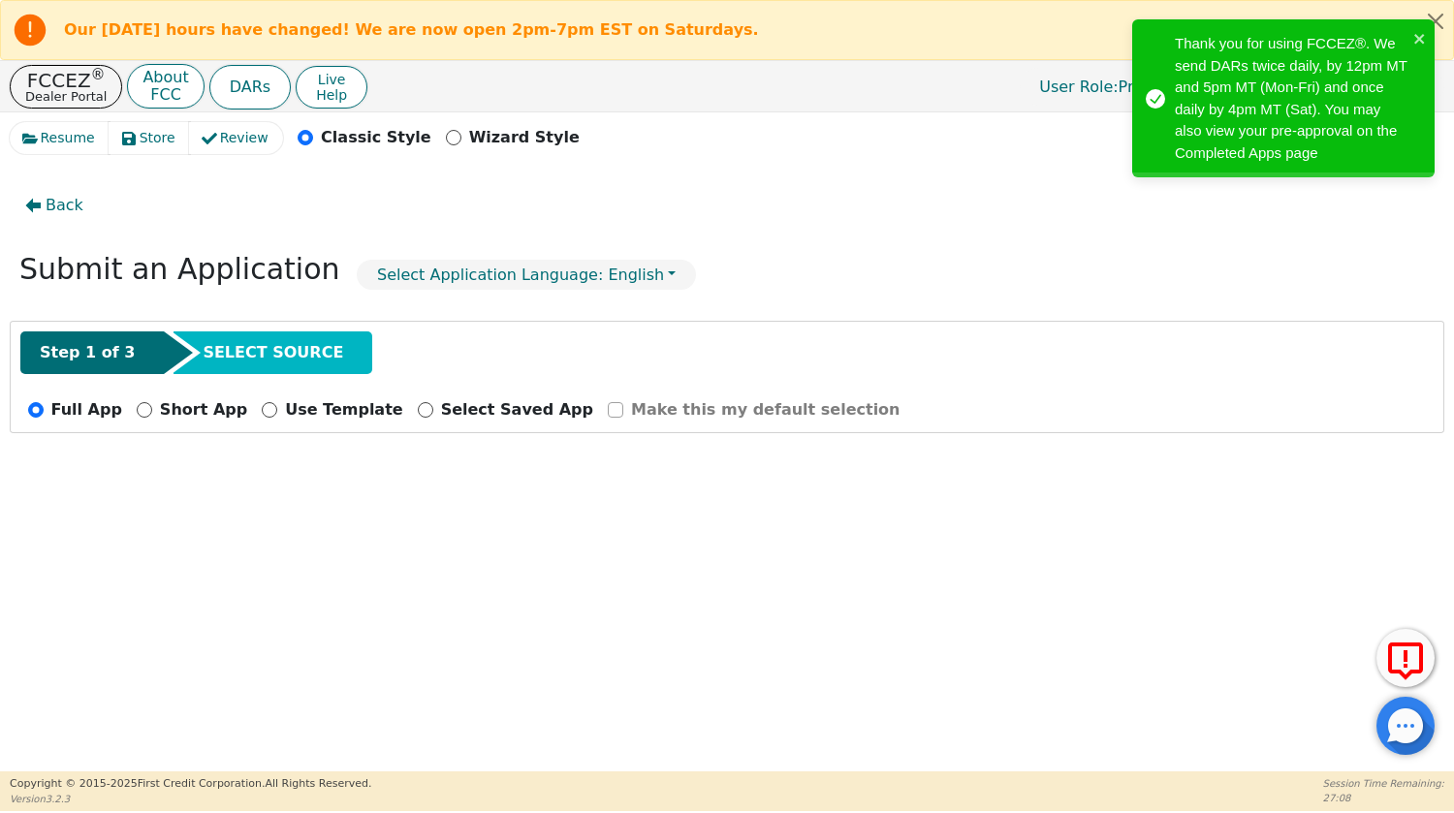
radio input "false"
